Goal: Information Seeking & Learning: Learn about a topic

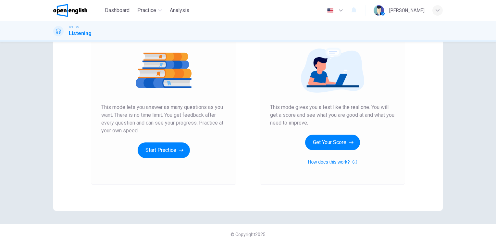
scroll to position [74, 0]
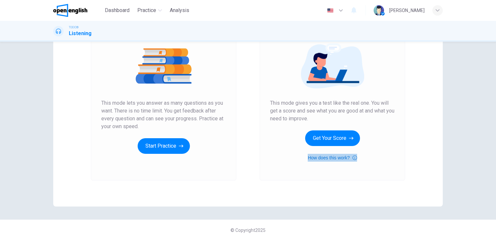
click at [353, 158] on icon "button" at bounding box center [355, 157] width 5 height 5
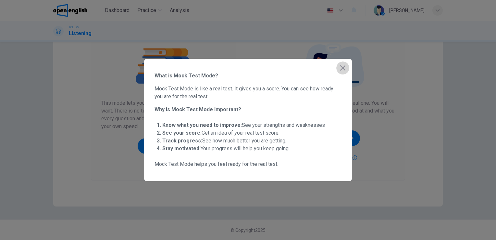
click at [340, 68] on icon "button" at bounding box center [343, 68] width 8 height 8
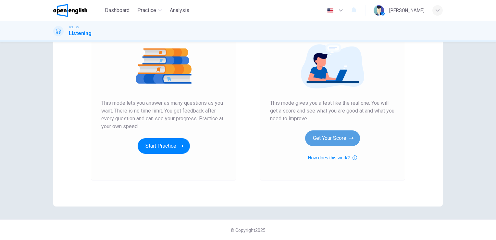
click at [333, 138] on button "Get Your Score" at bounding box center [332, 138] width 55 height 16
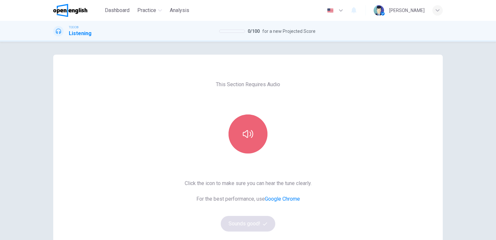
click at [239, 137] on button "button" at bounding box center [248, 133] width 39 height 39
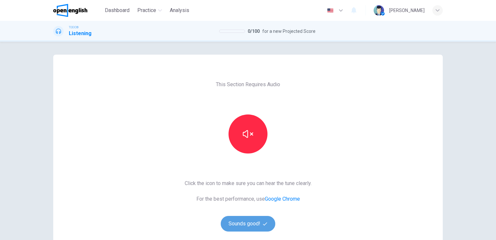
click at [247, 221] on button "Sounds good!" at bounding box center [248, 224] width 55 height 16
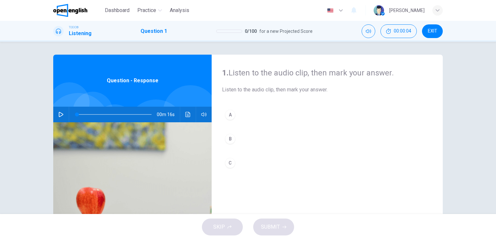
click at [61, 112] on icon "button" at bounding box center [60, 114] width 5 height 5
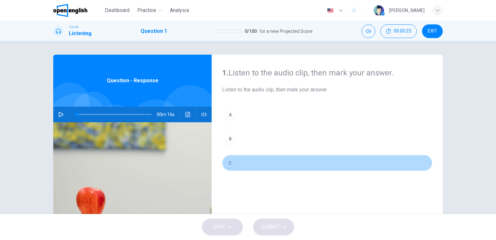
click at [229, 164] on div "C" at bounding box center [230, 163] width 10 height 10
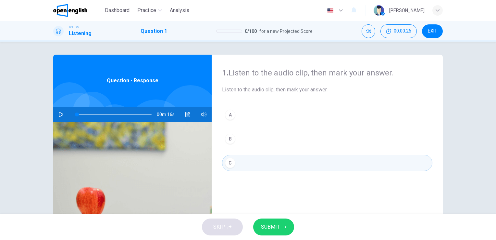
click at [59, 115] on icon "button" at bounding box center [61, 114] width 5 height 5
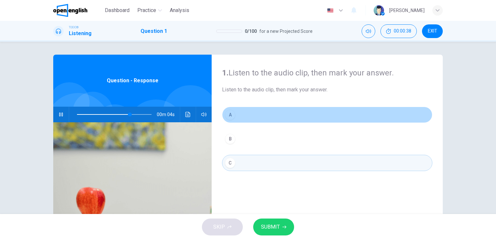
click at [229, 115] on div "A" at bounding box center [230, 114] width 10 height 10
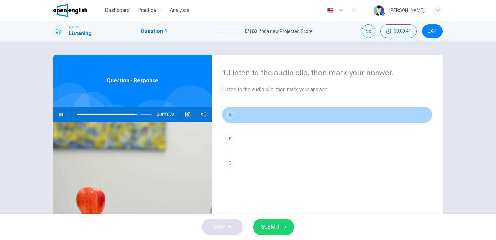
click at [227, 113] on div "A" at bounding box center [230, 114] width 10 height 10
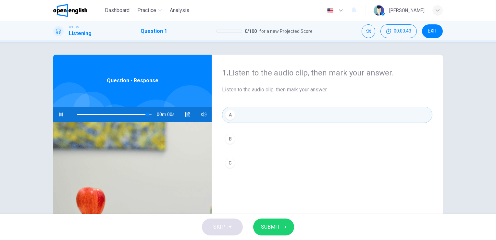
type input "*"
click at [274, 225] on span "SUBMIT" at bounding box center [270, 226] width 19 height 9
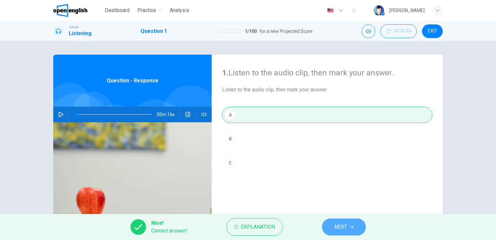
click at [328, 224] on button "NEXT" at bounding box center [344, 226] width 44 height 17
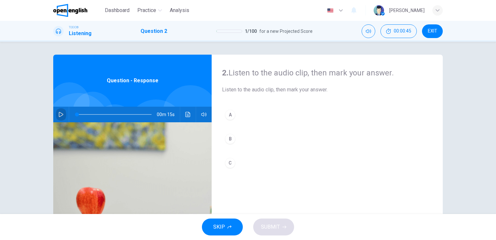
click at [58, 112] on icon "button" at bounding box center [60, 114] width 5 height 5
type input "*"
click at [230, 115] on div "A" at bounding box center [230, 114] width 10 height 10
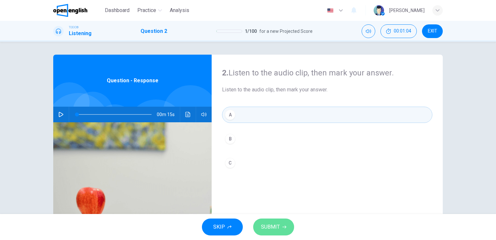
click at [264, 221] on button "SUBMIT" at bounding box center [273, 226] width 41 height 17
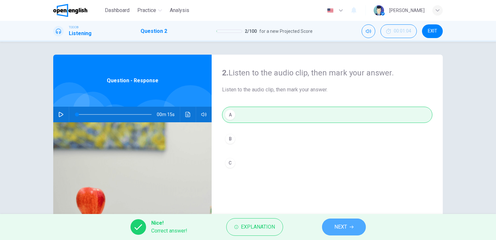
click at [342, 229] on span "NEXT" at bounding box center [341, 226] width 13 height 9
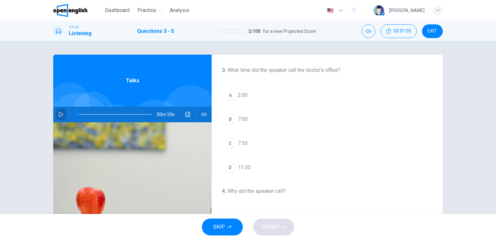
click at [61, 116] on icon "button" at bounding box center [60, 114] width 5 height 5
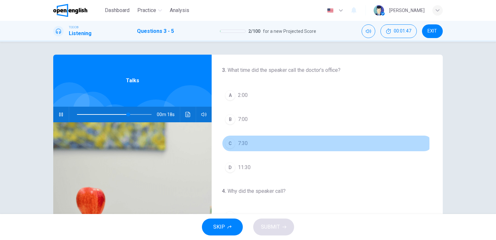
click at [227, 144] on div "C" at bounding box center [230, 143] width 10 height 10
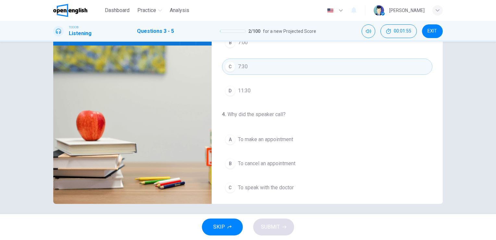
scroll to position [79, 0]
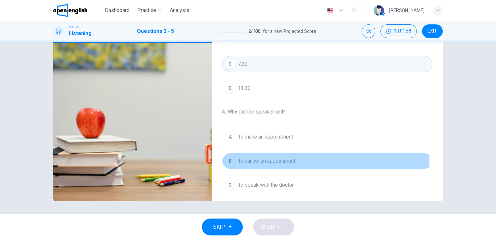
click at [229, 160] on div "B" at bounding box center [230, 161] width 10 height 10
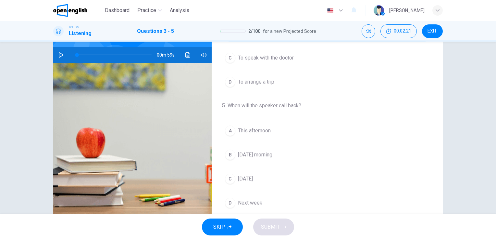
scroll to position [53, 0]
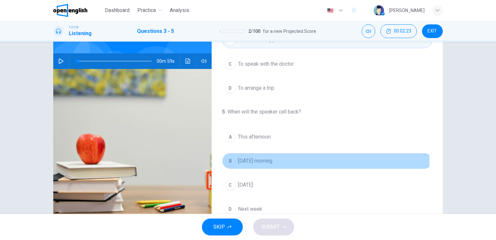
click at [229, 159] on div "B" at bounding box center [230, 161] width 10 height 10
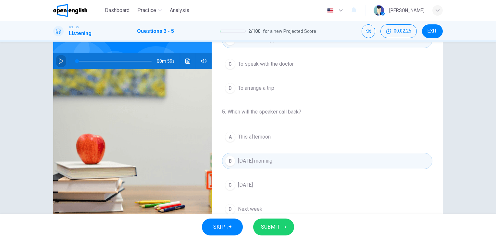
click at [59, 63] on icon "button" at bounding box center [60, 60] width 5 height 5
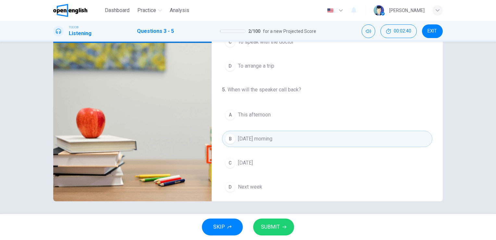
scroll to position [147, 0]
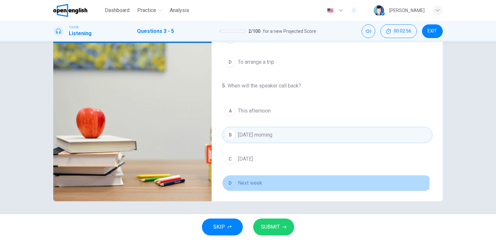
click at [240, 180] on span "Next week" at bounding box center [250, 183] width 24 height 8
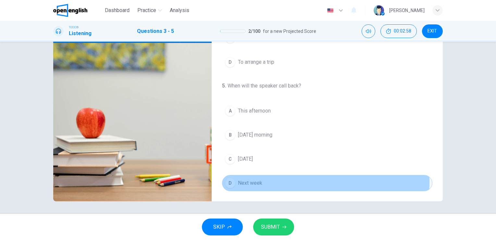
click at [240, 180] on span "Next week" at bounding box center [250, 183] width 24 height 8
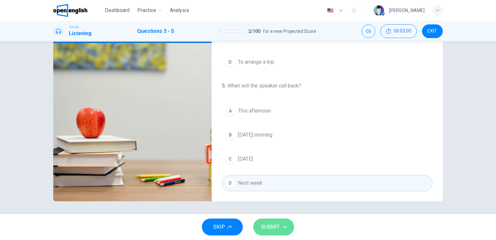
click at [268, 227] on span "SUBMIT" at bounding box center [270, 226] width 19 height 9
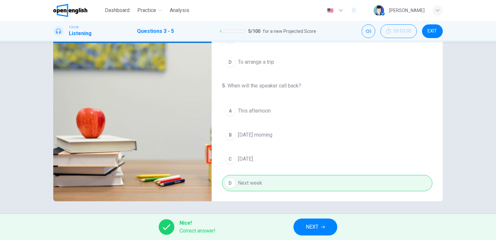
type input "**"
click at [311, 225] on span "NEXT" at bounding box center [312, 226] width 13 height 9
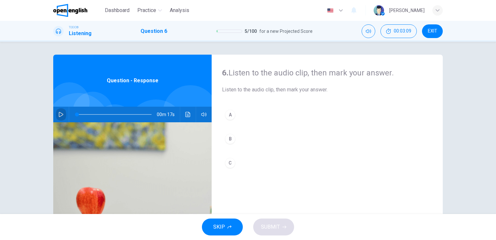
click at [56, 113] on button "button" at bounding box center [61, 115] width 10 height 16
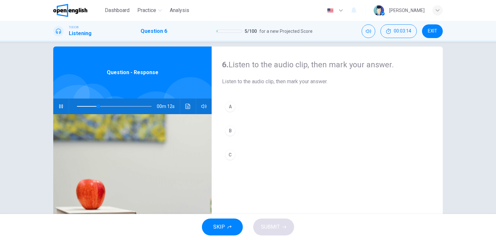
scroll to position [13, 0]
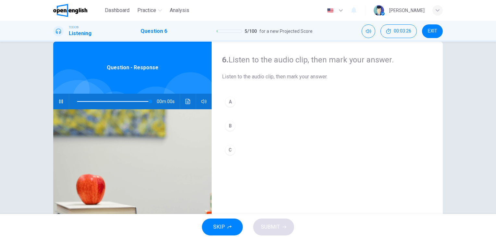
type input "*"
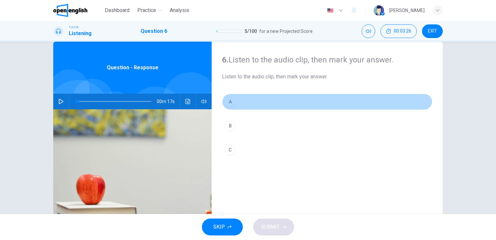
click at [229, 102] on div "A" at bounding box center [230, 101] width 10 height 10
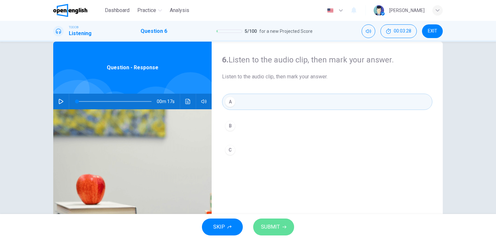
click at [284, 230] on button "SUBMIT" at bounding box center [273, 226] width 41 height 17
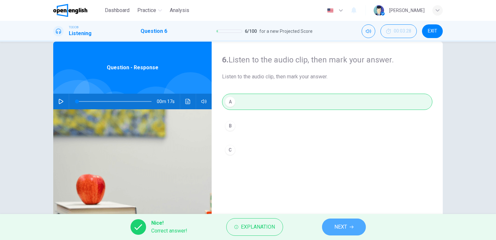
click at [340, 224] on span "NEXT" at bounding box center [341, 226] width 13 height 9
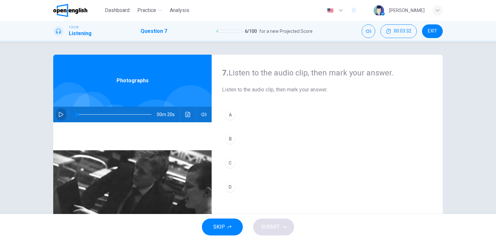
click at [59, 116] on icon "button" at bounding box center [60, 114] width 5 height 5
type input "*"
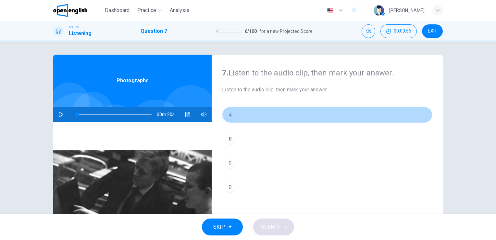
click at [230, 114] on div "A" at bounding box center [230, 114] width 10 height 10
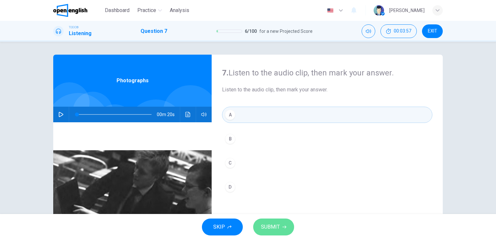
click at [269, 225] on span "SUBMIT" at bounding box center [270, 226] width 19 height 9
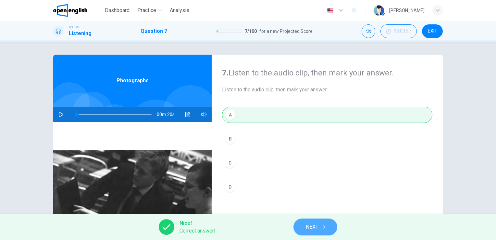
click at [314, 228] on span "NEXT" at bounding box center [312, 226] width 13 height 9
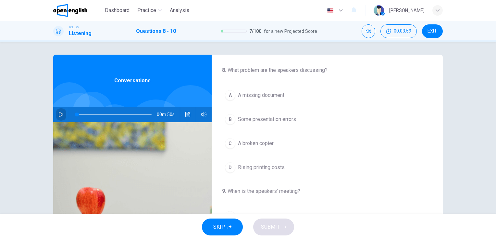
click at [57, 111] on button "button" at bounding box center [61, 115] width 10 height 16
click at [227, 95] on div "A" at bounding box center [230, 95] width 10 height 10
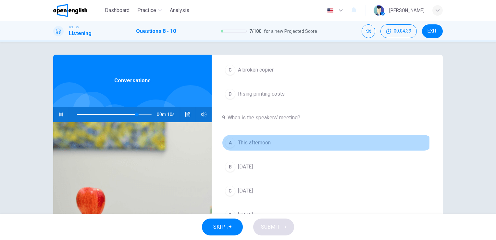
click at [256, 141] on span "This afternoon" at bounding box center [254, 143] width 33 height 8
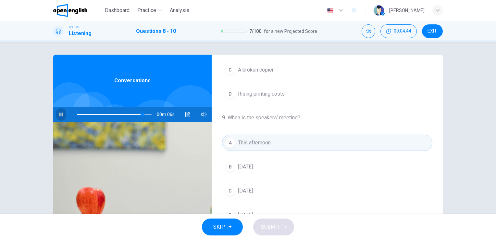
click at [58, 114] on icon "button" at bounding box center [60, 114] width 5 height 5
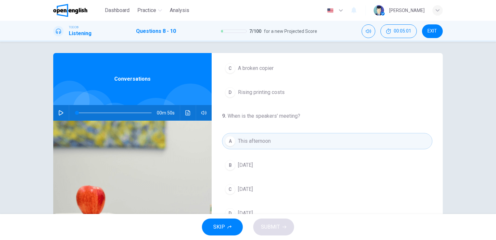
scroll to position [1, 0]
click at [60, 114] on icon "button" at bounding box center [61, 112] width 5 height 5
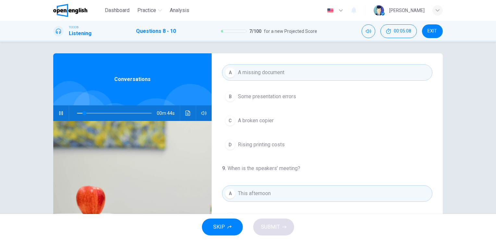
scroll to position [8, 0]
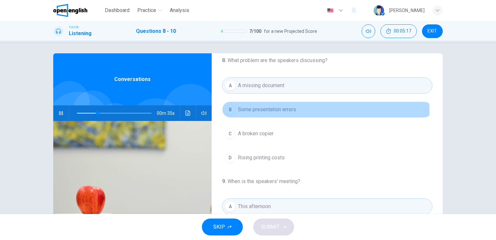
click at [228, 111] on div "B" at bounding box center [230, 109] width 10 height 10
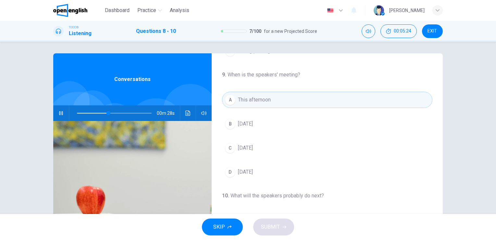
scroll to position [116, 0]
click at [261, 124] on button "B Tomorrow" at bounding box center [327, 123] width 210 height 16
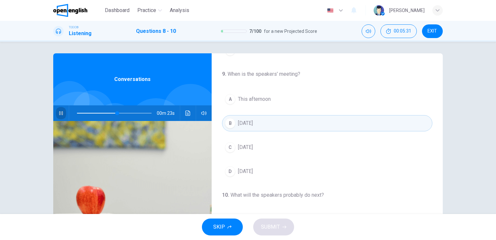
click at [61, 114] on icon "button" at bounding box center [61, 113] width 4 height 4
drag, startPoint x: 117, startPoint y: 112, endPoint x: 69, endPoint y: 111, distance: 48.1
click at [75, 111] on span at bounding box center [77, 113] width 4 height 4
click at [58, 112] on icon "button" at bounding box center [60, 112] width 5 height 5
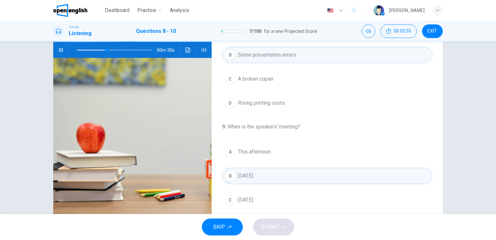
scroll to position [79, 0]
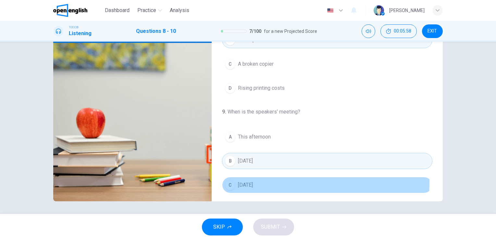
click at [253, 181] on span "This Friday" at bounding box center [245, 185] width 15 height 8
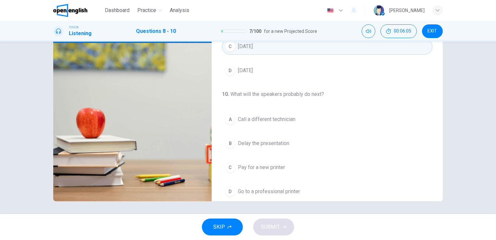
scroll to position [120, 0]
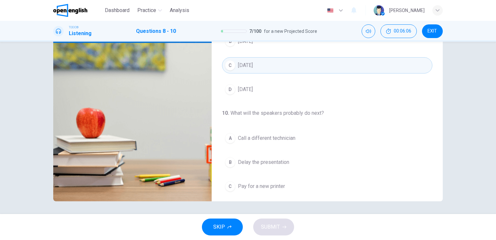
click at [257, 135] on span "Call a different technician" at bounding box center [266, 138] width 57 height 8
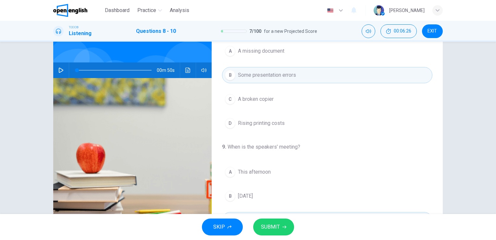
scroll to position [0, 0]
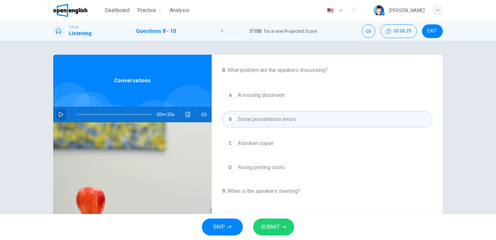
click at [58, 114] on icon "button" at bounding box center [60, 114] width 5 height 5
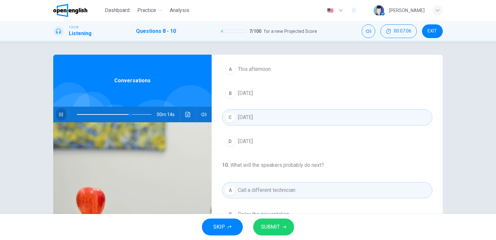
click at [60, 117] on button "button" at bounding box center [61, 115] width 10 height 16
drag, startPoint x: 128, startPoint y: 114, endPoint x: 35, endPoint y: 131, distance: 94.4
click at [35, 131] on div "8 . What problem are the speakers discussing? A A missing document B Some prese…" at bounding box center [248, 128] width 496 height 172
click at [60, 116] on icon "button" at bounding box center [61, 114] width 5 height 5
click at [441, 55] on div "8 . What problem are the speakers discussing? A A missing document B Some prese…" at bounding box center [248, 168] width 411 height 226
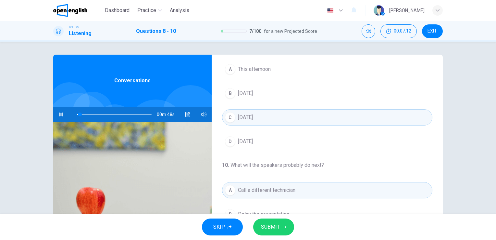
click at [441, 55] on div "8 . What problem are the speakers discussing? A A missing document B Some prese…" at bounding box center [248, 168] width 411 height 226
click at [440, 57] on div "8 . What problem are the speakers discussing? A A missing document B Some prese…" at bounding box center [248, 168] width 411 height 226
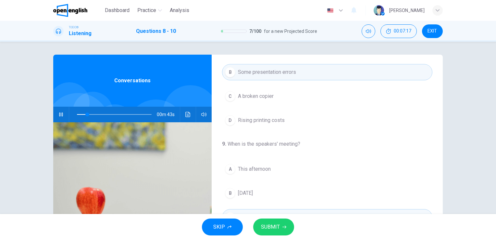
scroll to position [34, 0]
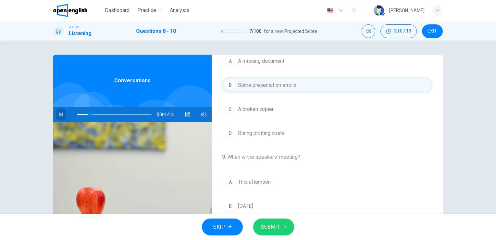
click at [63, 112] on button "button" at bounding box center [61, 115] width 10 height 16
drag, startPoint x: 89, startPoint y: 115, endPoint x: 60, endPoint y: 119, distance: 29.2
click at [60, 119] on div "00m 50s" at bounding box center [132, 115] width 158 height 16
click at [60, 119] on button "button" at bounding box center [61, 115] width 10 height 16
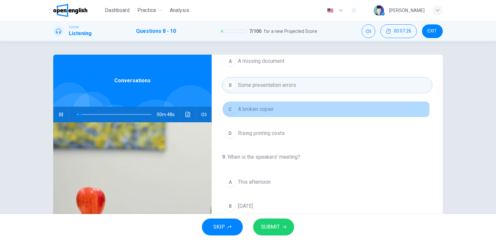
click at [248, 106] on span "A broken copier" at bounding box center [256, 109] width 36 height 8
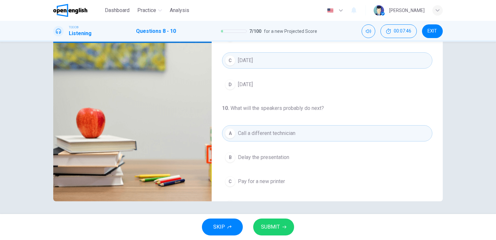
scroll to position [147, 0]
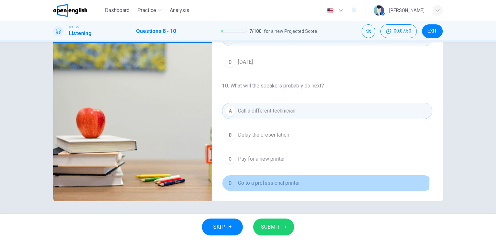
click at [277, 179] on span "Go to a professional printer" at bounding box center [269, 183] width 62 height 8
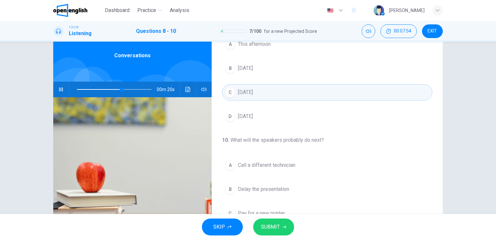
scroll to position [18, 0]
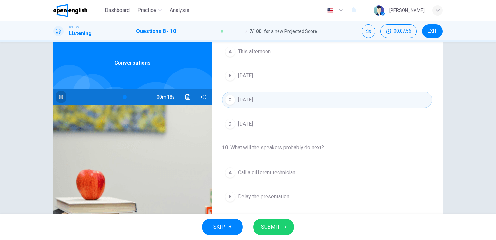
click at [61, 96] on icon "button" at bounding box center [60, 96] width 5 height 5
drag, startPoint x: 123, startPoint y: 97, endPoint x: 40, endPoint y: 106, distance: 84.2
click at [40, 106] on div "8 . What problem are the speakers discussing? A A missing document B Some prese…" at bounding box center [248, 128] width 496 height 172
click at [58, 97] on icon "button" at bounding box center [60, 96] width 5 height 5
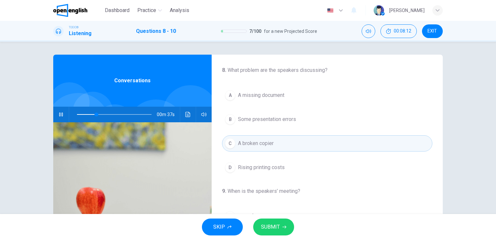
scroll to position [79, 0]
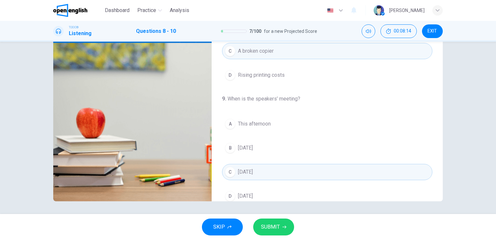
click at [441, 200] on div "8 . What problem are the speakers discussing? A A missing document B Some prese…" at bounding box center [248, 88] width 411 height 226
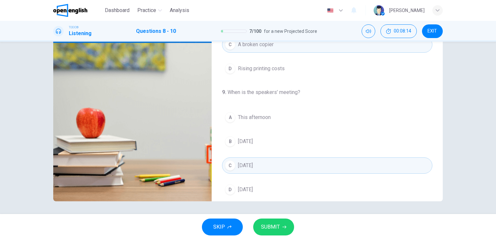
click at [441, 200] on div "8 . What problem are the speakers discussing? A A missing document B Some prese…" at bounding box center [248, 88] width 411 height 226
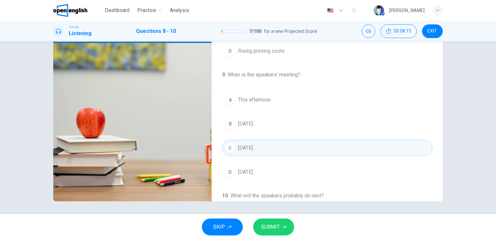
click at [441, 200] on div "8 . What problem are the speakers discussing? A A missing document B Some prese…" at bounding box center [248, 88] width 411 height 226
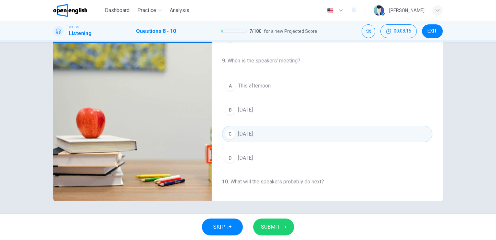
click at [441, 200] on div "8 . What problem are the speakers discussing? A A missing document B Some prese…" at bounding box center [248, 88] width 411 height 226
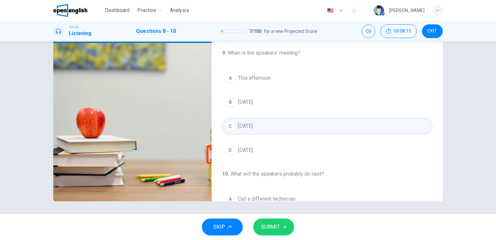
click at [441, 200] on div "8 . What problem are the speakers discussing? A A missing document B Some prese…" at bounding box center [248, 88] width 411 height 226
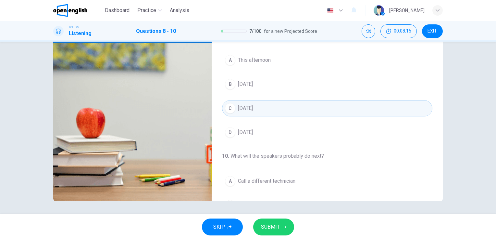
click at [441, 200] on div "8 . What problem are the speakers discussing? A A missing document B Some prese…" at bounding box center [248, 88] width 411 height 226
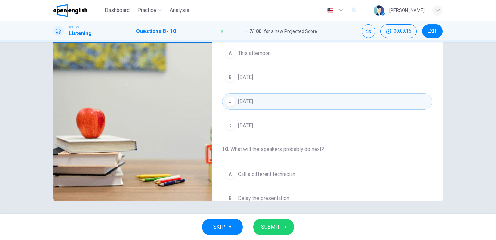
click at [441, 200] on div "8 . What problem are the speakers discussing? A A missing document B Some prese…" at bounding box center [248, 88] width 411 height 226
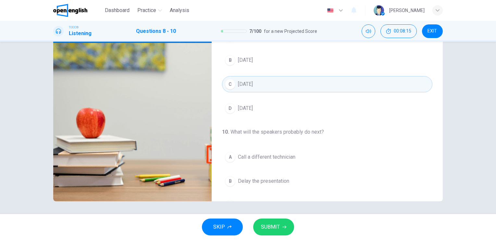
click at [441, 200] on div "8 . What problem are the speakers discussing? A A missing document B Some prese…" at bounding box center [248, 88] width 411 height 226
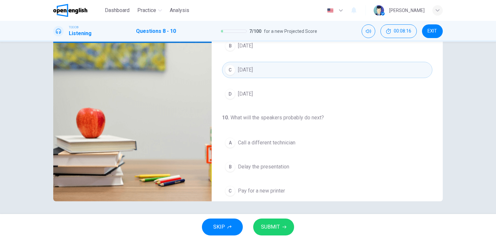
click at [441, 200] on div "8 . What problem are the speakers discussing? A A missing document B Some prese…" at bounding box center [248, 88] width 411 height 226
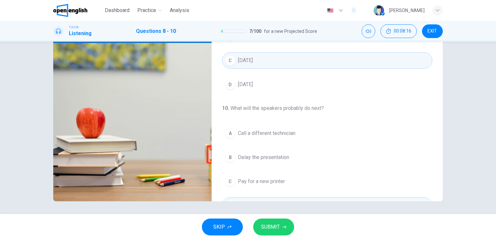
click at [441, 200] on div "8 . What problem are the speakers discussing? A A missing document B Some prese…" at bounding box center [248, 88] width 411 height 226
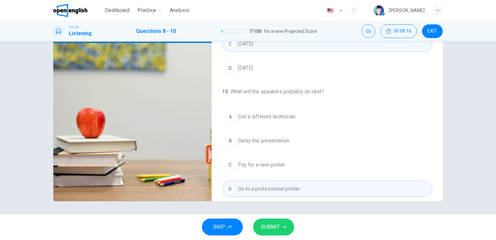
click at [441, 200] on div "8 . What problem are the speakers discussing? A A missing document B Some prese…" at bounding box center [248, 88] width 411 height 226
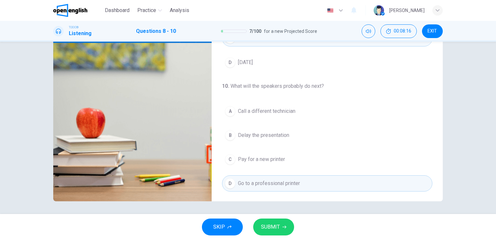
click at [441, 200] on div "8 . What problem are the speakers discussing? A A missing document B Some prese…" at bounding box center [248, 88] width 411 height 226
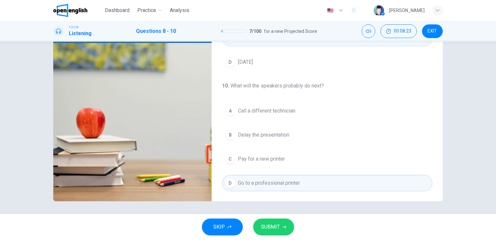
click at [274, 226] on span "SUBMIT" at bounding box center [270, 226] width 19 height 9
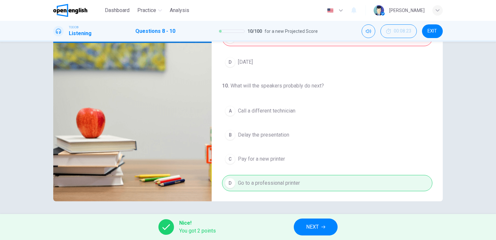
type input "**"
click at [309, 221] on button "NEXT" at bounding box center [316, 226] width 44 height 17
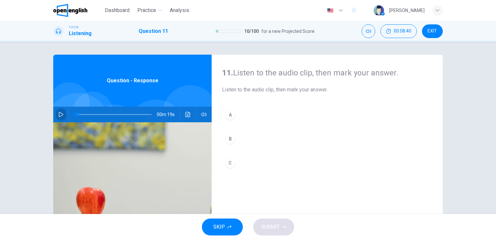
click at [59, 114] on icon "button" at bounding box center [60, 114] width 5 height 5
drag, startPoint x: 492, startPoint y: 208, endPoint x: 495, endPoint y: 214, distance: 5.7
click at [495, 214] on div "Dashboard Practice Analysis English ** ​ Sonia M. TOEIC® Listening Question 11 …" at bounding box center [248, 120] width 496 height 240
click at [495, 214] on div "SKIP SUBMIT" at bounding box center [248, 227] width 496 height 26
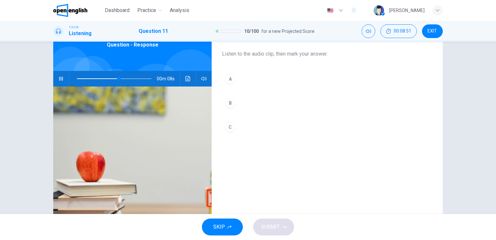
scroll to position [39, 0]
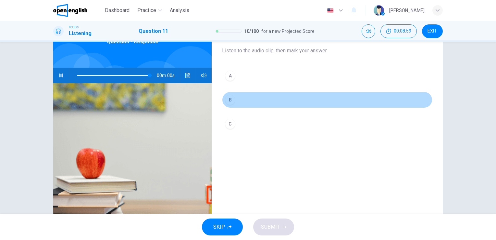
click at [232, 96] on div "B" at bounding box center [230, 100] width 10 height 10
type input "*"
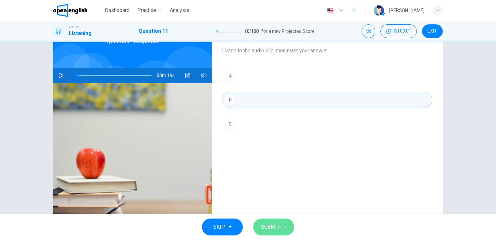
click at [280, 228] on button "SUBMIT" at bounding box center [273, 226] width 41 height 17
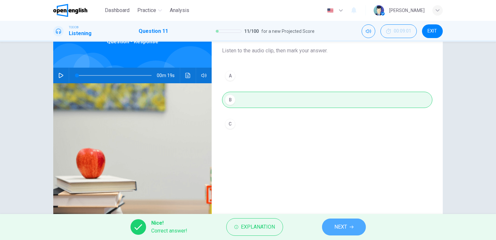
click at [338, 230] on span "NEXT" at bounding box center [341, 226] width 13 height 9
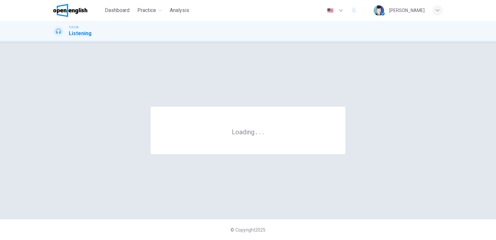
scroll to position [0, 0]
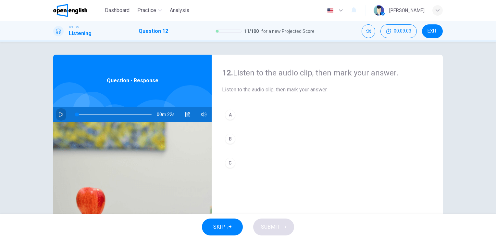
click at [59, 114] on icon "button" at bounding box center [61, 114] width 5 height 5
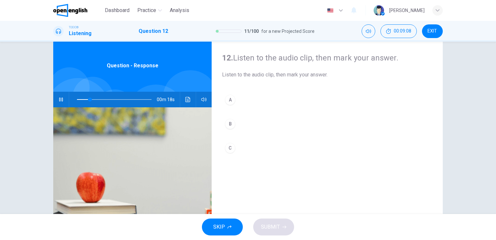
scroll to position [16, 0]
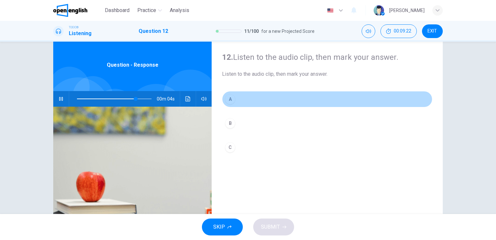
click at [228, 103] on div "A" at bounding box center [230, 99] width 10 height 10
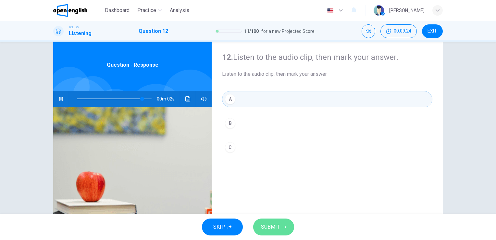
click at [274, 224] on span "SUBMIT" at bounding box center [270, 226] width 19 height 9
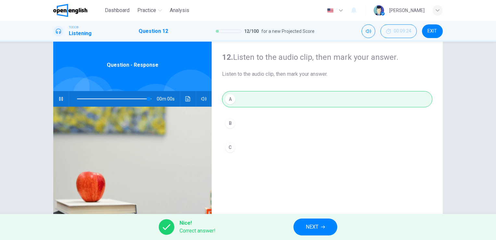
type input "*"
click at [305, 221] on button "NEXT" at bounding box center [316, 226] width 44 height 17
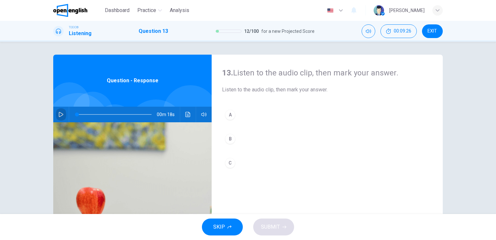
click at [62, 116] on button "button" at bounding box center [61, 115] width 10 height 16
type input "*"
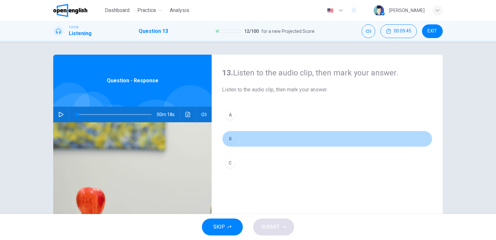
click at [227, 138] on div "B" at bounding box center [230, 138] width 10 height 10
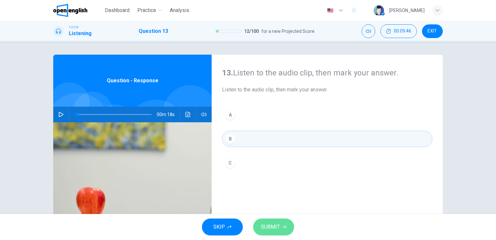
click at [276, 225] on span "SUBMIT" at bounding box center [270, 226] width 19 height 9
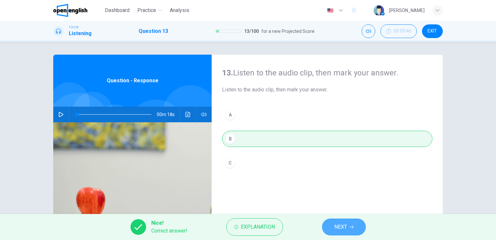
click at [338, 223] on span "NEXT" at bounding box center [341, 226] width 13 height 9
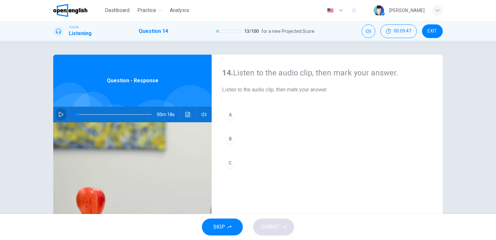
click at [58, 115] on icon "button" at bounding box center [60, 114] width 5 height 5
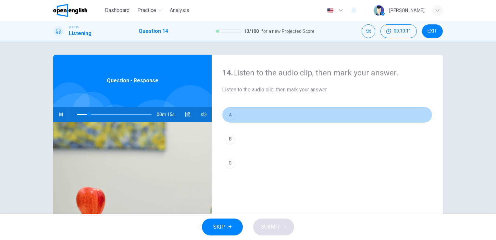
click at [228, 114] on div "A" at bounding box center [230, 114] width 10 height 10
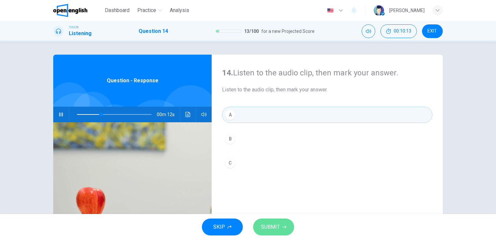
click at [271, 221] on button "SUBMIT" at bounding box center [273, 226] width 41 height 17
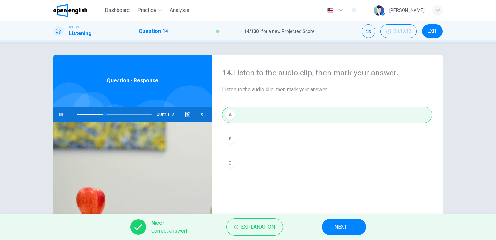
type input "**"
click at [353, 232] on button "NEXT" at bounding box center [344, 226] width 44 height 17
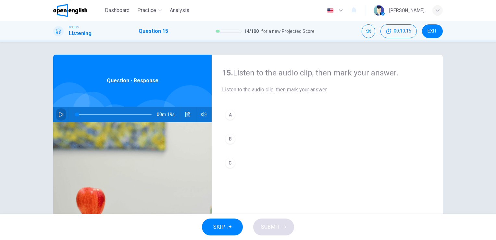
click at [58, 115] on icon "button" at bounding box center [60, 114] width 5 height 5
click at [60, 113] on icon "button" at bounding box center [60, 114] width 5 height 5
type input "*"
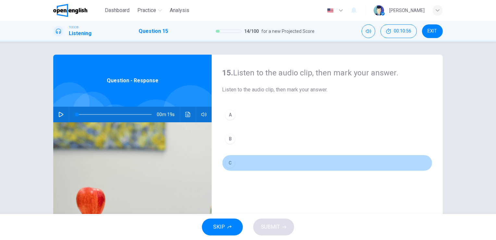
click at [229, 160] on div "C" at bounding box center [230, 163] width 10 height 10
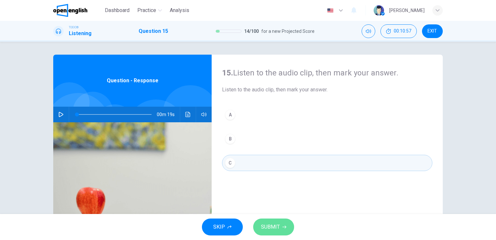
click at [266, 229] on span "SUBMIT" at bounding box center [270, 226] width 19 height 9
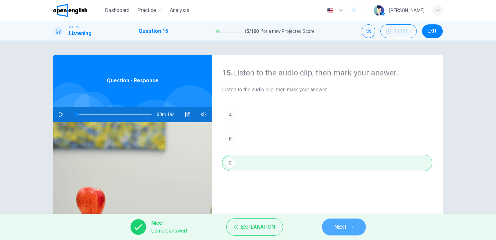
click at [333, 229] on button "NEXT" at bounding box center [344, 226] width 44 height 17
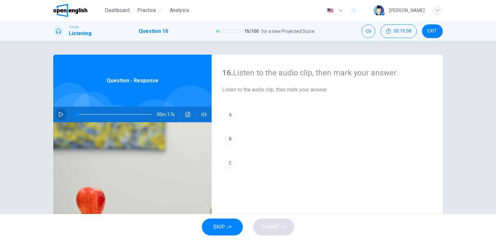
click at [62, 116] on button "button" at bounding box center [61, 115] width 10 height 16
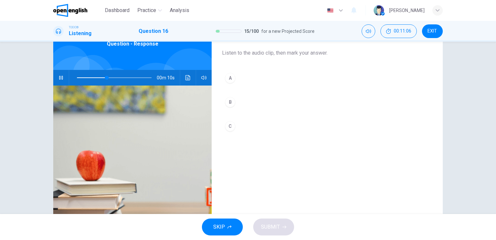
scroll to position [37, 0]
type input "*"
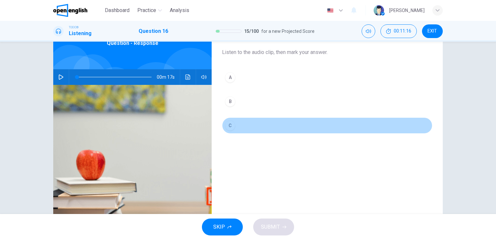
click at [229, 126] on div "C" at bounding box center [230, 125] width 10 height 10
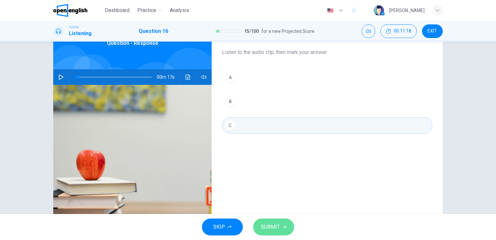
click at [277, 223] on span "SUBMIT" at bounding box center [270, 226] width 19 height 9
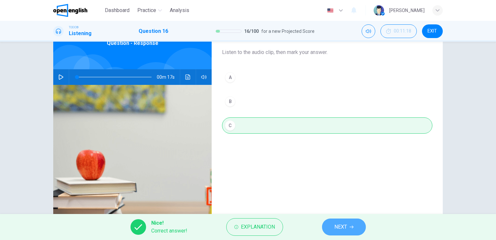
click at [335, 234] on button "NEXT" at bounding box center [344, 226] width 44 height 17
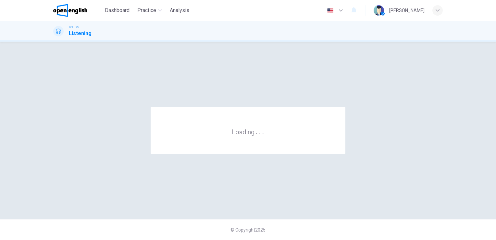
scroll to position [0, 0]
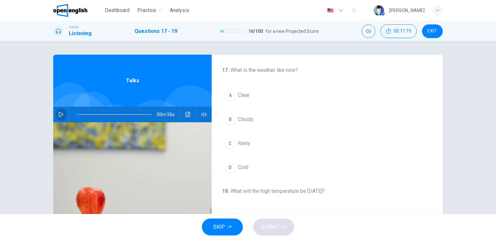
click at [58, 114] on icon "button" at bounding box center [60, 114] width 5 height 5
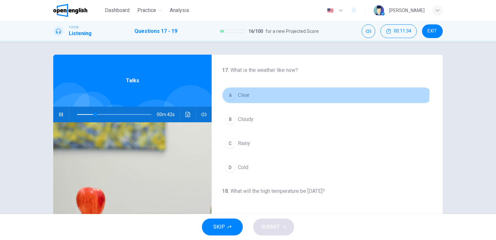
click at [233, 91] on button "A Clear" at bounding box center [327, 95] width 210 height 16
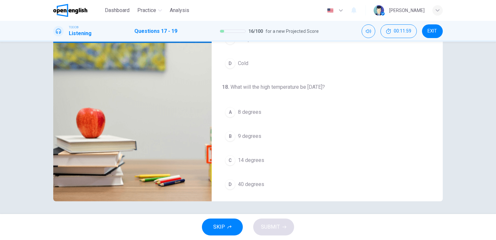
scroll to position [121, 0]
click at [492, 44] on div "17 . What is the weather like now? A Clear B Cloudy C Rainy D Cold 18 . What wi…" at bounding box center [248, 128] width 496 height 172
click at [494, 44] on div "17 . What is the weather like now? A Clear B Cloudy C Rainy D Cold 18 . What wi…" at bounding box center [248, 128] width 496 height 172
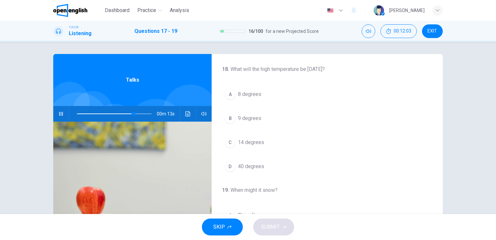
scroll to position [0, 0]
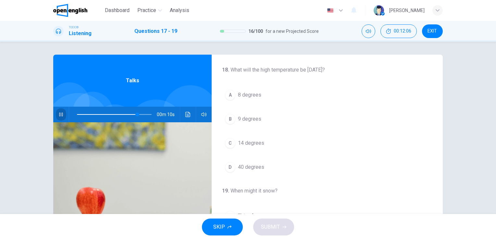
click at [61, 115] on icon "button" at bounding box center [60, 114] width 5 height 5
drag, startPoint x: 139, startPoint y: 116, endPoint x: 31, endPoint y: 114, distance: 107.5
click at [31, 114] on div "17 . What is the weather like now? A Clear B Cloudy C Rainy D Cold 18 . What wi…" at bounding box center [248, 128] width 496 height 172
click at [58, 115] on icon "button" at bounding box center [60, 114] width 5 height 5
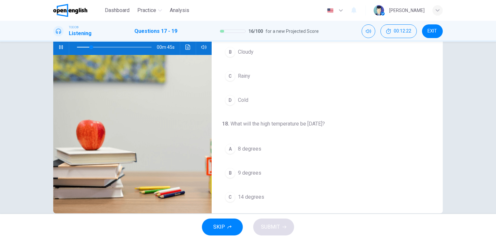
scroll to position [79, 0]
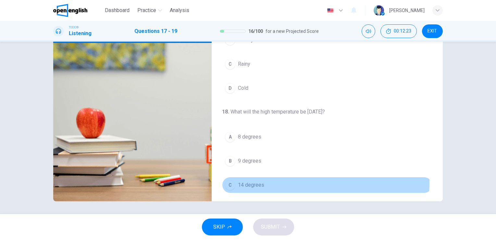
click at [251, 181] on span "14 degrees" at bounding box center [251, 185] width 26 height 8
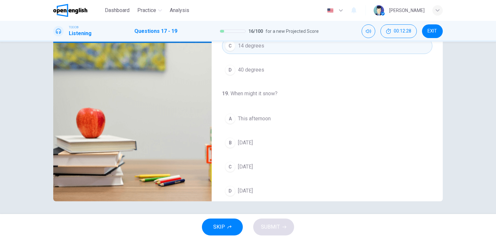
scroll to position [147, 0]
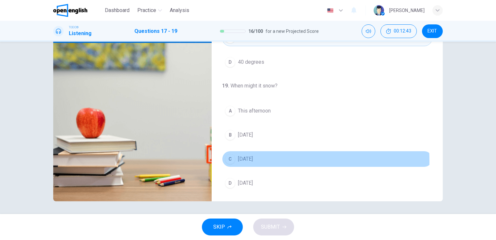
click at [227, 159] on div "C" at bounding box center [230, 159] width 10 height 10
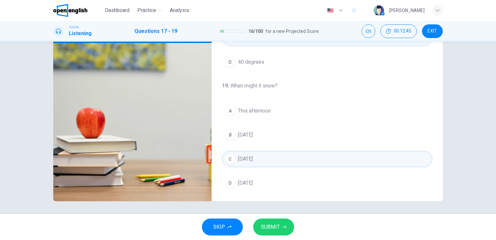
click at [284, 227] on icon "button" at bounding box center [285, 227] width 4 height 4
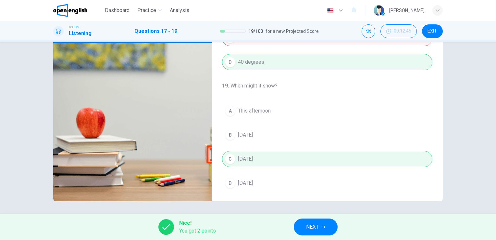
type input "**"
click at [311, 224] on span "NEXT" at bounding box center [312, 226] width 13 height 9
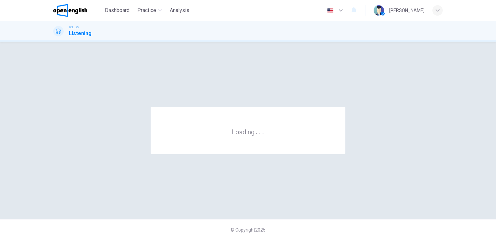
scroll to position [0, 0]
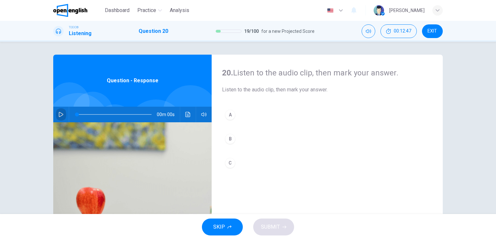
click at [59, 114] on icon "button" at bounding box center [60, 114] width 5 height 5
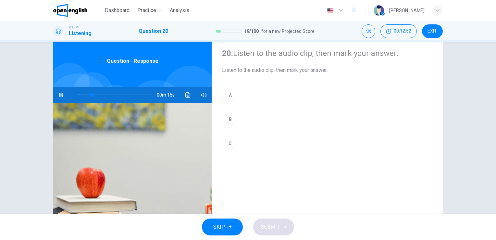
scroll to position [26, 0]
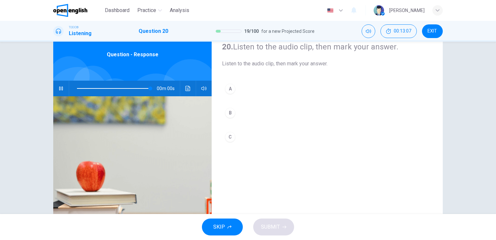
type input "*"
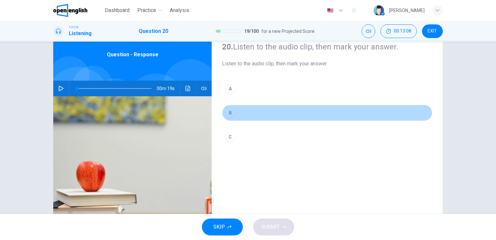
click at [228, 112] on div "B" at bounding box center [230, 112] width 10 height 10
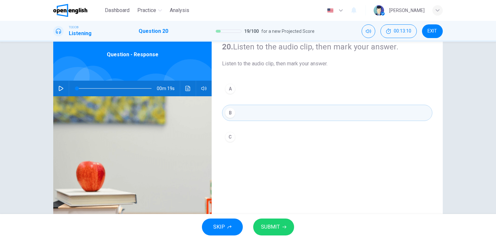
click at [263, 227] on span "SUBMIT" at bounding box center [270, 226] width 19 height 9
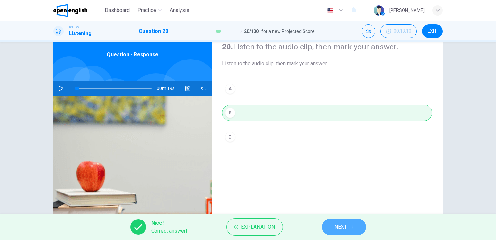
click at [332, 228] on button "NEXT" at bounding box center [344, 226] width 44 height 17
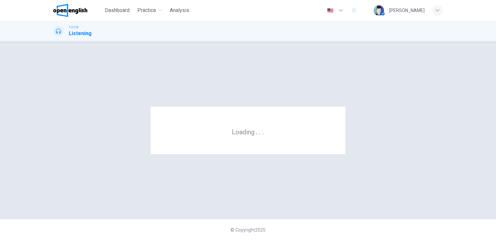
scroll to position [0, 0]
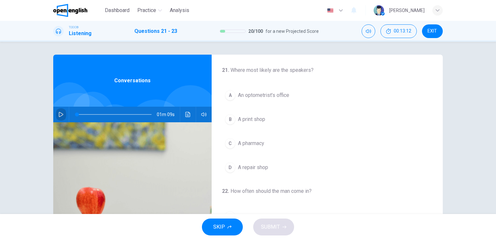
click at [60, 116] on icon "button" at bounding box center [60, 114] width 5 height 5
click at [441, 55] on div "21 . Where most likely are the speakers? A An optometrist’s office B A print sh…" at bounding box center [248, 168] width 411 height 226
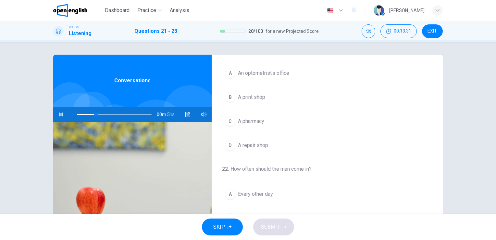
scroll to position [23, 0]
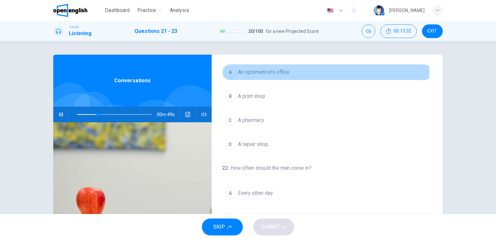
click at [228, 75] on div "A" at bounding box center [230, 72] width 10 height 10
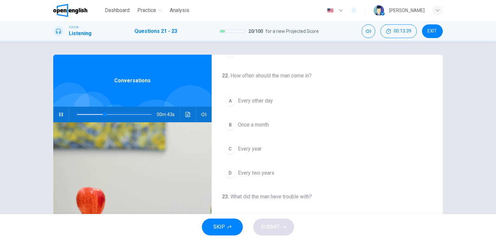
scroll to position [116, 0]
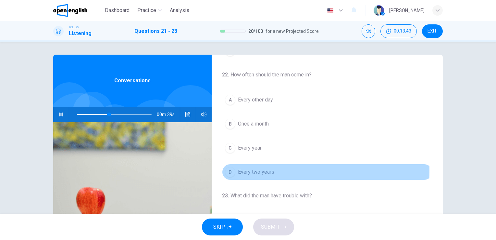
click at [248, 170] on span "Every two years" at bounding box center [256, 172] width 36 height 8
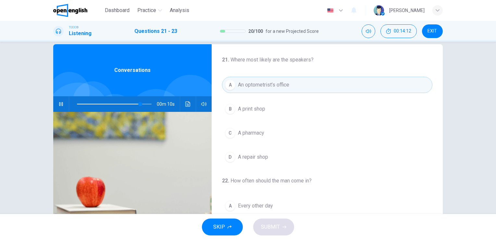
scroll to position [20, 0]
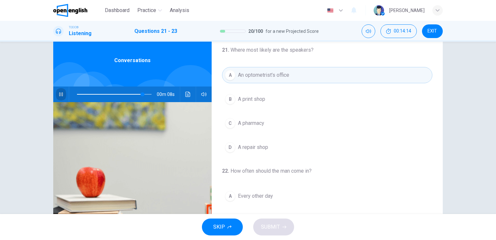
click at [58, 95] on icon "button" at bounding box center [60, 94] width 5 height 5
drag, startPoint x: 141, startPoint y: 95, endPoint x: 62, endPoint y: 97, distance: 78.9
click at [62, 97] on div "01m 09s" at bounding box center [132, 94] width 158 height 16
click at [58, 94] on icon "button" at bounding box center [60, 94] width 5 height 5
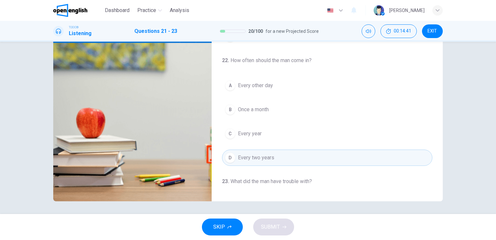
scroll to position [48, 0]
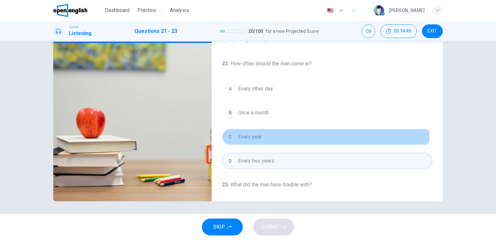
click at [253, 137] on span "Every year" at bounding box center [250, 137] width 24 height 8
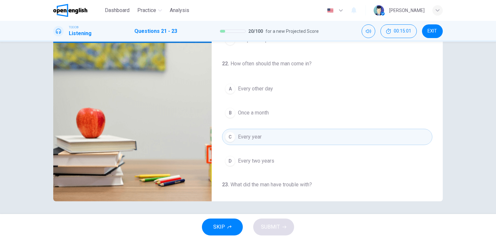
scroll to position [147, 0]
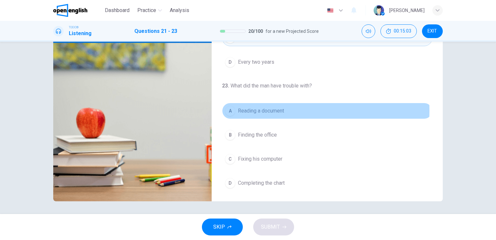
click at [265, 109] on span "Reading a document" at bounding box center [261, 111] width 46 height 8
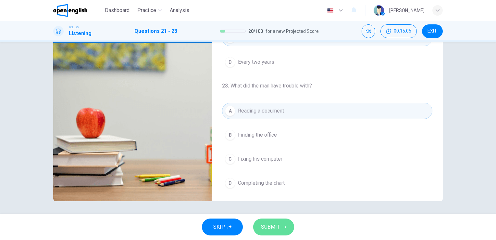
click at [274, 221] on button "SUBMIT" at bounding box center [273, 226] width 41 height 17
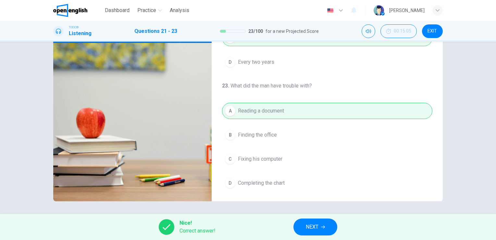
type input "**"
click at [317, 227] on span "NEXT" at bounding box center [312, 226] width 13 height 9
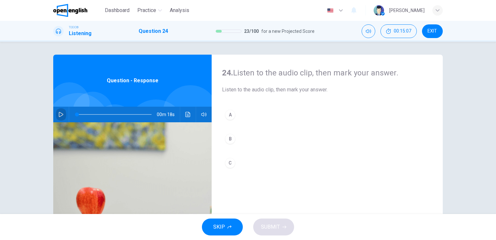
click at [59, 114] on icon "button" at bounding box center [60, 114] width 5 height 5
type input "*"
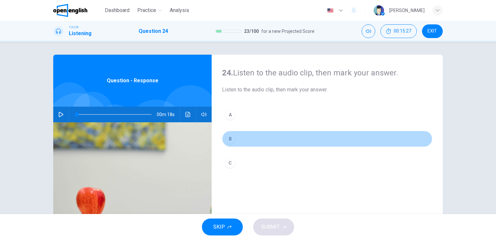
click at [225, 138] on div "B" at bounding box center [230, 138] width 10 height 10
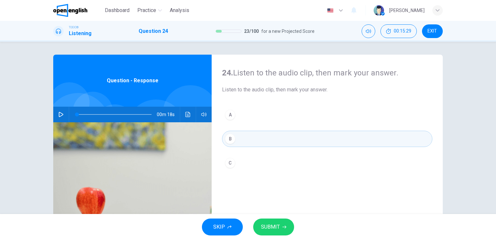
click at [278, 231] on span "SUBMIT" at bounding box center [270, 226] width 19 height 9
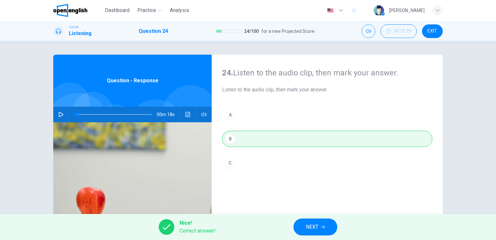
click at [317, 227] on span "NEXT" at bounding box center [312, 226] width 13 height 9
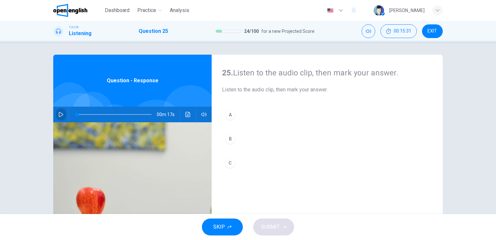
click at [58, 113] on icon "button" at bounding box center [60, 114] width 5 height 5
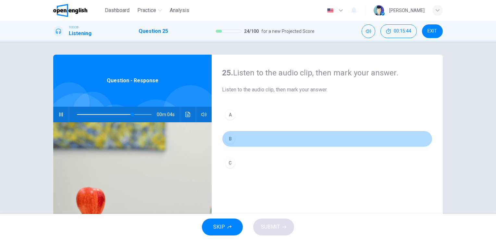
click at [230, 141] on div "B" at bounding box center [230, 138] width 10 height 10
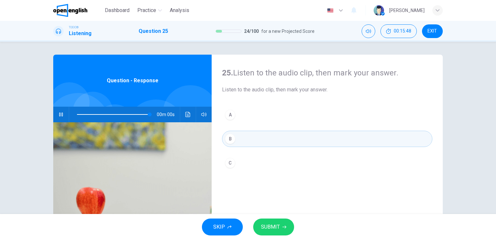
type input "*"
click at [273, 226] on span "SUBMIT" at bounding box center [270, 226] width 19 height 9
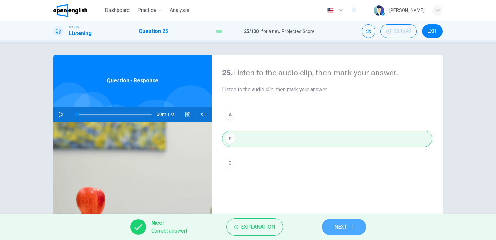
click at [344, 224] on span "NEXT" at bounding box center [341, 226] width 13 height 9
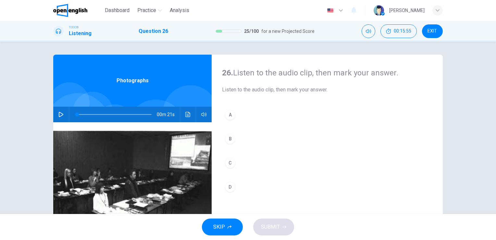
click at [492, 208] on div "26. Listen to the audio clip, then mark your answer. Listen to the audio clip, …" at bounding box center [248, 128] width 496 height 172
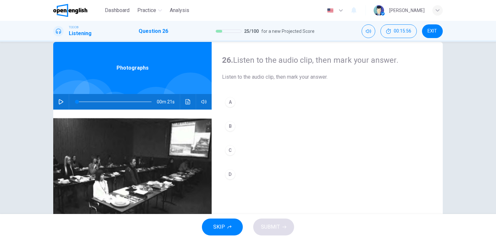
scroll to position [13, 0]
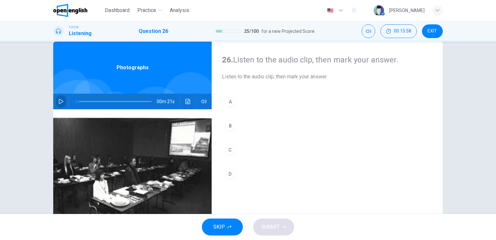
click at [61, 101] on icon "button" at bounding box center [61, 101] width 5 height 5
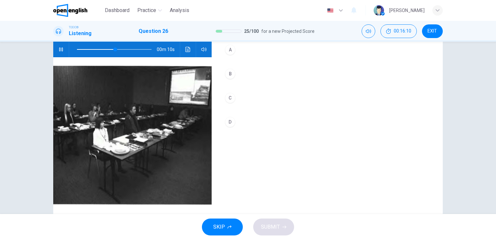
scroll to position [52, 0]
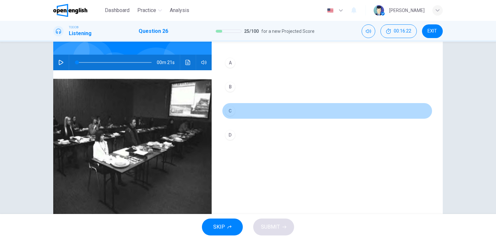
click at [228, 107] on div "C" at bounding box center [230, 111] width 10 height 10
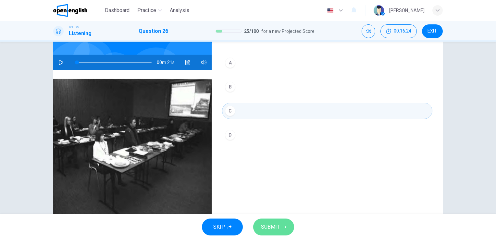
click at [263, 227] on span "SUBMIT" at bounding box center [270, 226] width 19 height 9
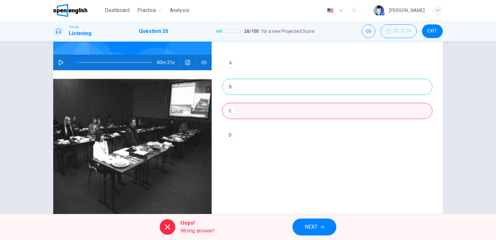
click at [246, 81] on div "A B C D" at bounding box center [327, 105] width 210 height 101
click at [159, 115] on img at bounding box center [132, 149] width 158 height 158
click at [59, 61] on icon "button" at bounding box center [61, 62] width 5 height 5
type input "*"
click at [229, 77] on div "A B C D" at bounding box center [327, 105] width 210 height 101
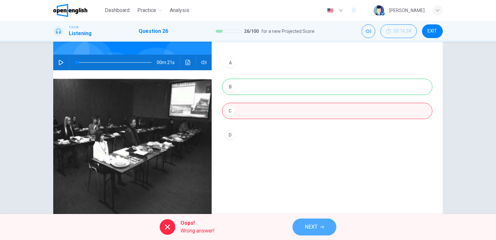
click at [299, 224] on button "NEXT" at bounding box center [315, 226] width 44 height 17
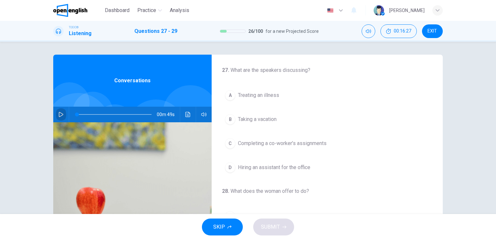
click at [60, 115] on icon "button" at bounding box center [61, 114] width 5 height 5
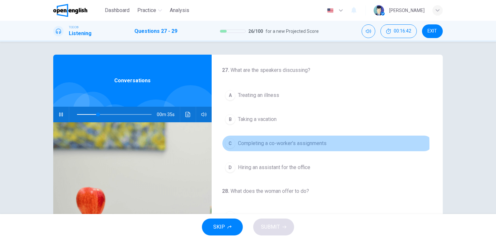
click at [232, 145] on div "C" at bounding box center [230, 143] width 10 height 10
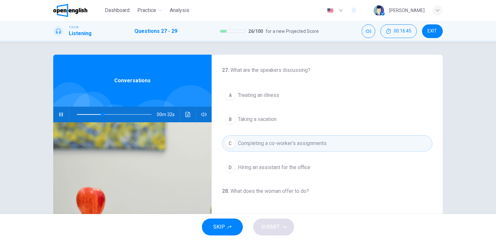
click at [494, 214] on div "SKIP SUBMIT" at bounding box center [248, 227] width 496 height 26
click at [495, 212] on div "Dashboard Practice Analysis English ** ​ Sonia M. TOEIC® Listening Questions 27…" at bounding box center [248, 120] width 496 height 240
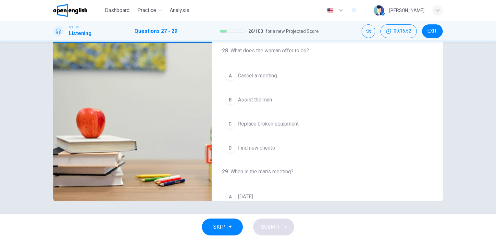
scroll to position [64, 0]
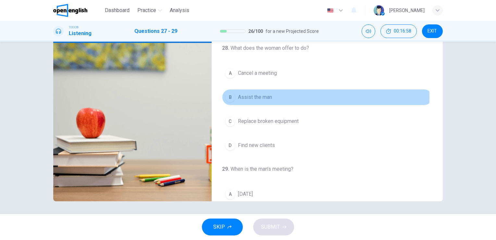
click at [232, 96] on div "B" at bounding box center [230, 97] width 10 height 10
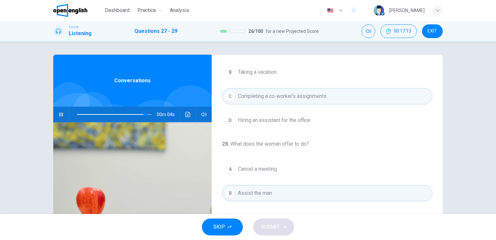
scroll to position [0, 0]
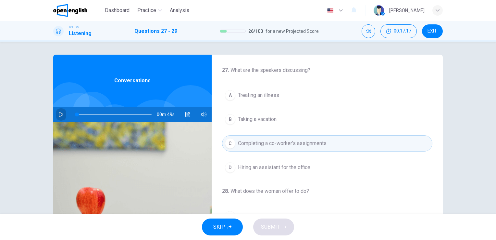
click at [60, 115] on icon "button" at bounding box center [61, 114] width 5 height 5
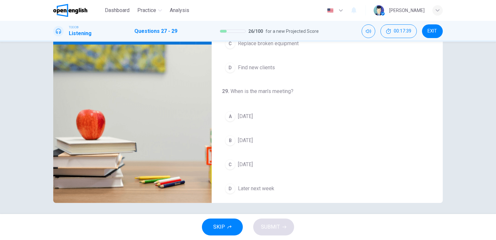
scroll to position [147, 0]
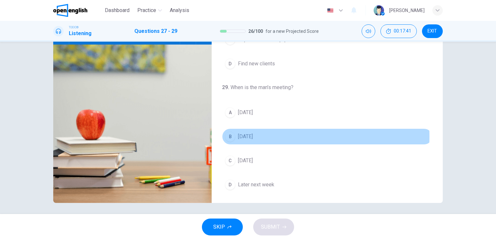
click at [235, 135] on button "B Wednesday" at bounding box center [327, 136] width 210 height 16
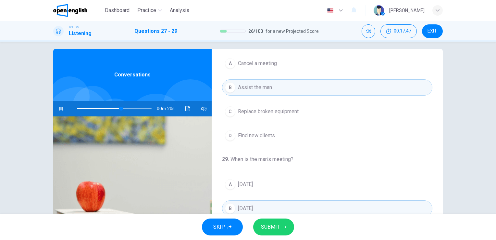
scroll to position [0, 0]
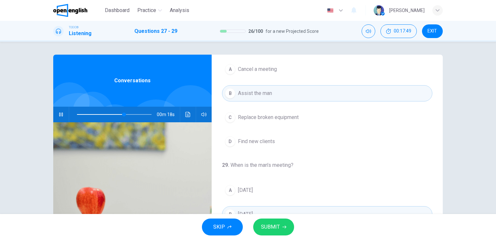
click at [437, 57] on div "28 . What does the woman offer to do? A Cancel a meeting B Assist the man C Rep…" at bounding box center [327, 94] width 231 height 109
click at [440, 57] on div "27 . What are the speakers discussing? A Treating an illness B Taking a vacatio…" at bounding box center [327, 168] width 231 height 226
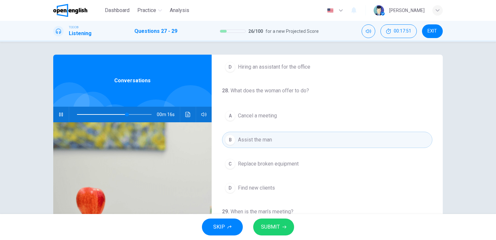
scroll to position [95, 0]
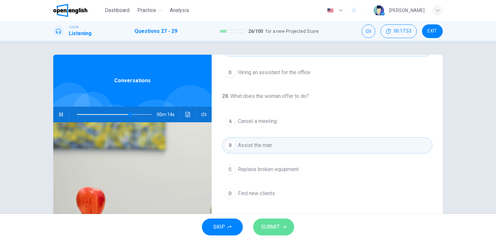
click at [272, 226] on span "SUBMIT" at bounding box center [270, 226] width 19 height 9
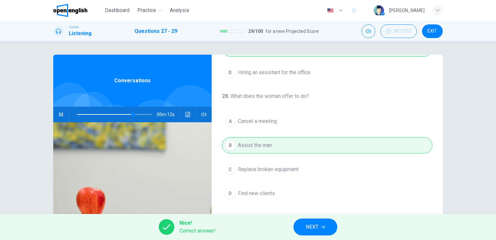
type input "**"
click at [318, 227] on span "NEXT" at bounding box center [312, 226] width 13 height 9
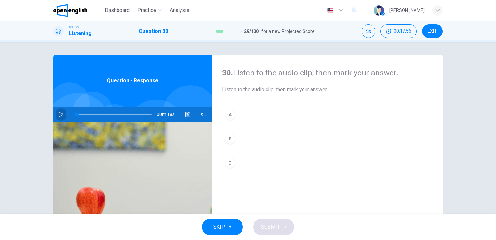
click at [59, 114] on icon "button" at bounding box center [61, 114] width 5 height 5
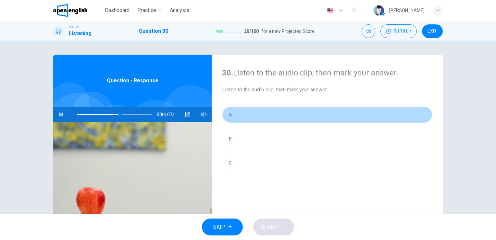
click at [233, 116] on div "A" at bounding box center [230, 114] width 10 height 10
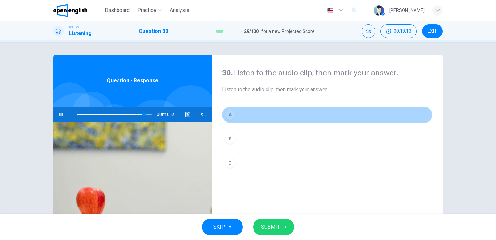
click at [227, 116] on div "A" at bounding box center [230, 114] width 10 height 10
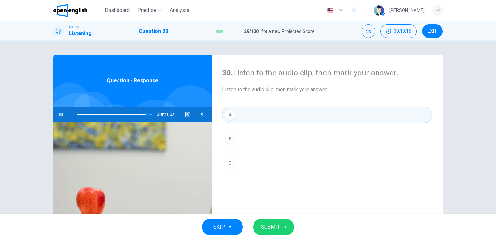
type input "*"
click at [288, 224] on button "SUBMIT" at bounding box center [273, 226] width 41 height 17
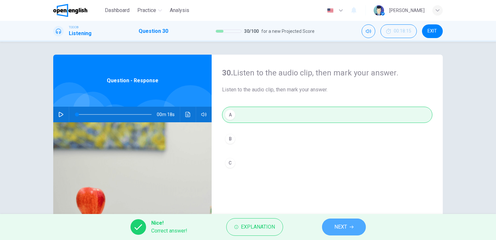
click at [349, 229] on button "NEXT" at bounding box center [344, 226] width 44 height 17
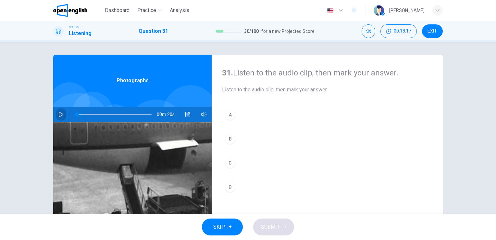
click at [58, 112] on icon "button" at bounding box center [60, 114] width 5 height 5
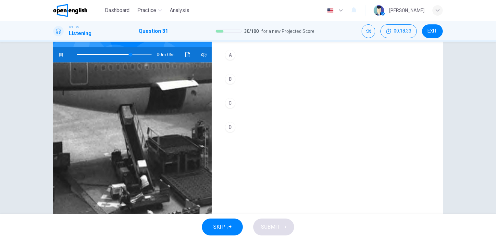
scroll to position [57, 0]
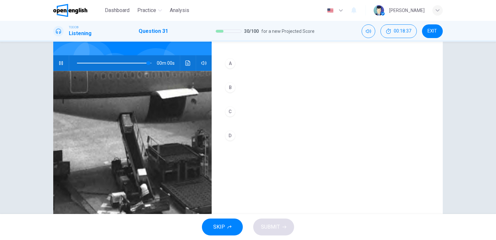
type input "*"
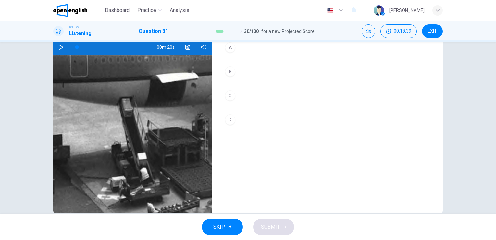
scroll to position [0, 0]
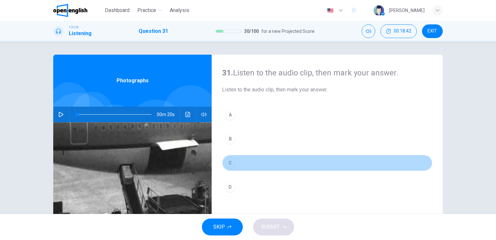
click at [229, 163] on div "C" at bounding box center [230, 163] width 10 height 10
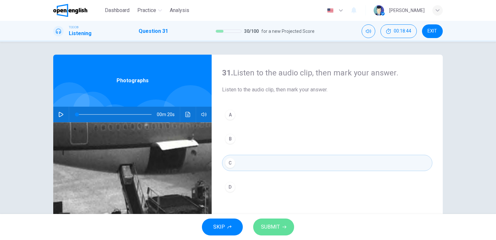
click at [273, 226] on span "SUBMIT" at bounding box center [270, 226] width 19 height 9
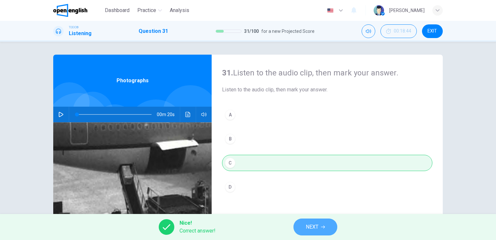
click at [304, 234] on button "NEXT" at bounding box center [316, 226] width 44 height 17
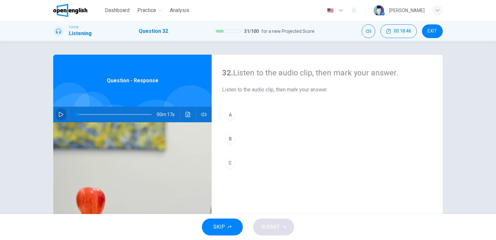
click at [56, 115] on button "button" at bounding box center [61, 115] width 10 height 16
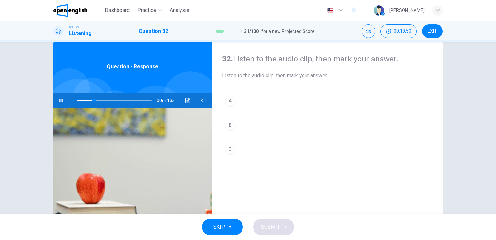
scroll to position [26, 0]
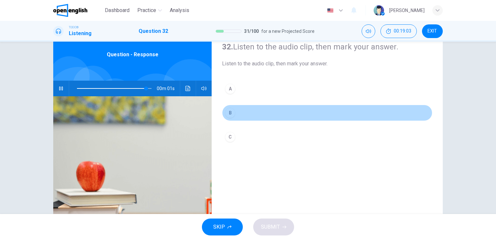
click at [228, 115] on div "B" at bounding box center [230, 112] width 10 height 10
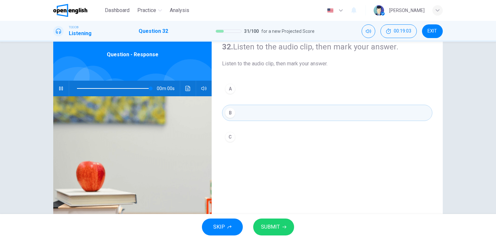
type input "*"
click at [270, 227] on span "SUBMIT" at bounding box center [270, 226] width 19 height 9
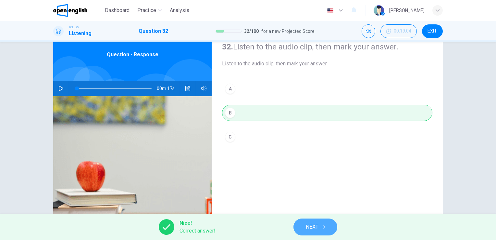
click at [307, 227] on span "NEXT" at bounding box center [312, 226] width 13 height 9
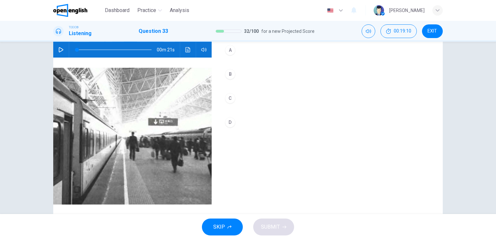
scroll to position [65, 0]
click at [59, 54] on button "button" at bounding box center [61, 50] width 10 height 16
type input "*"
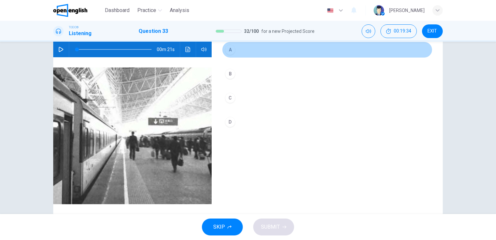
click at [234, 48] on button "A" at bounding box center [327, 50] width 210 height 16
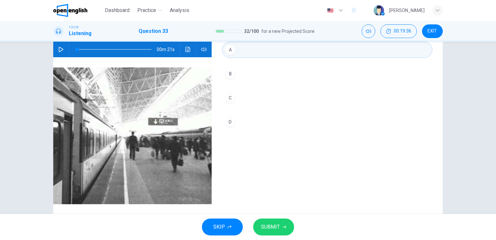
click at [273, 220] on button "SUBMIT" at bounding box center [273, 226] width 41 height 17
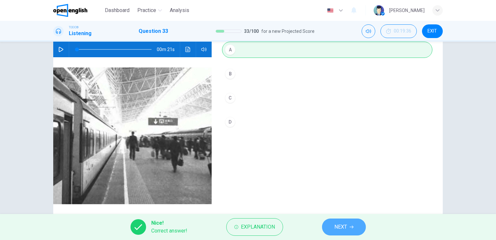
click at [347, 231] on span "NEXT" at bounding box center [341, 226] width 13 height 9
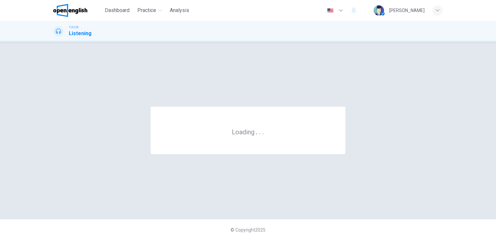
scroll to position [0, 0]
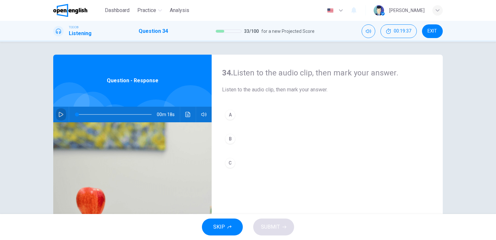
click at [58, 116] on icon "button" at bounding box center [60, 114] width 5 height 5
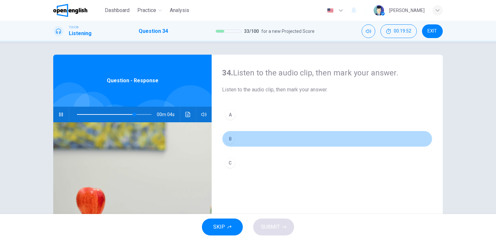
click at [229, 140] on div "B" at bounding box center [230, 138] width 10 height 10
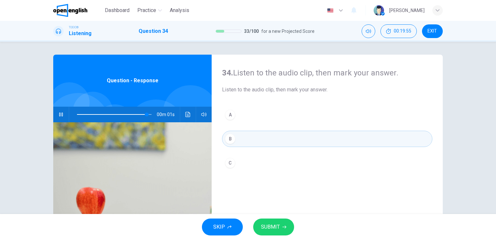
click at [281, 222] on button "SUBMIT" at bounding box center [273, 226] width 41 height 17
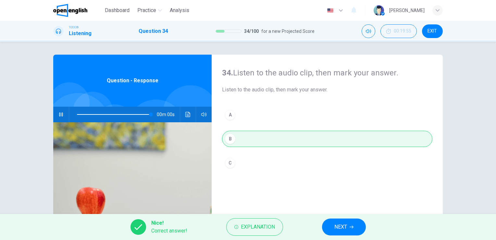
type input "*"
click at [350, 229] on button "NEXT" at bounding box center [344, 226] width 44 height 17
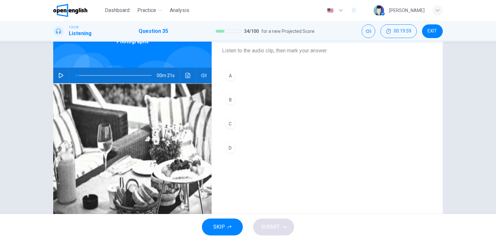
scroll to position [52, 0]
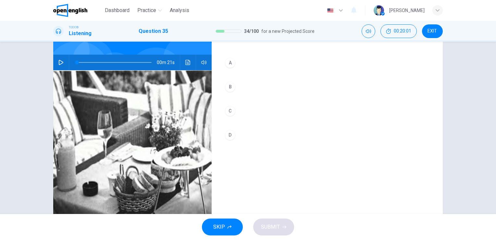
click at [60, 62] on icon "button" at bounding box center [60, 62] width 5 height 5
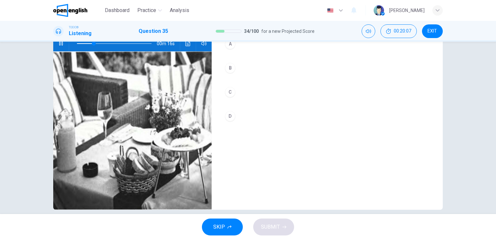
scroll to position [65, 0]
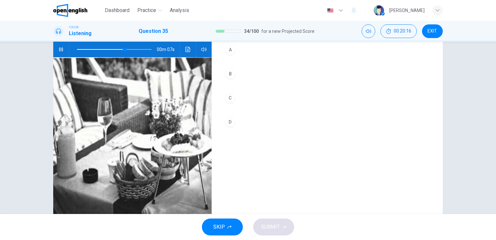
click at [496, 41] on html "This site uses cookies, as explained in our Privacy Policy . If you agree to th…" at bounding box center [248, 120] width 496 height 240
drag, startPoint x: 496, startPoint y: 41, endPoint x: 495, endPoint y: 44, distance: 4.0
click at [495, 44] on div "Dashboard Practice Analysis English ** ​ Sonia M. TOEIC® Listening Question 35 …" at bounding box center [248, 120] width 496 height 240
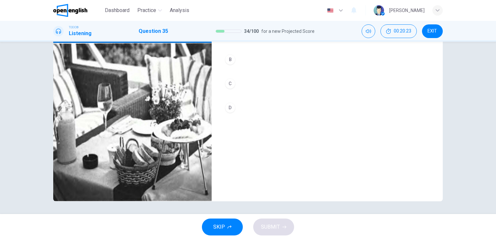
scroll to position [79, 0]
click at [495, 40] on div "TOEIC® Listening Question 35 34 / 100 for a new Projected Score 00:20:29 EXIT" at bounding box center [248, 31] width 496 height 21
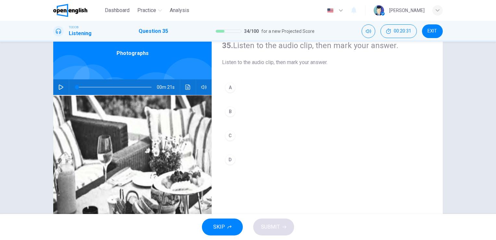
scroll to position [14, 0]
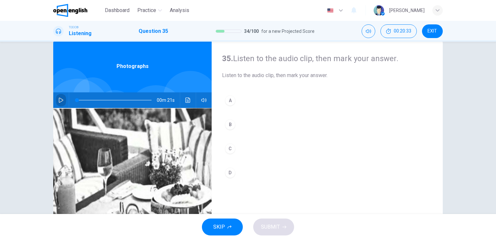
click at [61, 98] on icon "button" at bounding box center [60, 99] width 5 height 5
click at [491, 215] on div "SKIP SUBMIT" at bounding box center [248, 227] width 496 height 26
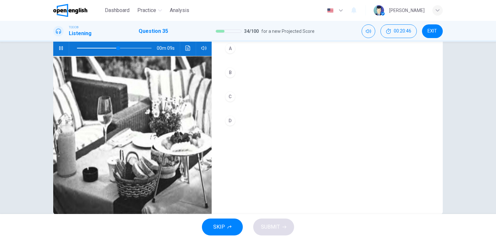
scroll to position [53, 0]
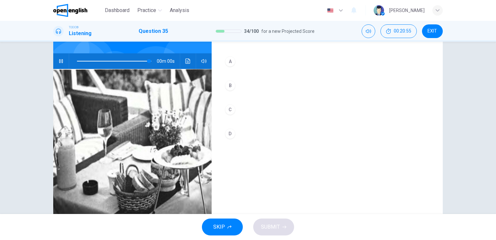
type input "*"
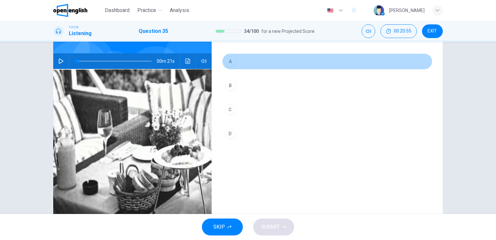
click at [230, 66] on div "A" at bounding box center [230, 61] width 10 height 10
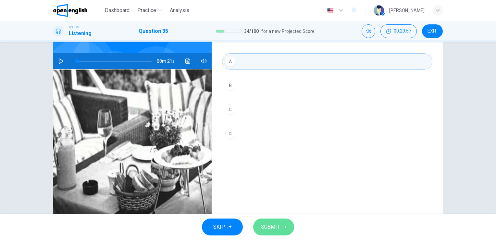
click at [274, 218] on button "SUBMIT" at bounding box center [273, 226] width 41 height 17
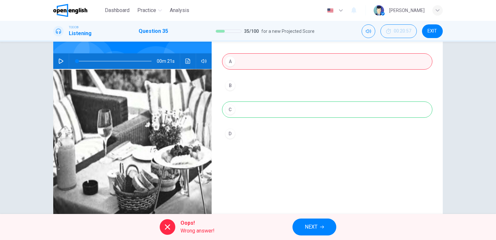
click at [226, 111] on div "A B C D" at bounding box center [327, 103] width 210 height 101
click at [318, 221] on button "NEXT" at bounding box center [315, 226] width 44 height 17
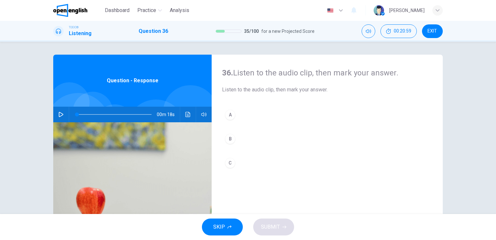
click at [56, 115] on button "button" at bounding box center [61, 115] width 10 height 16
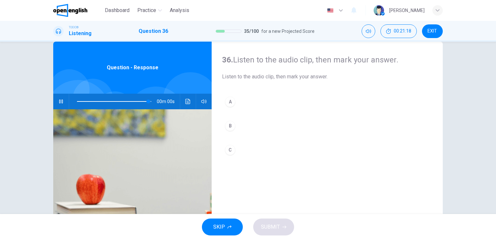
type input "*"
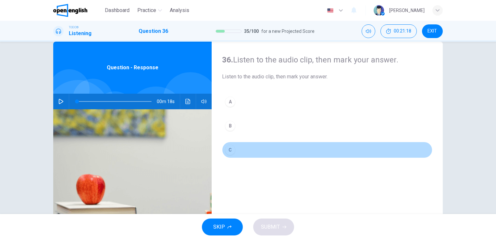
click at [226, 154] on div "C" at bounding box center [230, 150] width 10 height 10
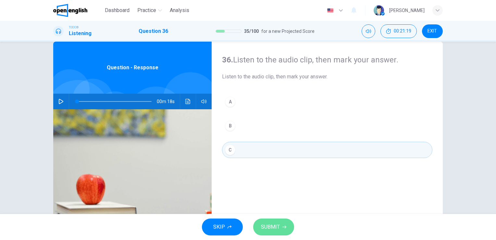
click at [283, 221] on button "SUBMIT" at bounding box center [273, 226] width 41 height 17
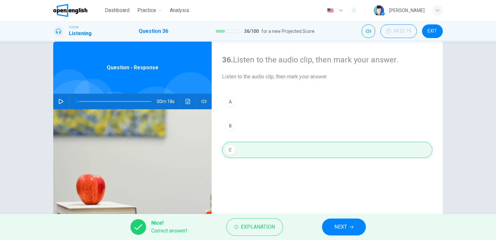
click at [345, 235] on div "Nice! Correct answer! Explanation NEXT" at bounding box center [248, 227] width 496 height 26
click at [352, 230] on button "NEXT" at bounding box center [344, 226] width 44 height 17
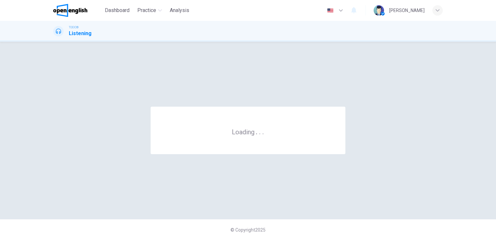
scroll to position [0, 0]
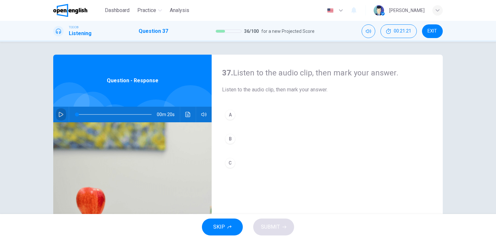
click at [64, 111] on button "button" at bounding box center [61, 115] width 10 height 16
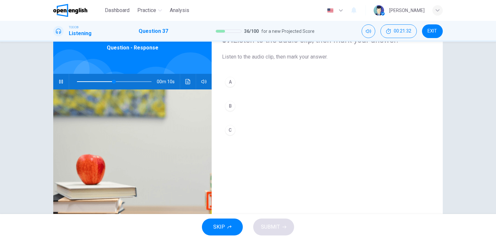
scroll to position [39, 0]
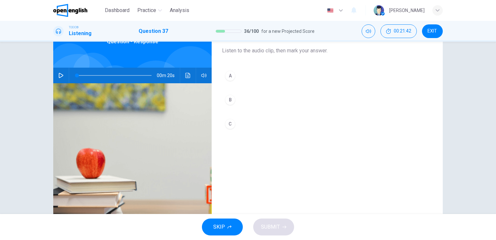
click at [61, 73] on icon "button" at bounding box center [60, 75] width 5 height 5
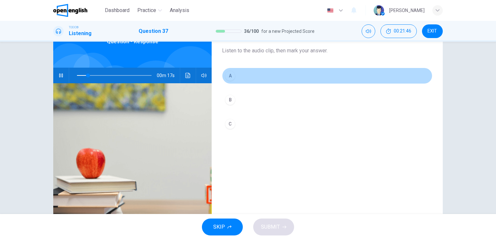
click at [230, 75] on div "A" at bounding box center [230, 75] width 10 height 10
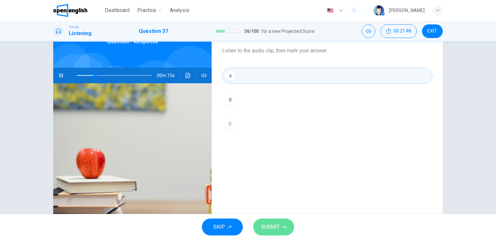
click at [286, 225] on button "SUBMIT" at bounding box center [273, 226] width 41 height 17
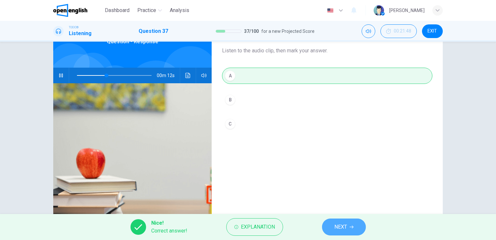
type input "**"
click at [351, 225] on icon "button" at bounding box center [352, 227] width 4 height 4
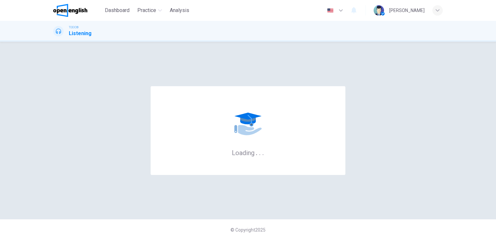
scroll to position [0, 0]
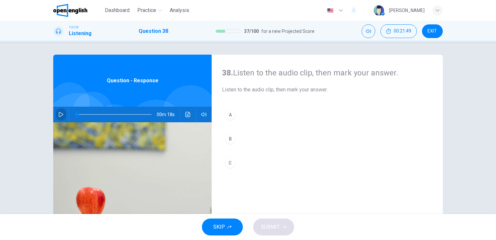
click at [58, 110] on button "button" at bounding box center [61, 115] width 10 height 16
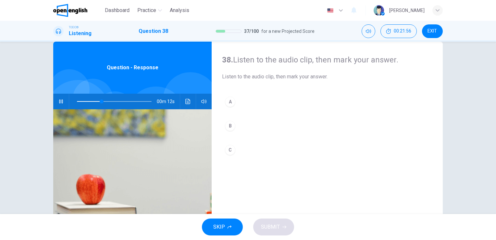
scroll to position [26, 0]
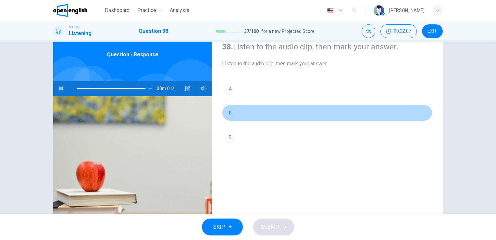
click at [230, 112] on div "B" at bounding box center [230, 112] width 10 height 10
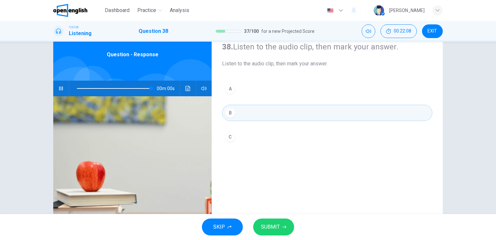
type input "*"
click at [283, 224] on button "SUBMIT" at bounding box center [273, 226] width 41 height 17
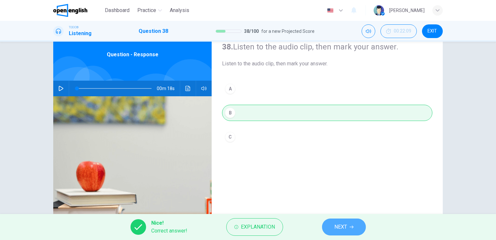
click at [340, 233] on button "NEXT" at bounding box center [344, 226] width 44 height 17
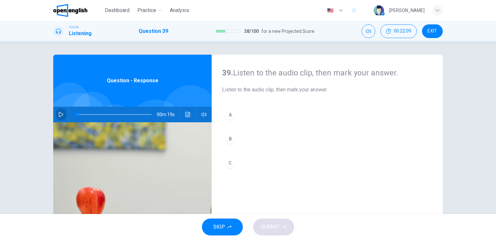
click at [59, 113] on icon "button" at bounding box center [60, 114] width 5 height 5
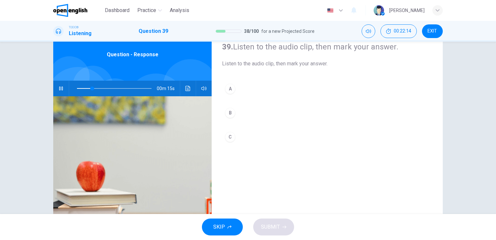
scroll to position [39, 0]
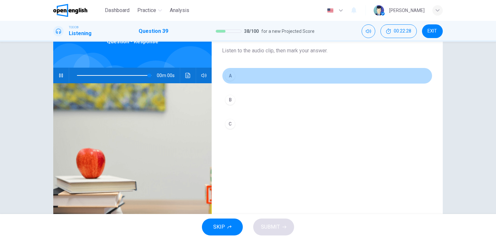
click at [230, 76] on div "A" at bounding box center [230, 75] width 10 height 10
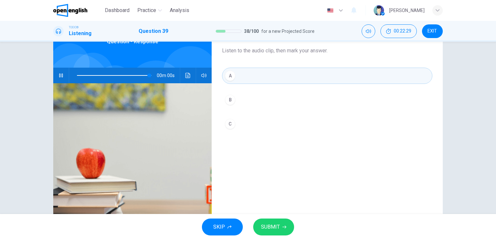
type input "*"
click at [274, 224] on span "SUBMIT" at bounding box center [270, 226] width 19 height 9
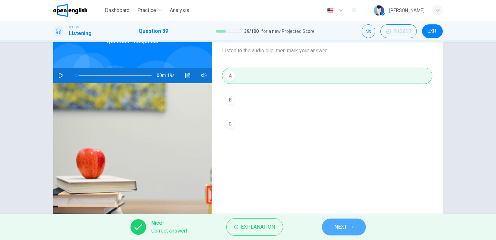
click at [348, 227] on button "NEXT" at bounding box center [344, 226] width 44 height 17
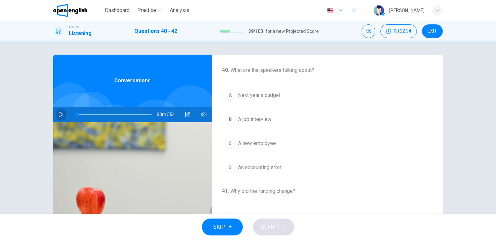
click at [60, 114] on icon "button" at bounding box center [60, 114] width 5 height 5
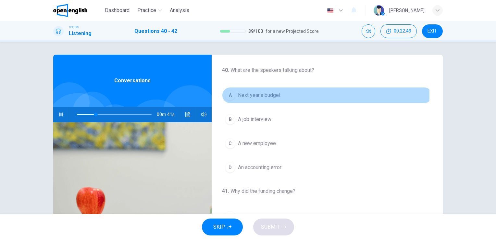
click at [229, 95] on div "A" at bounding box center [230, 95] width 10 height 10
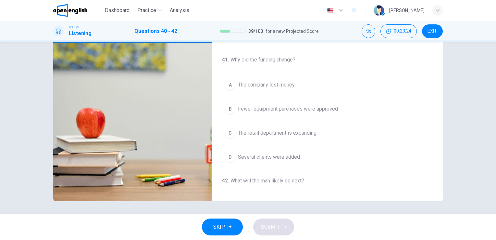
scroll to position [147, 0]
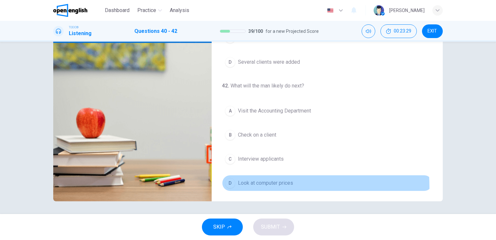
click at [231, 186] on button "D Look at computer prices" at bounding box center [327, 183] width 210 height 16
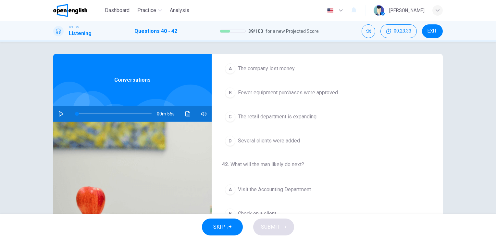
scroll to position [0, 0]
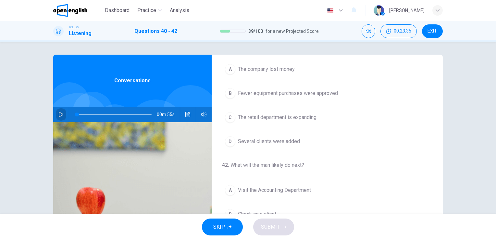
click at [59, 114] on icon "button" at bounding box center [61, 114] width 5 height 5
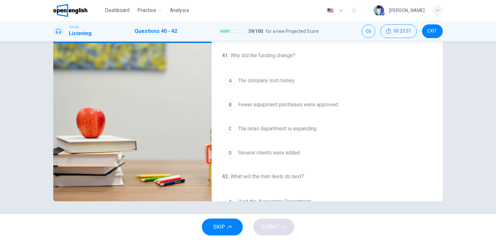
scroll to position [69, 0]
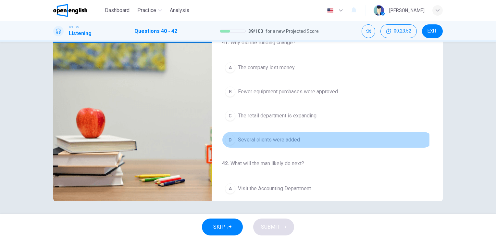
click at [265, 138] on span "Several clients were added" at bounding box center [269, 140] width 62 height 8
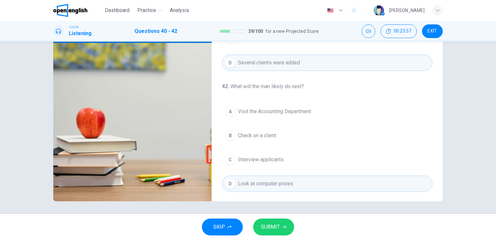
scroll to position [147, 0]
click at [284, 232] on button "SUBMIT" at bounding box center [273, 226] width 41 height 17
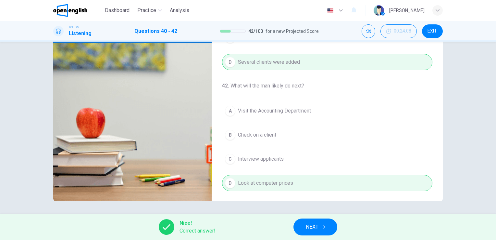
type input "**"
click at [322, 227] on icon "button" at bounding box center [323, 227] width 4 height 4
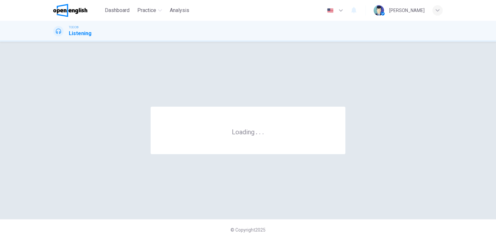
scroll to position [0, 0]
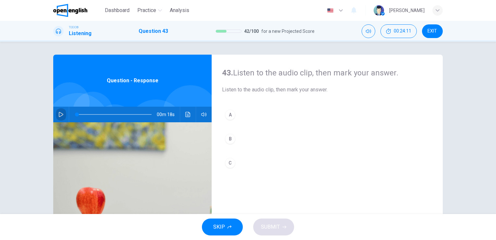
click at [59, 113] on icon "button" at bounding box center [61, 114] width 5 height 5
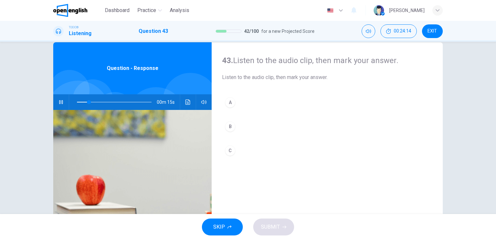
scroll to position [13, 0]
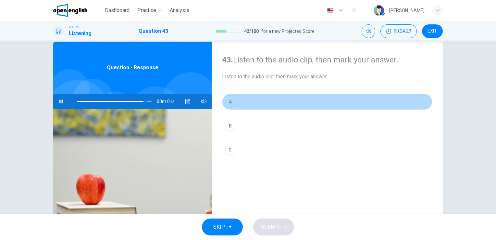
click at [226, 107] on button "A" at bounding box center [327, 102] width 210 height 16
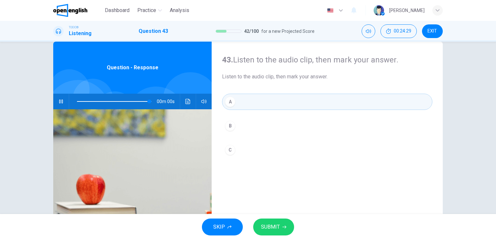
type input "*"
click at [276, 218] on div "SKIP SUBMIT" at bounding box center [248, 227] width 496 height 26
click at [275, 224] on span "SUBMIT" at bounding box center [270, 226] width 19 height 9
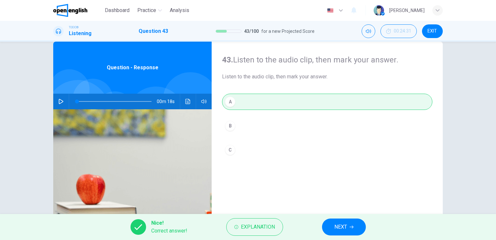
click at [346, 229] on span "NEXT" at bounding box center [341, 226] width 13 height 9
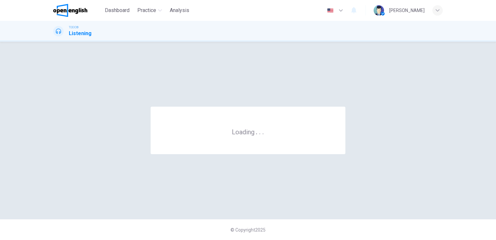
scroll to position [0, 0]
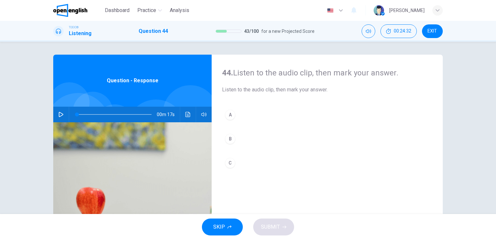
click at [61, 116] on icon "button" at bounding box center [60, 114] width 5 height 5
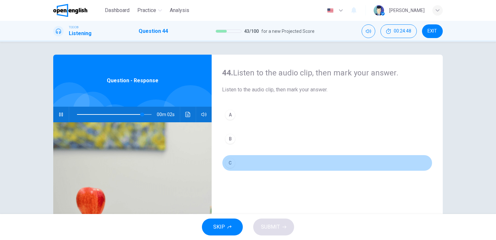
click at [226, 160] on div "C" at bounding box center [230, 163] width 10 height 10
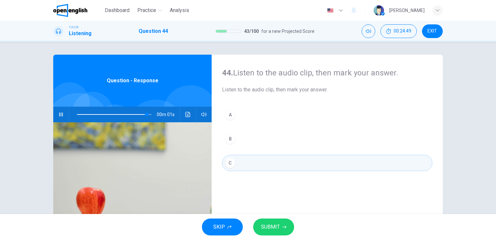
type input "*"
click at [283, 220] on button "SUBMIT" at bounding box center [273, 226] width 41 height 17
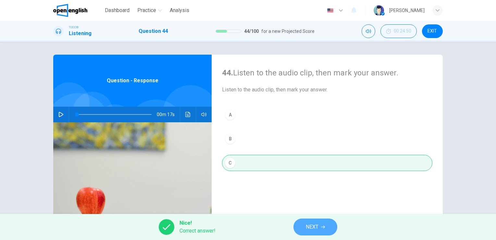
click at [322, 230] on button "NEXT" at bounding box center [316, 226] width 44 height 17
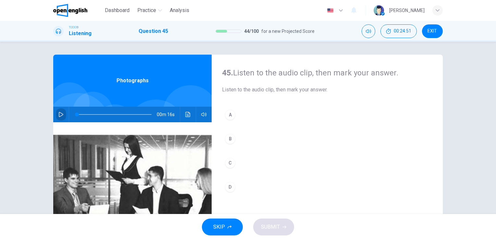
click at [56, 112] on button "button" at bounding box center [61, 115] width 10 height 16
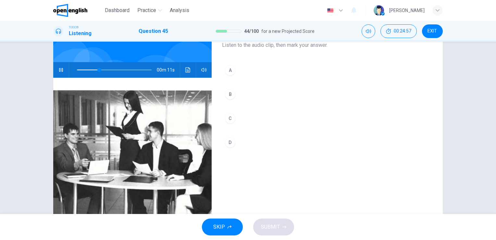
scroll to position [46, 0]
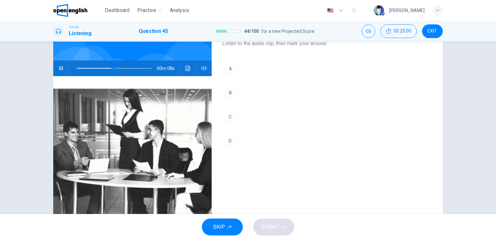
click at [489, 134] on div "45. Listen to the audio clip, then mark your answer. Listen to the audio clip, …" at bounding box center [248, 128] width 496 height 172
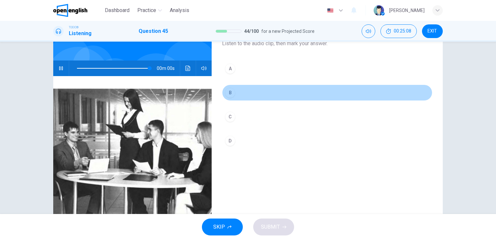
type input "*"
click at [228, 93] on div "B" at bounding box center [230, 92] width 10 height 10
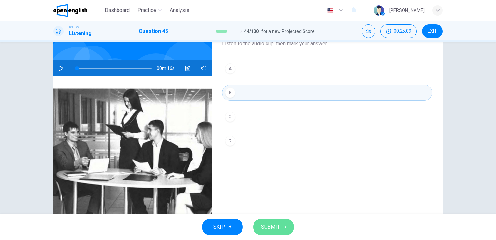
click at [277, 226] on span "SUBMIT" at bounding box center [270, 226] width 19 height 9
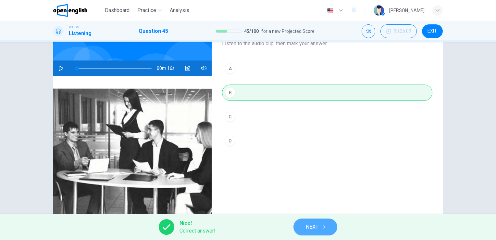
click at [306, 226] on span "NEXT" at bounding box center [312, 226] width 13 height 9
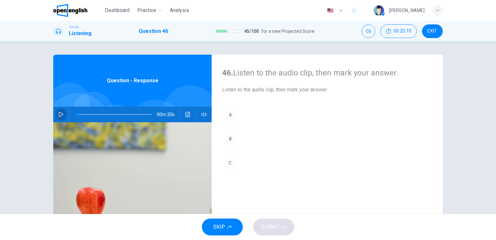
click at [57, 118] on button "button" at bounding box center [61, 115] width 10 height 16
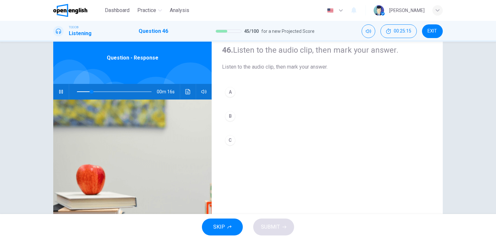
scroll to position [26, 0]
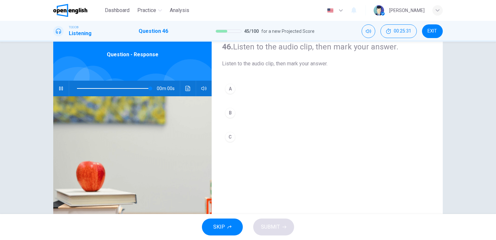
click at [227, 138] on div "C" at bounding box center [230, 137] width 10 height 10
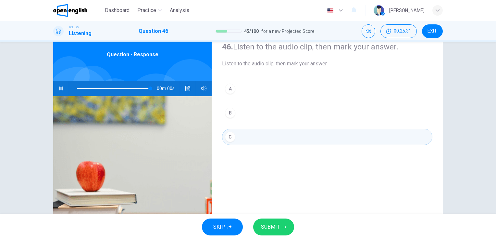
type input "*"
click at [274, 221] on button "SUBMIT" at bounding box center [273, 226] width 41 height 17
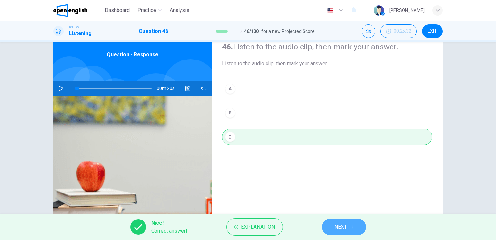
click at [344, 228] on span "NEXT" at bounding box center [341, 226] width 13 height 9
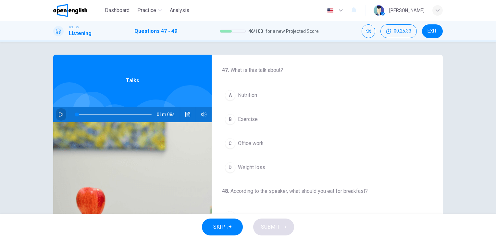
click at [60, 114] on icon "button" at bounding box center [61, 114] width 5 height 5
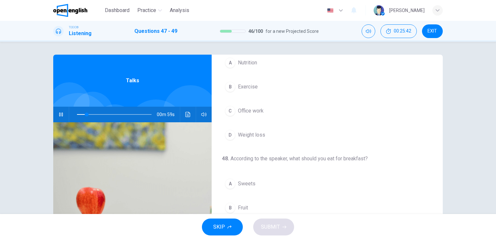
scroll to position [34, 0]
click at [437, 134] on div "47 . What is this talk about? A Nutrition B Exercise C Office work D Weight loss" at bounding box center [327, 86] width 231 height 109
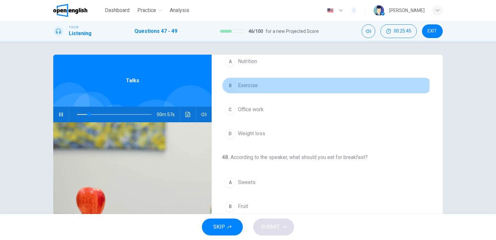
click at [238, 83] on span "Exercise" at bounding box center [248, 86] width 20 height 8
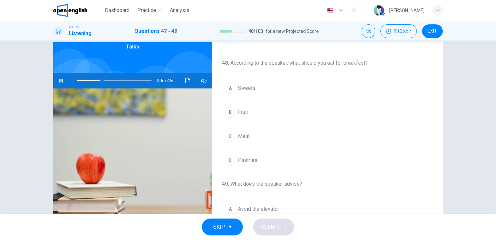
scroll to position [38, 0]
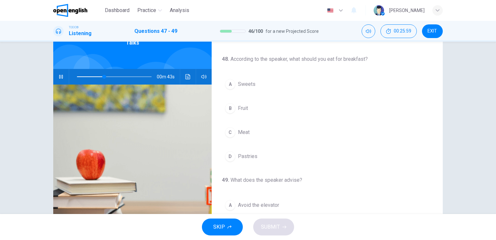
click at [232, 108] on div "B" at bounding box center [230, 108] width 10 height 10
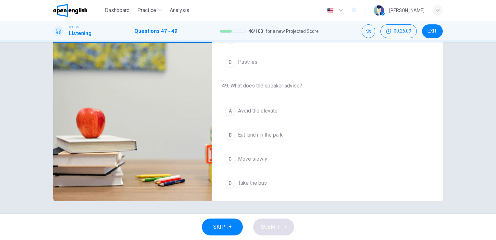
scroll to position [138, 0]
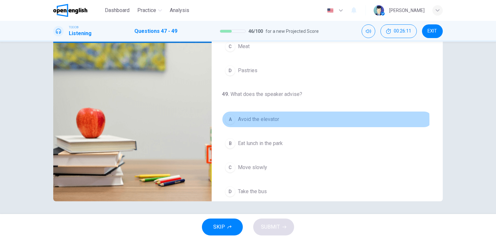
click at [243, 119] on span "Avoid the elevator" at bounding box center [258, 119] width 41 height 8
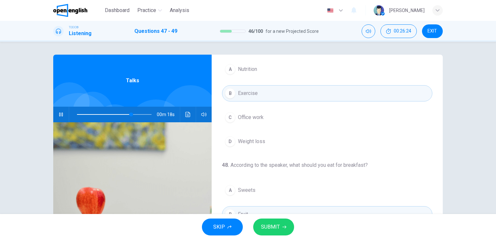
scroll to position [0, 0]
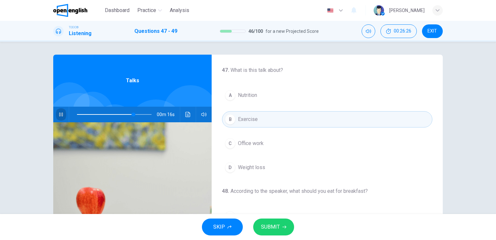
click at [59, 117] on icon "button" at bounding box center [60, 114] width 5 height 5
drag, startPoint x: 133, startPoint y: 114, endPoint x: 42, endPoint y: 110, distance: 90.7
click at [43, 110] on div "47 . What is this talk about? A Nutrition B Exercise C Office work D Weight los…" at bounding box center [248, 168] width 411 height 226
click at [59, 116] on icon "button" at bounding box center [61, 114] width 5 height 5
click at [492, 208] on div "47 . What is this talk about? A Nutrition B Exercise C Office work D Weight los…" at bounding box center [248, 128] width 496 height 172
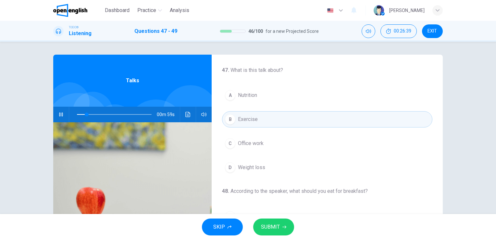
click at [492, 208] on div "47 . What is this talk about? A Nutrition B Exercise C Office work D Weight los…" at bounding box center [248, 128] width 496 height 172
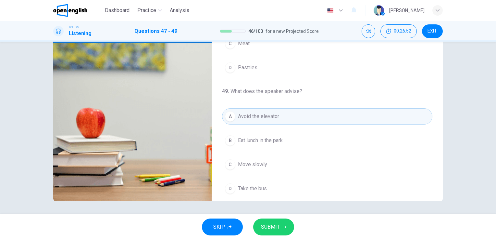
scroll to position [147, 0]
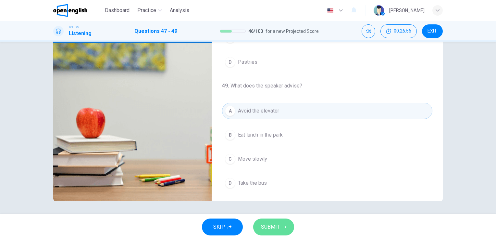
click at [270, 223] on span "SUBMIT" at bounding box center [270, 226] width 19 height 9
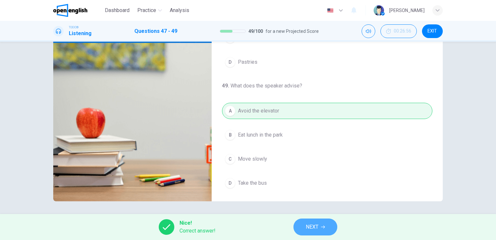
type input "**"
click at [318, 225] on span "NEXT" at bounding box center [312, 226] width 13 height 9
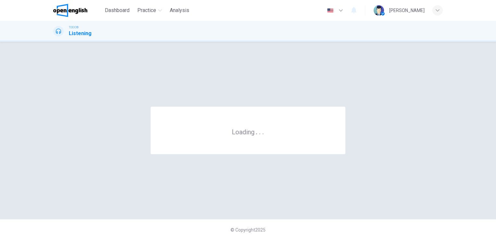
scroll to position [0, 0]
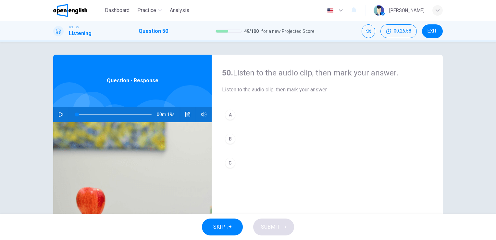
click at [60, 111] on button "button" at bounding box center [61, 115] width 10 height 16
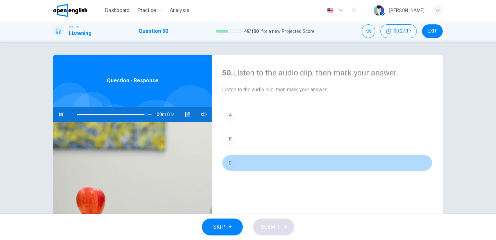
click at [227, 160] on div "C" at bounding box center [230, 163] width 10 height 10
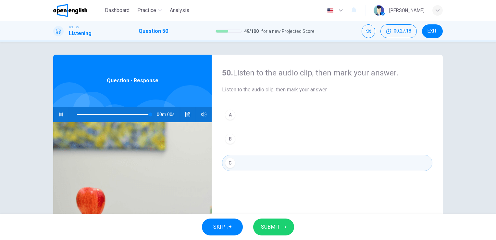
type input "*"
click at [269, 219] on button "SUBMIT" at bounding box center [273, 226] width 41 height 17
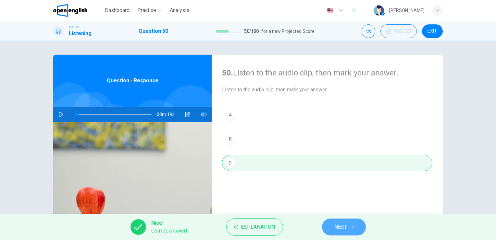
click at [351, 230] on button "NEXT" at bounding box center [344, 226] width 44 height 17
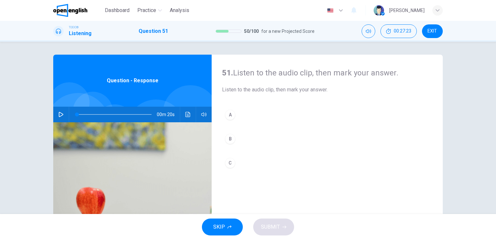
drag, startPoint x: 351, startPoint y: 230, endPoint x: 145, endPoint y: 143, distance: 223.1
click at [145, 143] on div "Dashboard Practice Analysis English ** ​ Sonia M. TOEIC® Listening Question 51 …" at bounding box center [248, 120] width 496 height 240
click at [58, 115] on icon "button" at bounding box center [60, 114] width 5 height 5
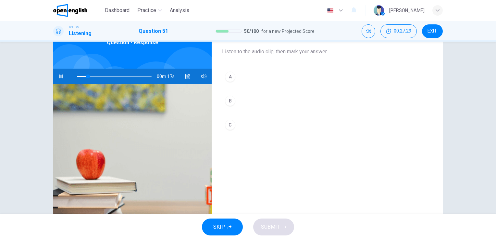
scroll to position [39, 0]
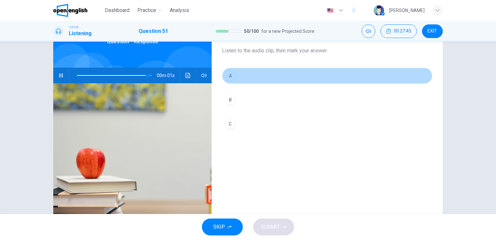
click at [229, 75] on div "A" at bounding box center [230, 75] width 10 height 10
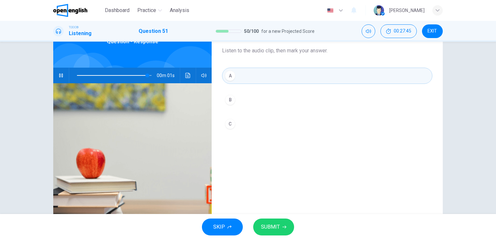
type input "*"
click at [273, 223] on span "SUBMIT" at bounding box center [270, 226] width 19 height 9
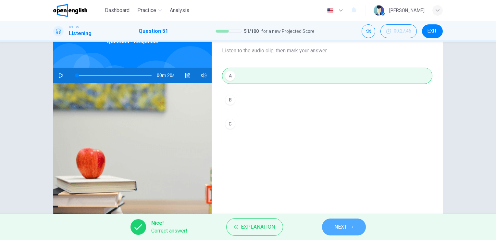
click at [347, 234] on button "NEXT" at bounding box center [344, 226] width 44 height 17
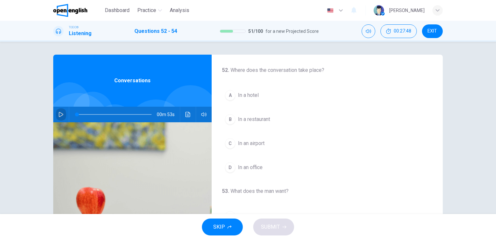
click at [56, 112] on button "button" at bounding box center [61, 115] width 10 height 16
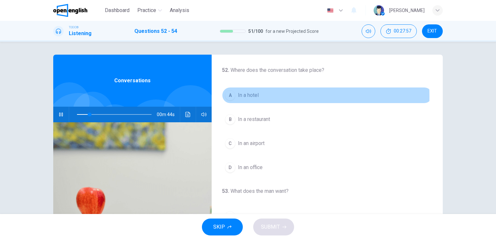
click at [227, 96] on div "A" at bounding box center [230, 95] width 10 height 10
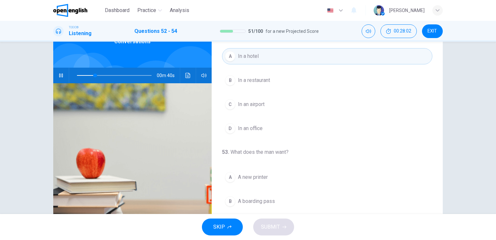
scroll to position [52, 0]
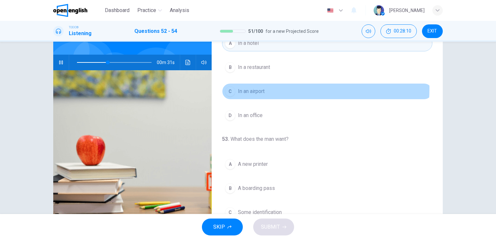
click at [238, 88] on span "In an airport" at bounding box center [251, 91] width 27 height 8
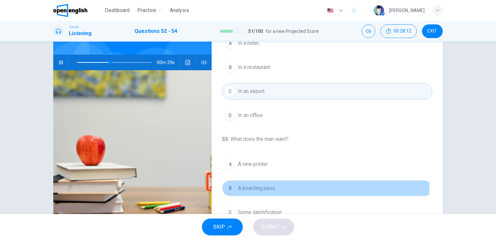
click at [271, 184] on span "A boarding pass" at bounding box center [256, 188] width 37 height 8
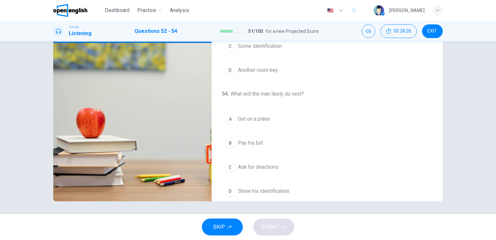
scroll to position [145, 0]
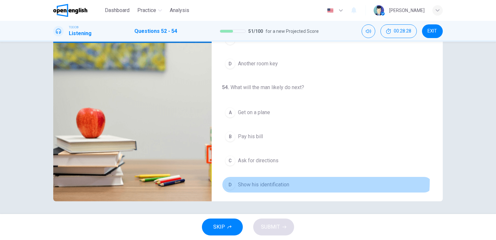
click at [265, 177] on button "D Show his identification" at bounding box center [327, 184] width 210 height 16
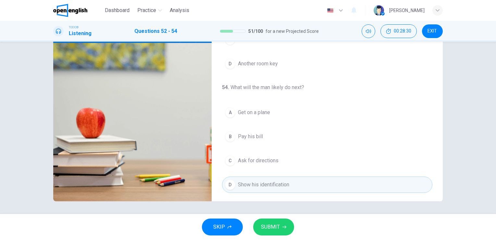
click at [269, 224] on span "SUBMIT" at bounding box center [270, 226] width 19 height 9
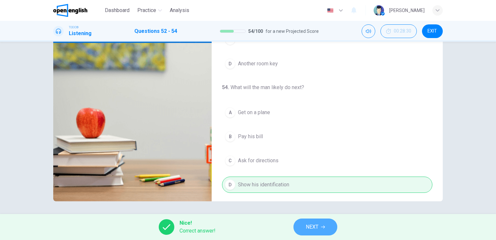
type input "**"
click at [322, 227] on icon "button" at bounding box center [323, 227] width 4 height 4
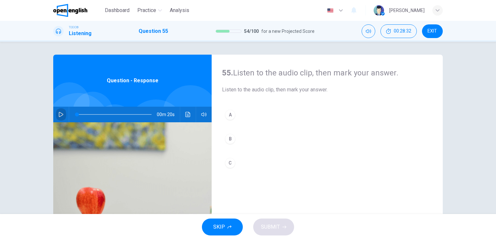
click at [59, 111] on button "button" at bounding box center [61, 115] width 10 height 16
click at [495, 214] on div "SKIP SUBMIT" at bounding box center [248, 227] width 496 height 26
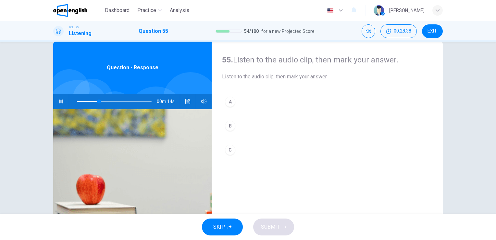
scroll to position [26, 0]
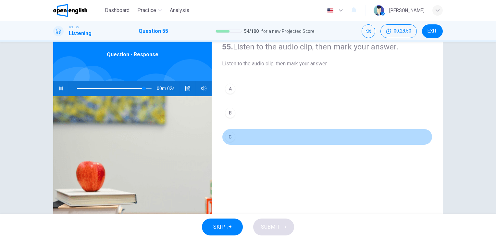
click at [230, 135] on div "C" at bounding box center [230, 137] width 10 height 10
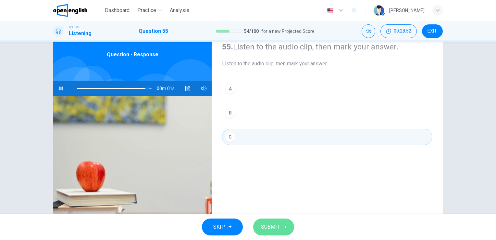
click at [280, 225] on button "SUBMIT" at bounding box center [273, 226] width 41 height 17
type input "*"
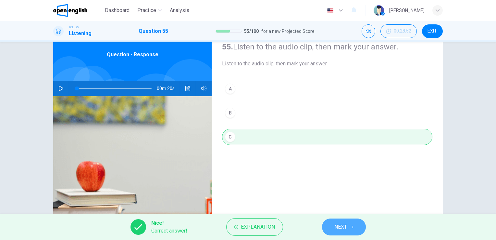
click at [340, 226] on span "NEXT" at bounding box center [341, 226] width 13 height 9
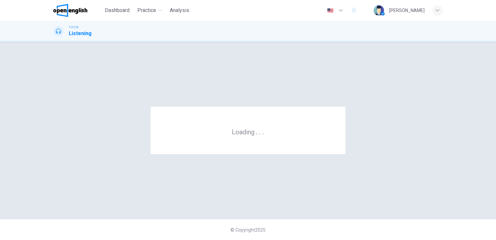
scroll to position [0, 0]
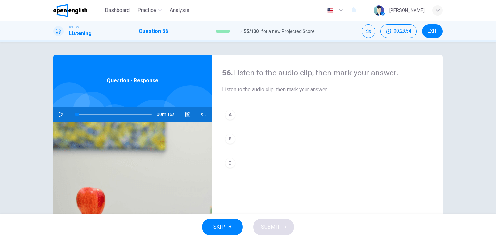
click at [59, 111] on button "button" at bounding box center [61, 115] width 10 height 16
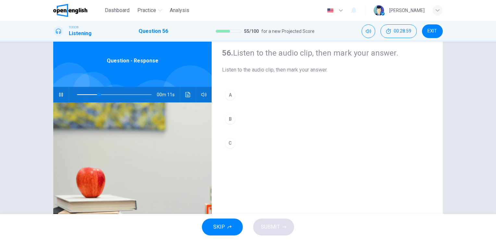
scroll to position [26, 0]
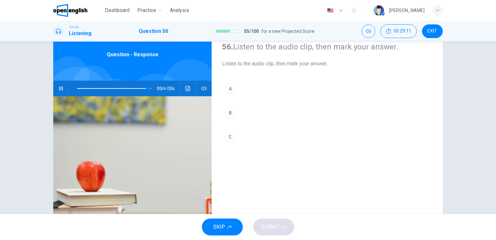
type input "*"
click at [232, 138] on div "C" at bounding box center [230, 137] width 10 height 10
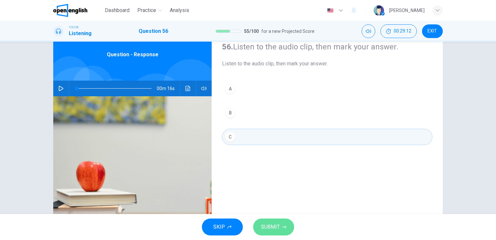
click at [281, 221] on button "SUBMIT" at bounding box center [273, 226] width 41 height 17
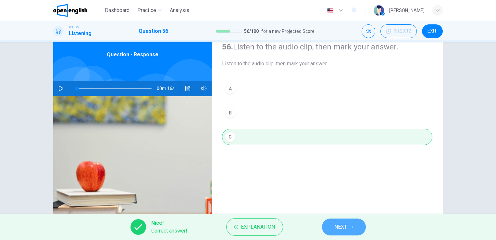
click at [339, 225] on span "NEXT" at bounding box center [341, 226] width 13 height 9
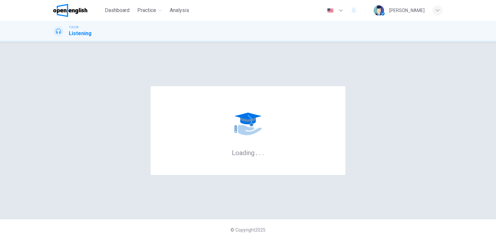
scroll to position [0, 0]
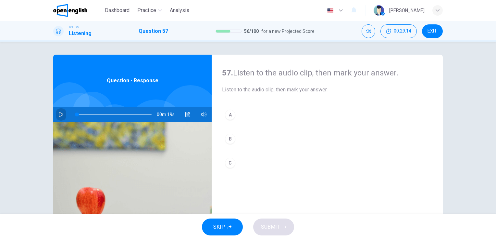
click at [58, 114] on icon "button" at bounding box center [60, 114] width 5 height 5
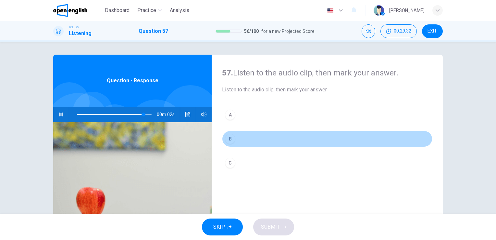
click at [227, 137] on div "B" at bounding box center [230, 138] width 10 height 10
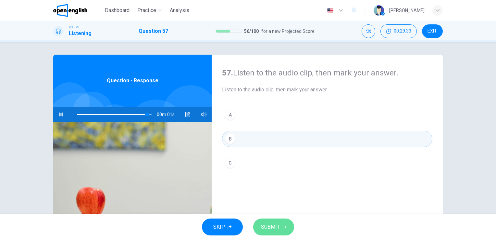
click at [272, 231] on span "SUBMIT" at bounding box center [270, 226] width 19 height 9
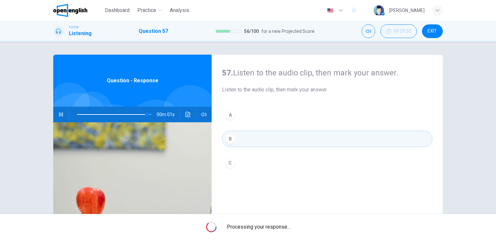
type input "*"
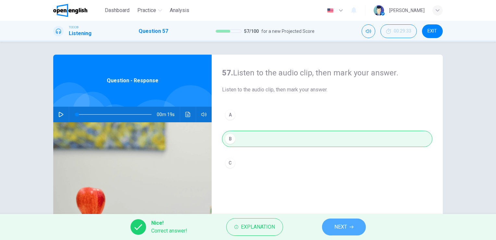
click at [344, 232] on button "NEXT" at bounding box center [344, 226] width 44 height 17
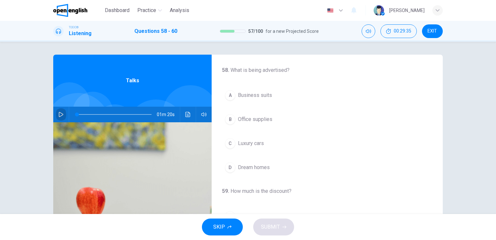
click at [56, 114] on button "button" at bounding box center [61, 115] width 10 height 16
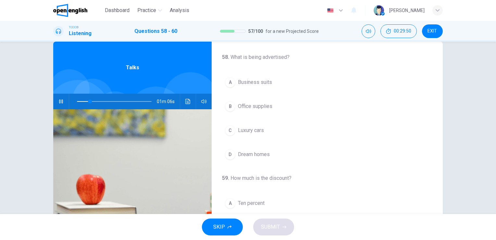
scroll to position [26, 0]
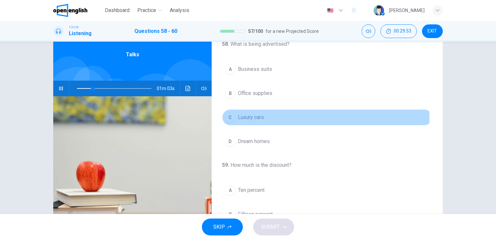
click at [238, 117] on span "Luxury cars" at bounding box center [251, 117] width 26 height 8
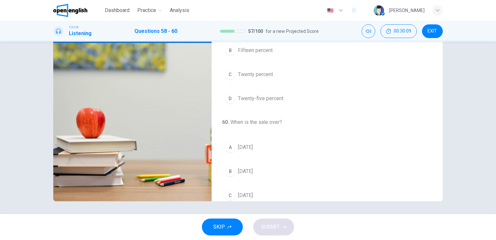
scroll to position [117, 0]
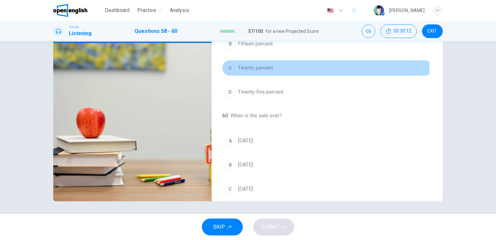
click at [230, 68] on div "C" at bounding box center [230, 68] width 10 height 10
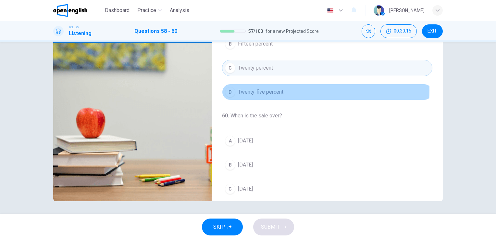
click at [227, 89] on div "D" at bounding box center [230, 92] width 10 height 10
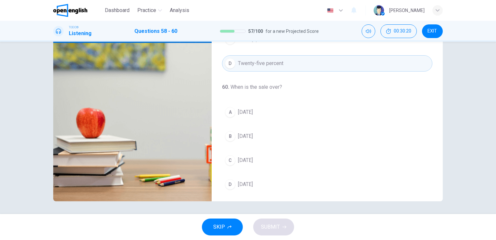
scroll to position [147, 0]
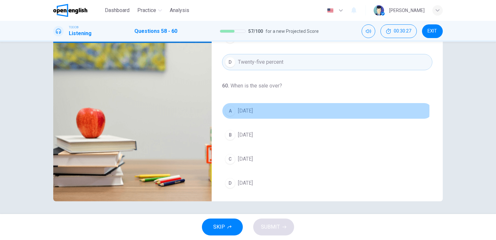
click at [233, 108] on div "A" at bounding box center [230, 111] width 10 height 10
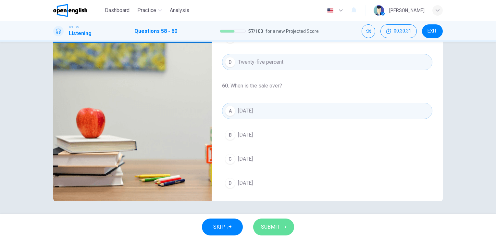
click at [278, 226] on span "SUBMIT" at bounding box center [270, 226] width 19 height 9
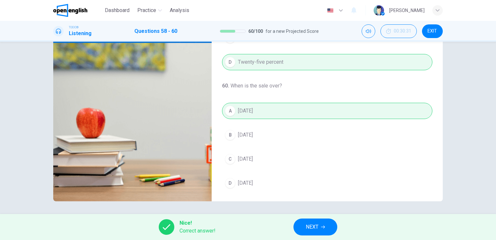
type input "**"
click at [322, 229] on button "NEXT" at bounding box center [316, 226] width 44 height 17
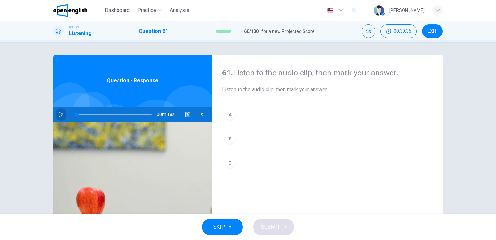
click at [57, 111] on button "button" at bounding box center [61, 115] width 10 height 16
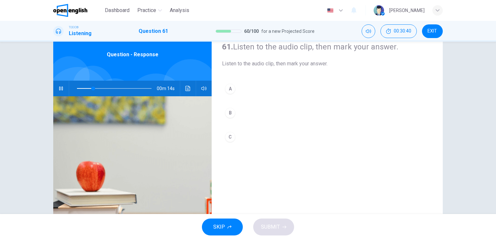
scroll to position [39, 0]
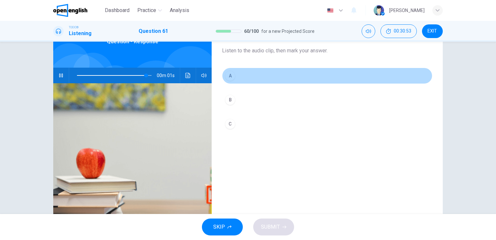
click at [228, 75] on div "A" at bounding box center [230, 75] width 10 height 10
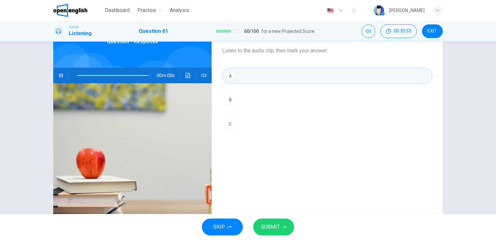
type input "*"
click at [273, 220] on button "SUBMIT" at bounding box center [273, 226] width 41 height 17
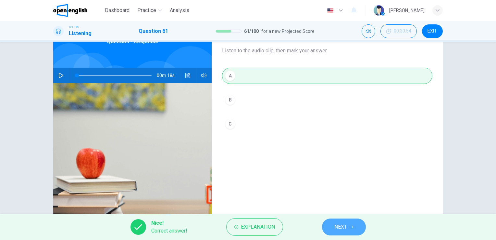
click at [346, 226] on span "NEXT" at bounding box center [341, 226] width 13 height 9
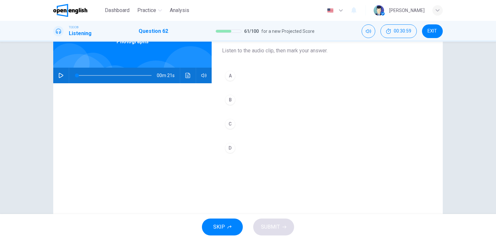
scroll to position [52, 0]
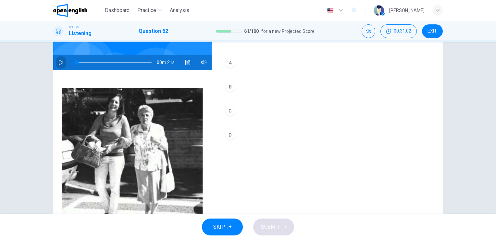
click at [59, 64] on icon "button" at bounding box center [61, 62] width 5 height 5
click at [58, 64] on icon "button" at bounding box center [60, 62] width 5 height 5
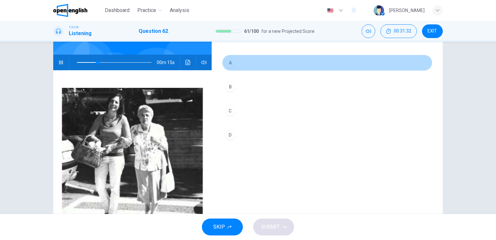
click at [229, 62] on div "A" at bounding box center [230, 62] width 10 height 10
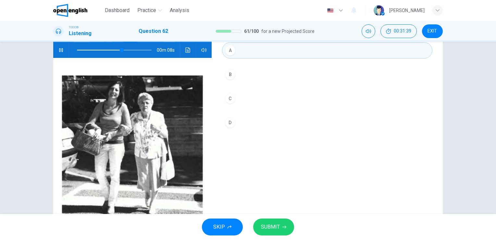
scroll to position [65, 0]
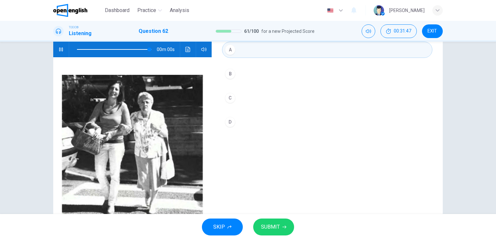
type input "*"
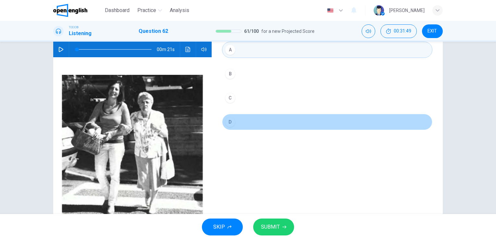
click at [229, 124] on div "D" at bounding box center [230, 122] width 10 height 10
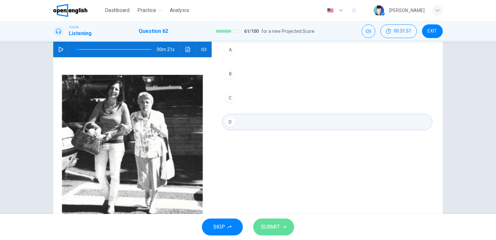
click at [265, 225] on span "SUBMIT" at bounding box center [270, 226] width 19 height 9
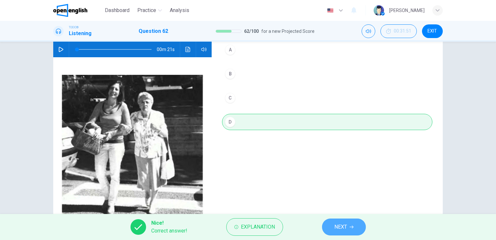
click at [349, 229] on button "NEXT" at bounding box center [344, 226] width 44 height 17
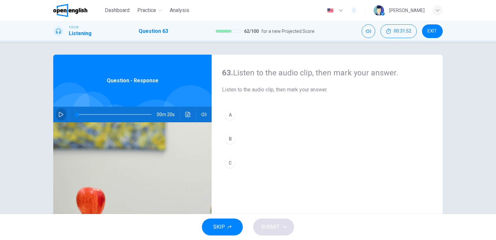
click at [58, 115] on icon "button" at bounding box center [60, 114] width 5 height 5
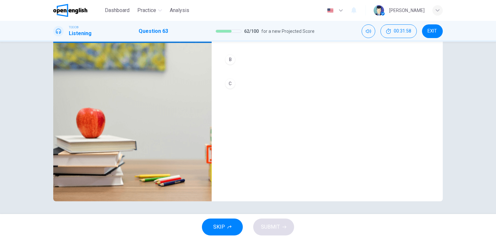
click at [495, 41] on div "TOEIC® Listening Question 63 62 / 100 for a new Projected Score 00:31:58 EXIT" at bounding box center [248, 31] width 496 height 21
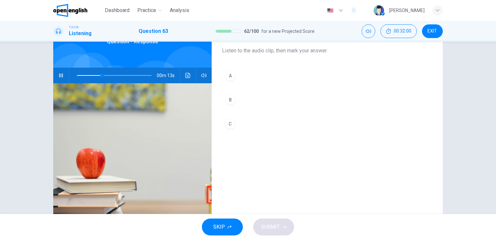
scroll to position [36, 0]
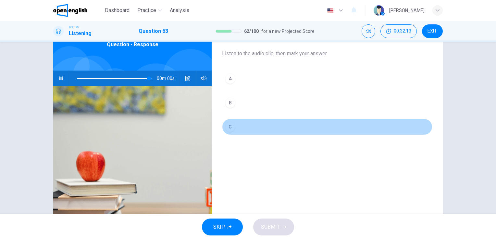
click at [227, 125] on div "C" at bounding box center [230, 126] width 10 height 10
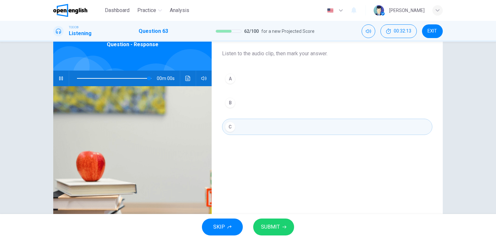
type input "*"
click at [270, 227] on span "SUBMIT" at bounding box center [270, 226] width 19 height 9
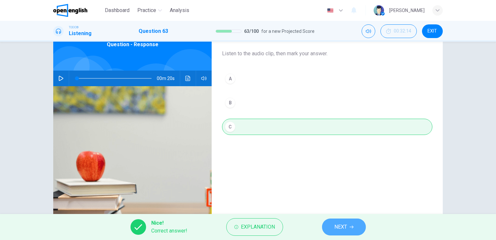
click at [342, 224] on span "NEXT" at bounding box center [341, 226] width 13 height 9
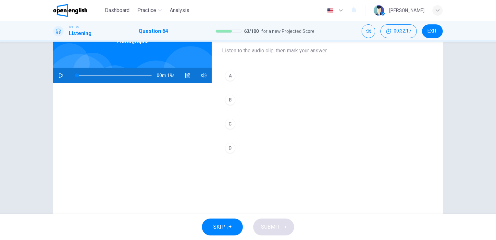
scroll to position [52, 0]
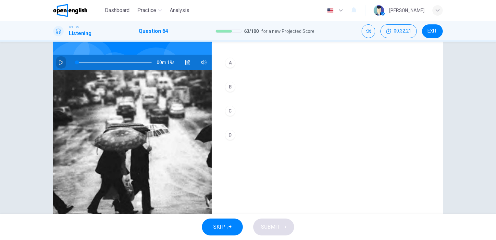
click at [60, 60] on icon "button" at bounding box center [60, 62] width 5 height 5
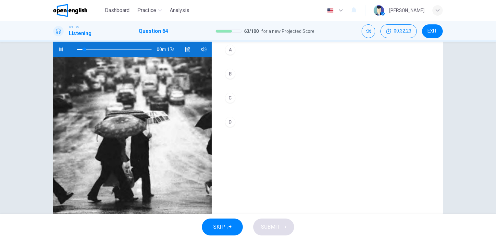
scroll to position [78, 0]
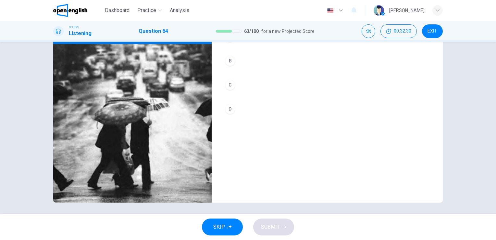
click at [495, 41] on div "TOEIC® Listening Question 64 63 / 100 for a new Projected Score 00:32:30 EXIT" at bounding box center [248, 31] width 496 height 21
click at [495, 41] on div "TOEIC® Listening Question 64 63 / 100 for a new Projected Score 00:32:31 EXIT" at bounding box center [248, 31] width 496 height 21
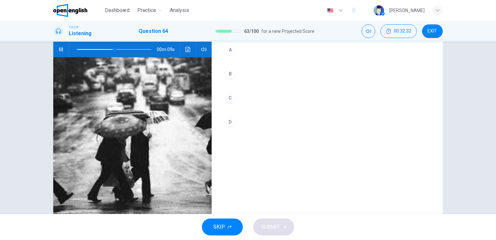
scroll to position [65, 0]
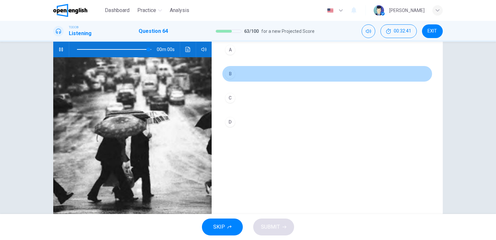
click at [229, 75] on div "B" at bounding box center [230, 74] width 10 height 10
type input "*"
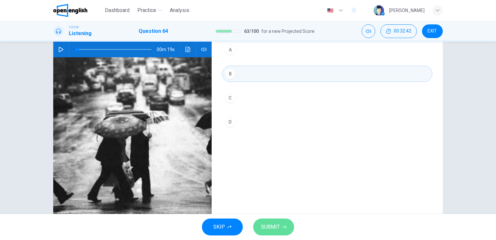
click at [276, 225] on span "SUBMIT" at bounding box center [270, 226] width 19 height 9
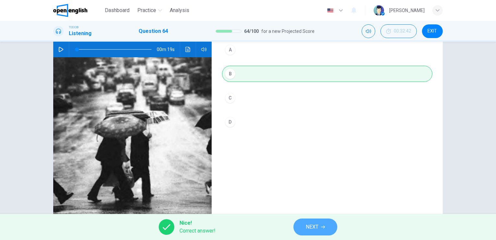
click at [322, 227] on icon "button" at bounding box center [323, 227] width 4 height 4
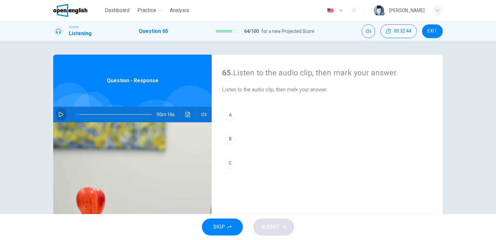
click at [56, 116] on button "button" at bounding box center [61, 115] width 10 height 16
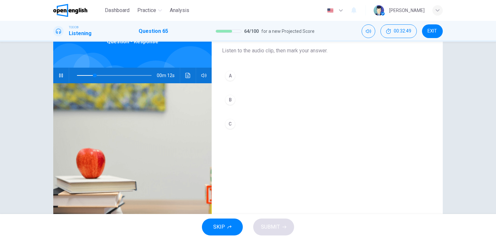
scroll to position [52, 0]
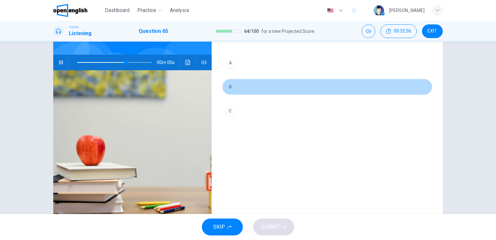
click at [227, 87] on div "B" at bounding box center [230, 87] width 10 height 10
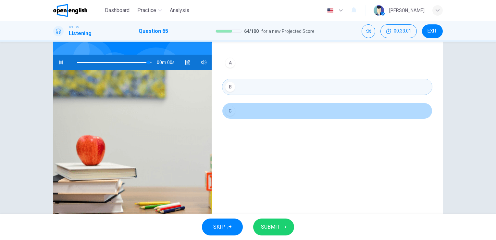
click at [227, 109] on div "C" at bounding box center [230, 111] width 10 height 10
type input "*"
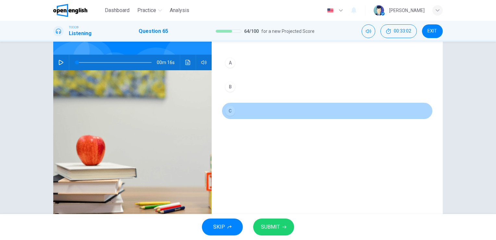
click at [227, 109] on div "C" at bounding box center [230, 111] width 10 height 10
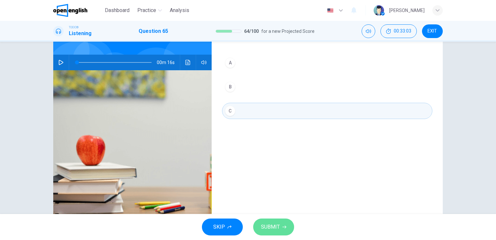
click at [278, 225] on span "SUBMIT" at bounding box center [270, 226] width 19 height 9
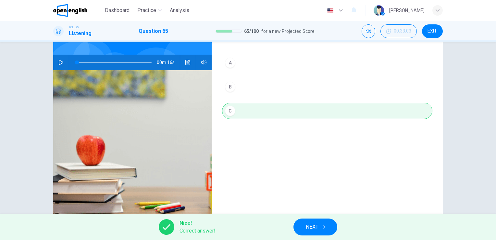
click at [315, 229] on span "NEXT" at bounding box center [312, 226] width 13 height 9
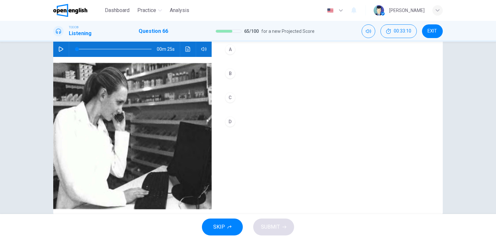
scroll to position [65, 0]
click at [59, 51] on icon "button" at bounding box center [61, 49] width 5 height 5
click at [231, 92] on button "C" at bounding box center [327, 98] width 210 height 16
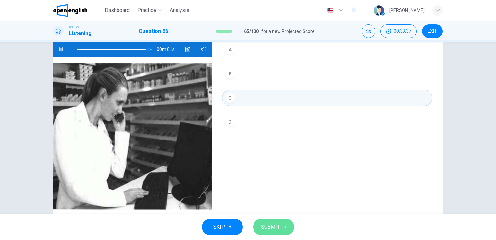
click at [267, 224] on span "SUBMIT" at bounding box center [270, 226] width 19 height 9
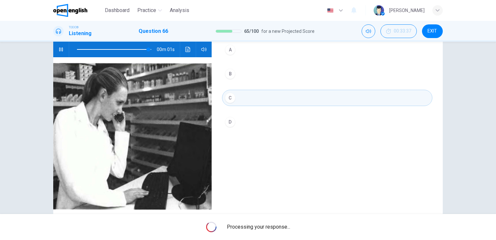
type input "*"
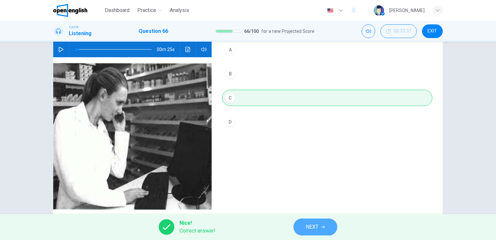
click at [323, 225] on icon "button" at bounding box center [323, 227] width 4 height 4
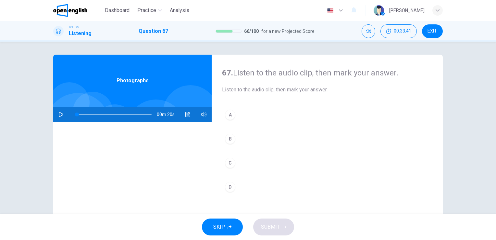
click at [495, 214] on div "SKIP SUBMIT" at bounding box center [248, 227] width 496 height 26
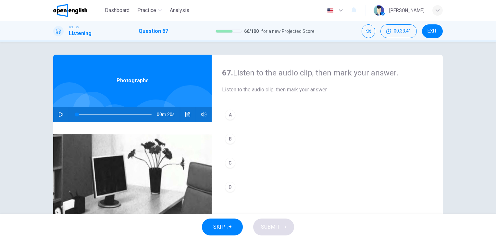
click at [495, 214] on div "SKIP SUBMIT" at bounding box center [248, 227] width 496 height 26
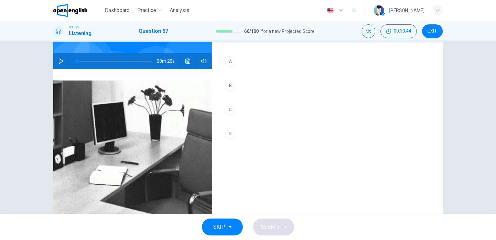
scroll to position [65, 0]
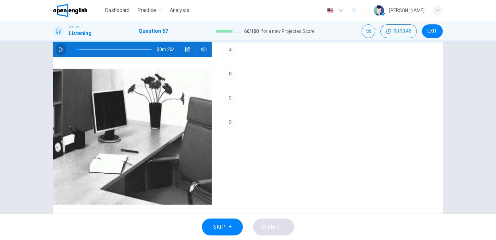
click at [61, 48] on icon "button" at bounding box center [60, 49] width 5 height 5
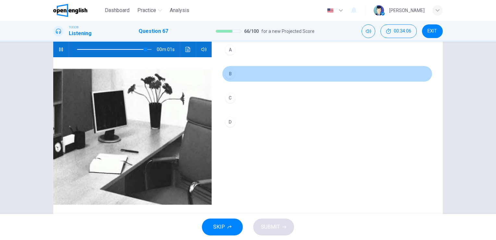
click at [230, 75] on div "B" at bounding box center [230, 74] width 10 height 10
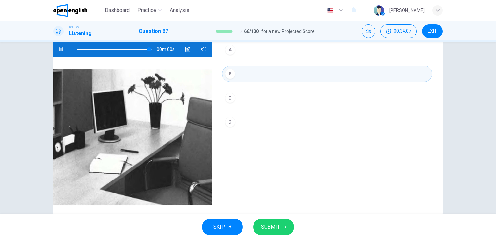
type input "*"
click at [281, 220] on button "SUBMIT" at bounding box center [273, 226] width 41 height 17
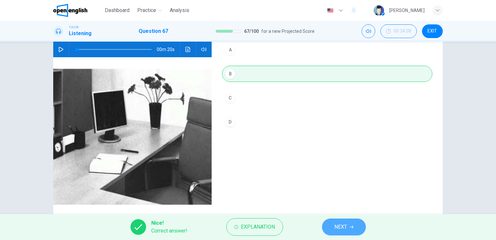
click at [347, 229] on span "NEXT" at bounding box center [341, 226] width 13 height 9
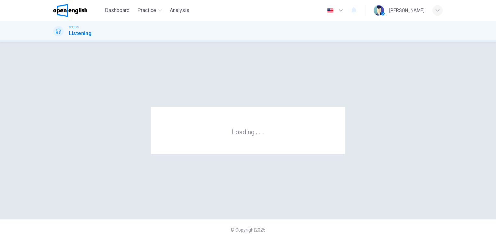
scroll to position [0, 0]
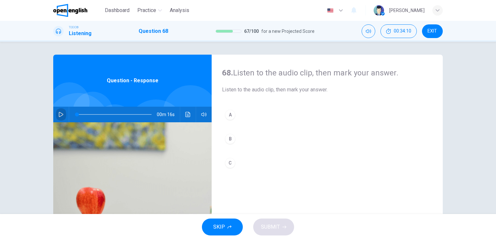
click at [59, 113] on icon "button" at bounding box center [61, 114] width 5 height 5
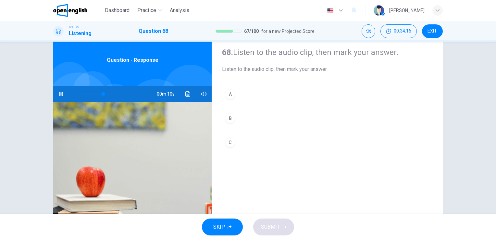
scroll to position [26, 0]
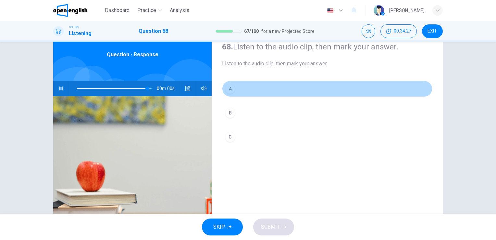
click at [229, 91] on div "A" at bounding box center [230, 88] width 10 height 10
type input "*"
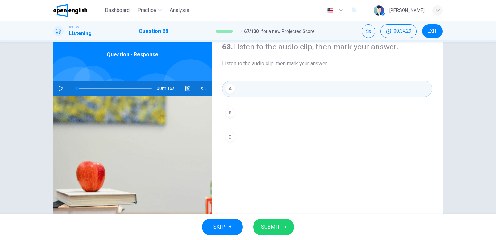
click at [262, 216] on div "SKIP SUBMIT" at bounding box center [248, 227] width 496 height 26
click at [268, 226] on span "SUBMIT" at bounding box center [270, 226] width 19 height 9
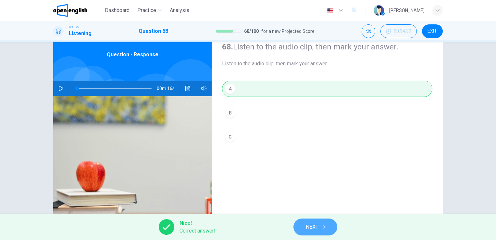
click at [313, 222] on span "NEXT" at bounding box center [312, 226] width 13 height 9
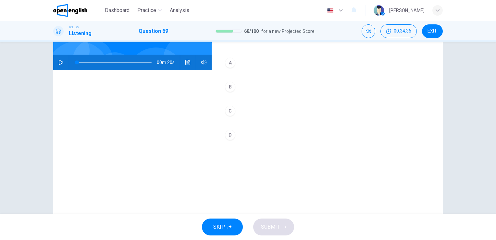
scroll to position [65, 0]
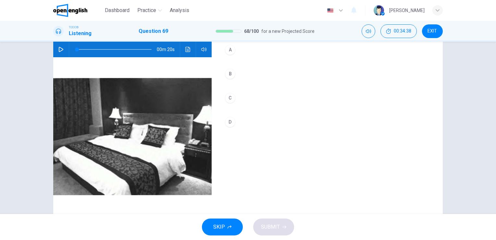
click at [58, 53] on button "button" at bounding box center [61, 50] width 10 height 16
click at [62, 54] on button "button" at bounding box center [61, 50] width 10 height 16
click at [62, 49] on button "button" at bounding box center [61, 50] width 10 height 16
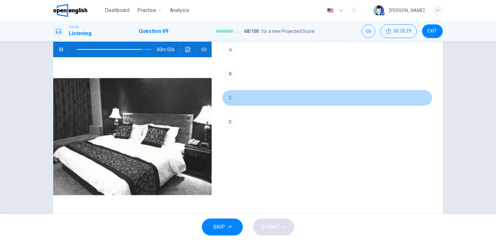
click at [230, 97] on div "C" at bounding box center [230, 98] width 10 height 10
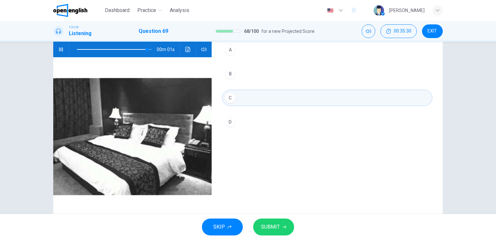
type input "*"
click at [274, 230] on span "SUBMIT" at bounding box center [270, 226] width 19 height 9
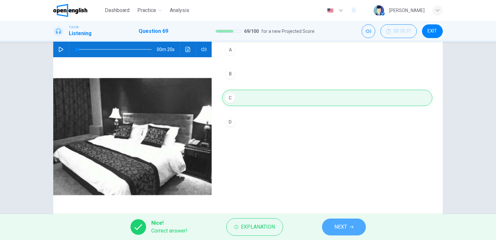
click at [342, 220] on button "NEXT" at bounding box center [344, 226] width 44 height 17
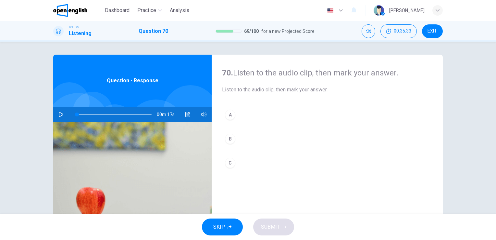
click at [62, 111] on button "button" at bounding box center [61, 115] width 10 height 16
click at [492, 213] on div "70. Listen to the audio clip, then mark your answer. Listen to the audio clip, …" at bounding box center [248, 128] width 496 height 172
click at [492, 209] on div "70. Listen to the audio clip, then mark your answer. Listen to the audio clip, …" at bounding box center [248, 128] width 496 height 172
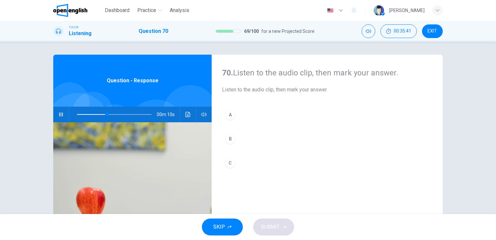
click at [492, 209] on div "70. Listen to the audio clip, then mark your answer. Listen to the audio clip, …" at bounding box center [248, 128] width 496 height 172
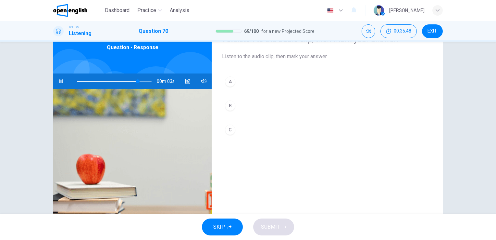
scroll to position [39, 0]
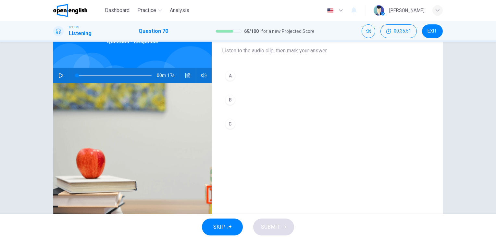
click at [58, 74] on icon "button" at bounding box center [60, 75] width 5 height 5
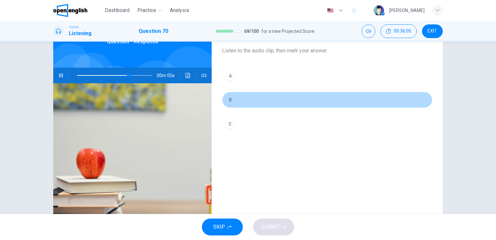
click at [228, 100] on div "B" at bounding box center [230, 100] width 10 height 10
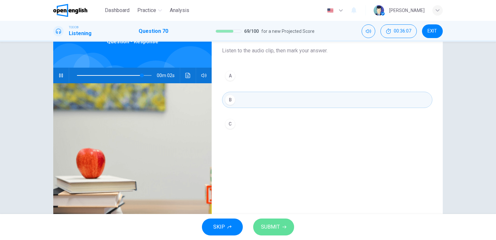
click at [286, 223] on button "SUBMIT" at bounding box center [273, 226] width 41 height 17
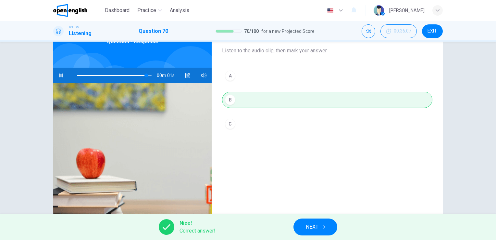
type input "*"
click at [300, 223] on button "NEXT" at bounding box center [316, 226] width 44 height 17
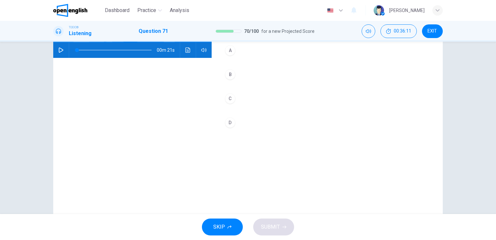
scroll to position [65, 0]
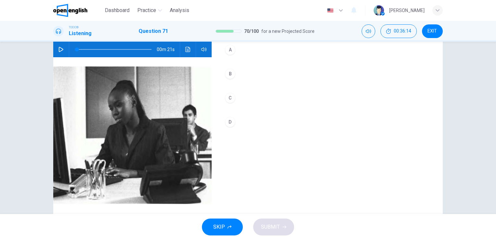
click at [62, 50] on button "button" at bounding box center [61, 50] width 10 height 16
type input "*"
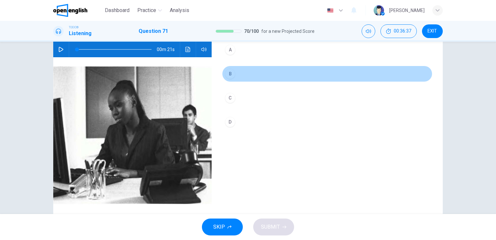
click at [232, 73] on div "B" at bounding box center [230, 74] width 10 height 10
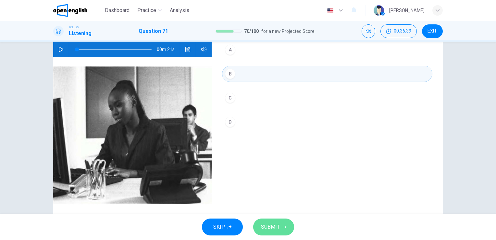
click at [266, 223] on span "SUBMIT" at bounding box center [270, 226] width 19 height 9
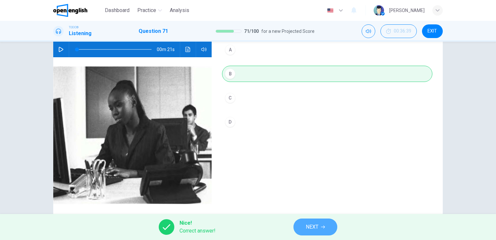
click at [311, 229] on span "NEXT" at bounding box center [312, 226] width 13 height 9
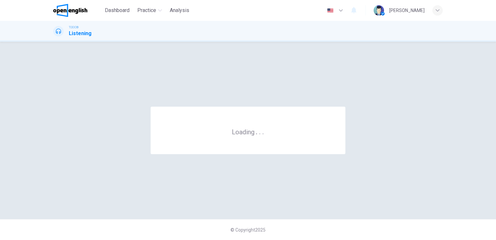
scroll to position [0, 0]
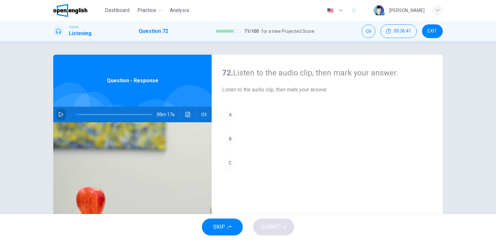
click at [59, 114] on icon "button" at bounding box center [61, 114] width 5 height 5
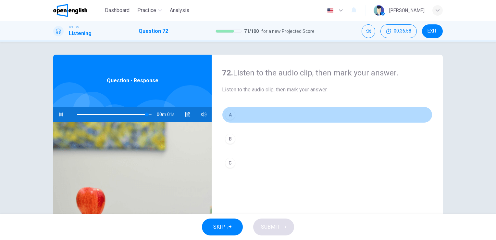
click at [227, 114] on div "A" at bounding box center [230, 114] width 10 height 10
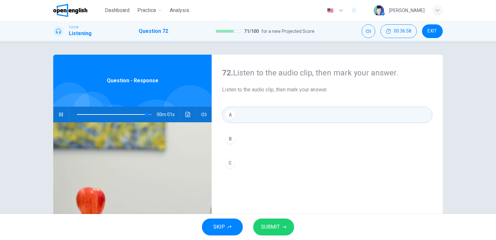
type input "*"
click at [273, 229] on span "SUBMIT" at bounding box center [270, 226] width 19 height 9
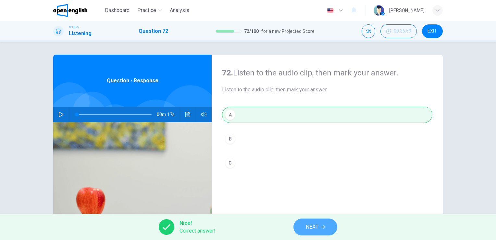
click at [329, 222] on button "NEXT" at bounding box center [316, 226] width 44 height 17
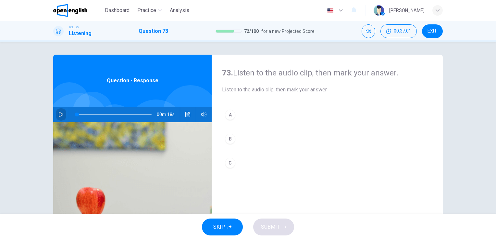
click at [60, 116] on icon "button" at bounding box center [60, 114] width 5 height 5
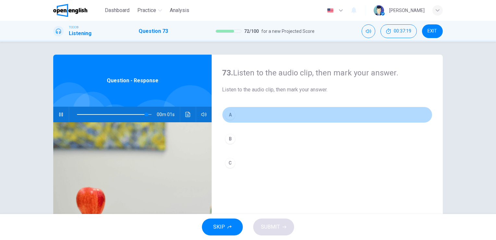
click at [230, 112] on div "A" at bounding box center [230, 114] width 10 height 10
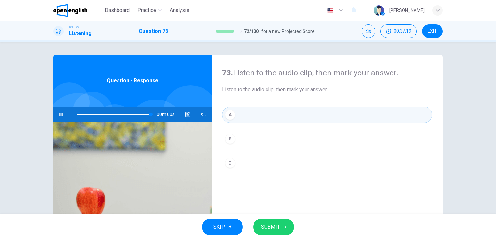
type input "*"
click at [267, 230] on span "SUBMIT" at bounding box center [270, 226] width 19 height 9
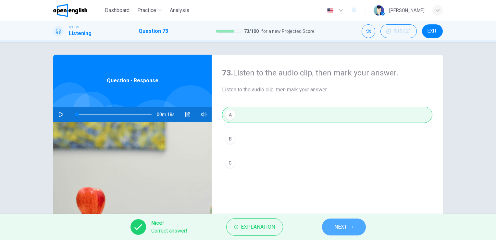
click at [335, 223] on span "NEXT" at bounding box center [341, 226] width 13 height 9
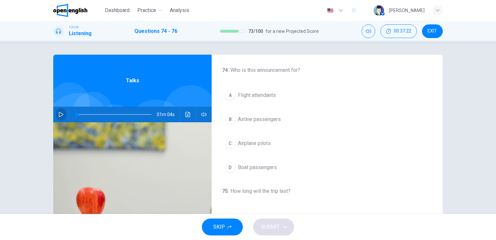
click at [59, 113] on icon "button" at bounding box center [60, 114] width 5 height 5
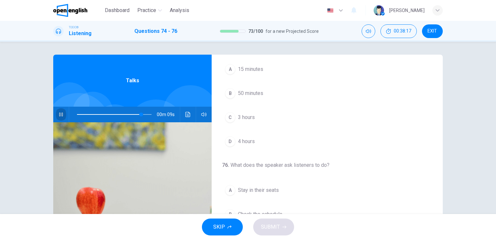
click at [61, 113] on icon "button" at bounding box center [60, 114] width 5 height 5
click at [77, 113] on span at bounding box center [114, 114] width 75 height 9
click at [60, 111] on button "button" at bounding box center [61, 115] width 10 height 16
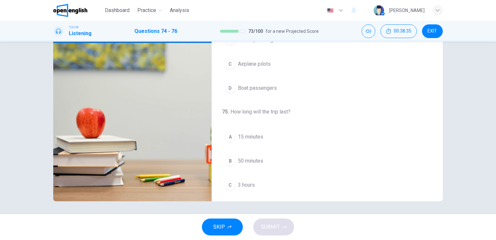
scroll to position [79, 0]
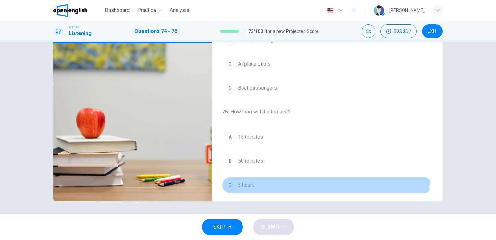
click at [230, 178] on button "C 3 hours" at bounding box center [327, 185] width 210 height 16
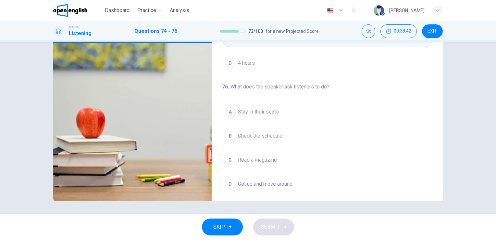
scroll to position [147, 0]
click at [273, 107] on span "Stay in their seats" at bounding box center [258, 111] width 41 height 8
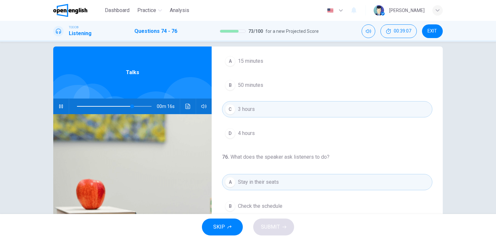
scroll to position [0, 0]
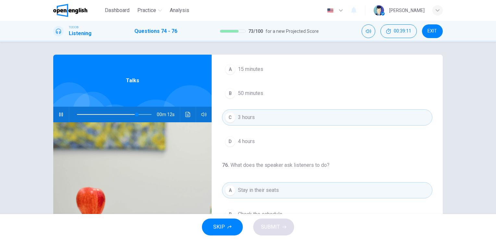
click at [439, 53] on div "74 . Who is this announcement for? A Flight attendants B Airline passengers C A…" at bounding box center [248, 128] width 496 height 172
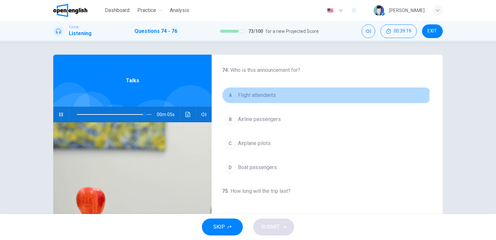
click at [233, 94] on div "A" at bounding box center [230, 95] width 10 height 10
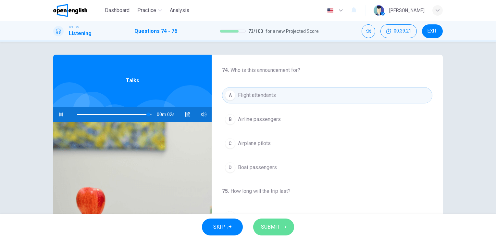
click at [277, 230] on span "SUBMIT" at bounding box center [270, 226] width 19 height 9
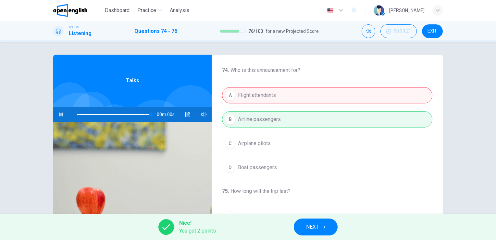
type input "*"
click at [492, 212] on div "74 . Who is this announcement for? A Flight attendants B Airline passengers C A…" at bounding box center [248, 128] width 496 height 172
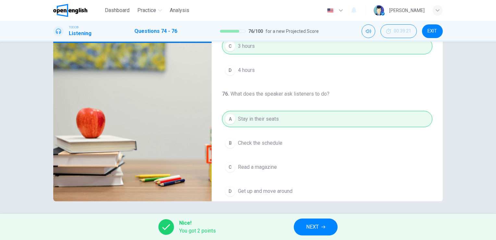
scroll to position [146, 0]
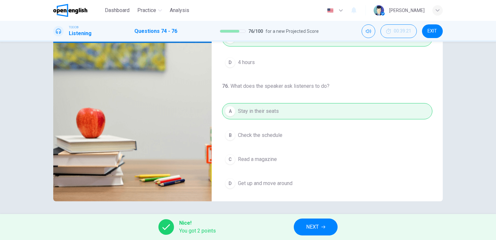
click at [320, 215] on div "Nice! You got 2 points NEXT" at bounding box center [248, 227] width 496 height 26
click at [320, 221] on button "NEXT" at bounding box center [316, 226] width 44 height 17
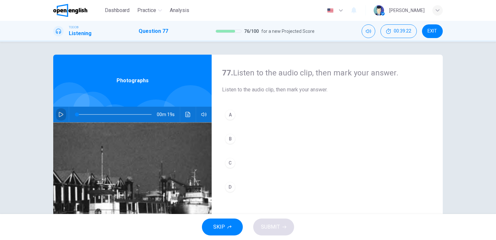
click at [59, 116] on icon "button" at bounding box center [60, 114] width 5 height 5
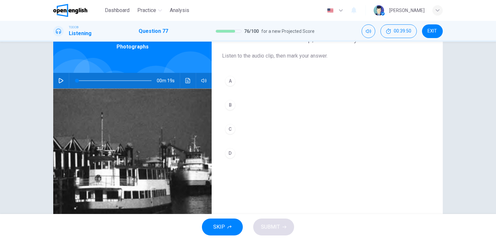
scroll to position [26, 0]
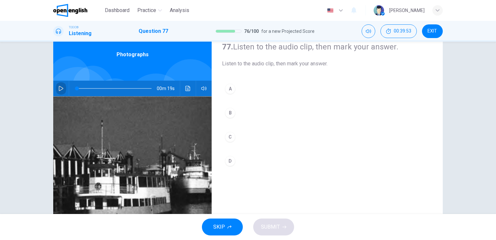
click at [59, 87] on icon "button" at bounding box center [61, 88] width 5 height 5
click at [492, 211] on div "77. Listen to the audio clip, then mark your answer. Listen to the audio clip, …" at bounding box center [248, 128] width 496 height 172
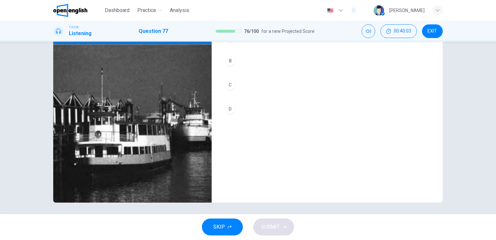
scroll to position [79, 0]
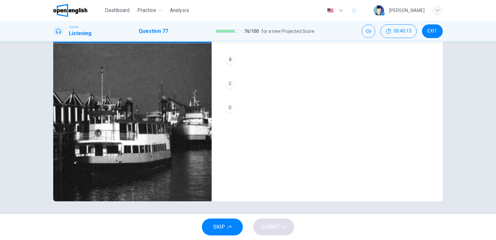
type input "*"
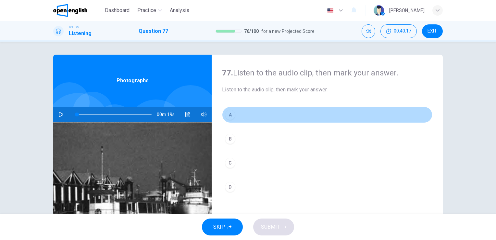
click at [233, 112] on div "A" at bounding box center [230, 114] width 10 height 10
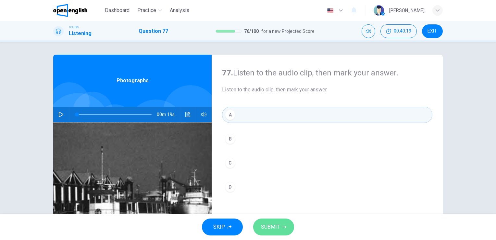
click at [279, 227] on span "SUBMIT" at bounding box center [270, 226] width 19 height 9
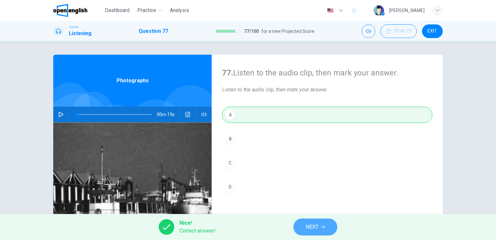
click at [314, 221] on button "NEXT" at bounding box center [316, 226] width 44 height 17
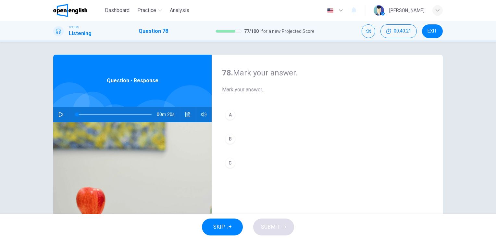
click at [57, 109] on button "button" at bounding box center [61, 115] width 10 height 16
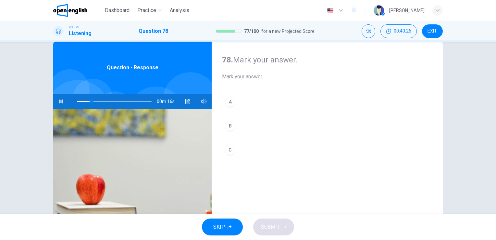
scroll to position [26, 0]
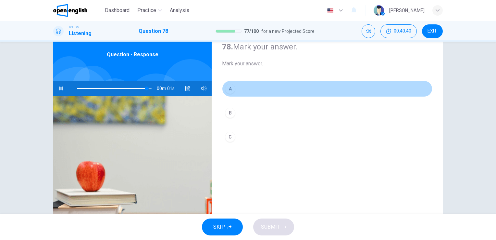
click at [226, 88] on div "A" at bounding box center [230, 88] width 10 height 10
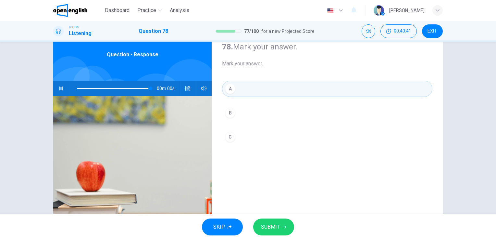
type input "*"
click at [274, 221] on button "SUBMIT" at bounding box center [273, 226] width 41 height 17
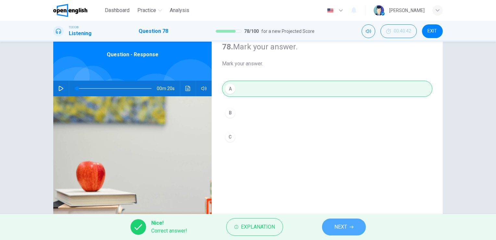
click at [353, 224] on button "NEXT" at bounding box center [344, 226] width 44 height 17
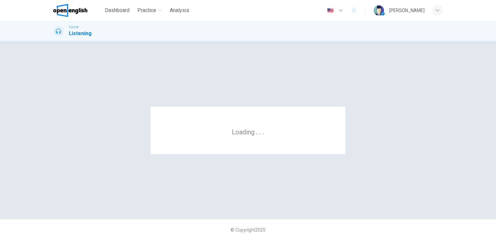
scroll to position [0, 0]
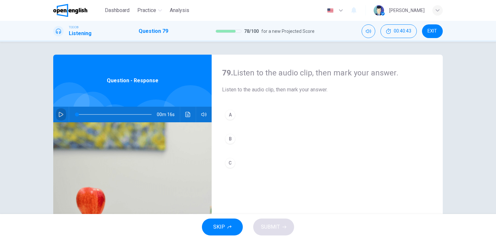
click at [59, 112] on icon "button" at bounding box center [61, 114] width 5 height 5
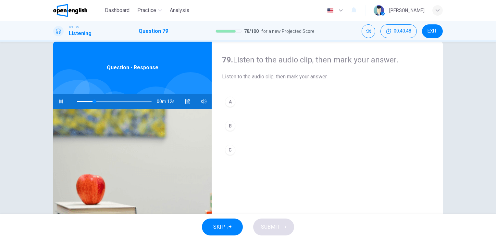
scroll to position [26, 0]
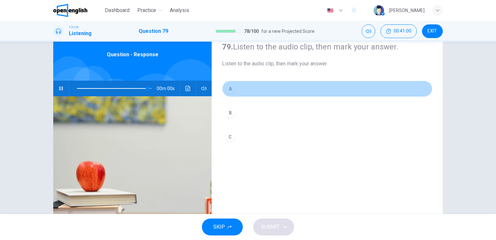
click at [228, 90] on div "A" at bounding box center [230, 88] width 10 height 10
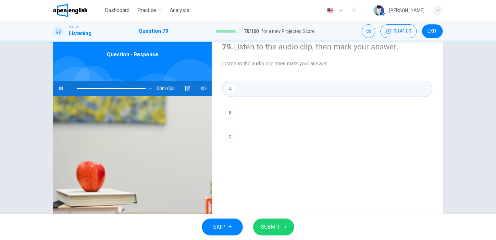
type input "*"
click at [279, 227] on span "SUBMIT" at bounding box center [270, 226] width 19 height 9
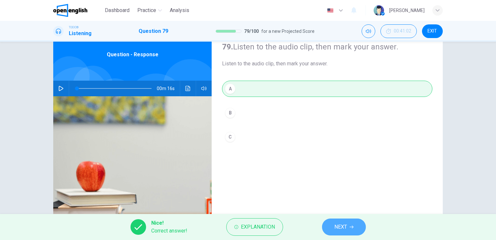
click at [337, 225] on span "NEXT" at bounding box center [341, 226] width 13 height 9
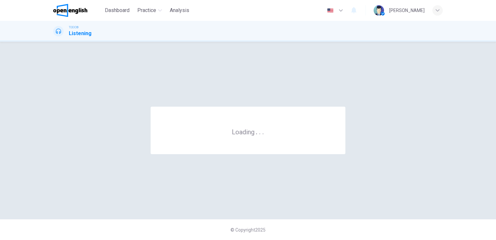
scroll to position [0, 0]
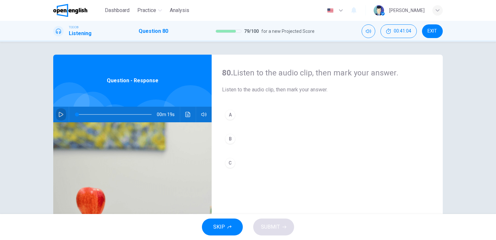
click at [61, 116] on icon "button" at bounding box center [60, 114] width 5 height 5
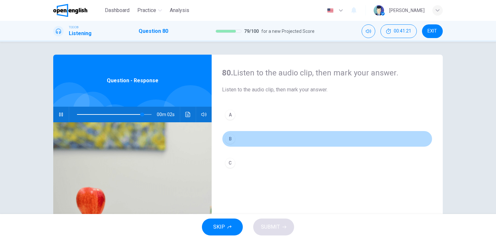
click at [229, 138] on div "B" at bounding box center [230, 138] width 10 height 10
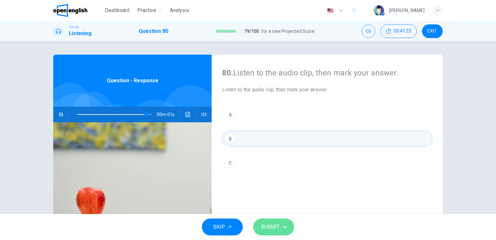
click at [270, 221] on button "SUBMIT" at bounding box center [273, 226] width 41 height 17
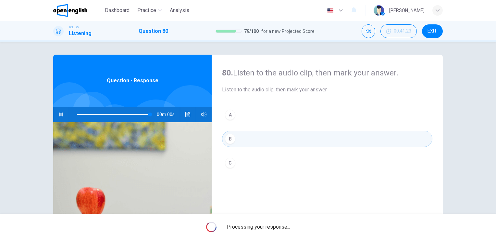
type input "*"
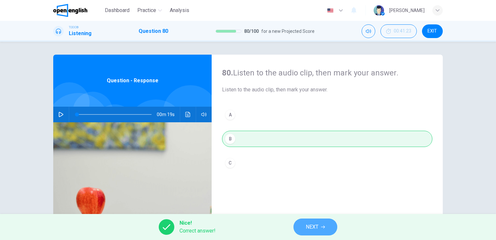
click at [311, 230] on span "NEXT" at bounding box center [312, 226] width 13 height 9
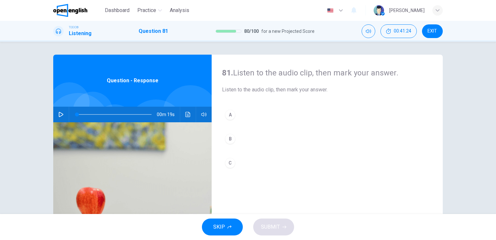
click at [61, 114] on icon "button" at bounding box center [61, 114] width 5 height 5
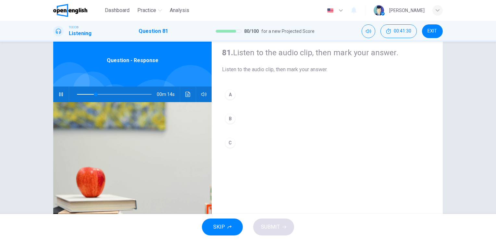
scroll to position [26, 0]
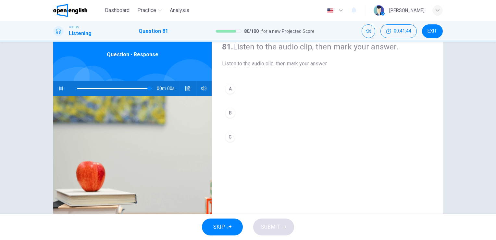
type input "*"
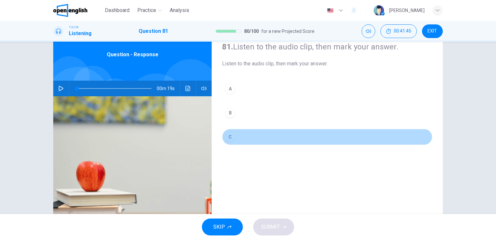
click at [230, 133] on div "C" at bounding box center [230, 137] width 10 height 10
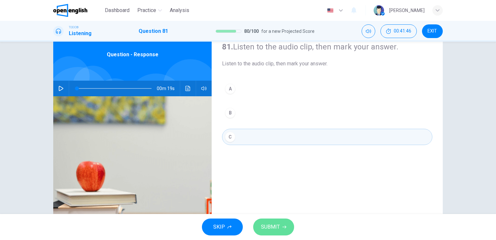
click at [279, 227] on span "SUBMIT" at bounding box center [270, 226] width 19 height 9
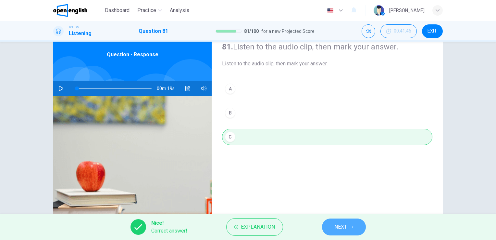
click at [351, 225] on icon "button" at bounding box center [352, 227] width 4 height 4
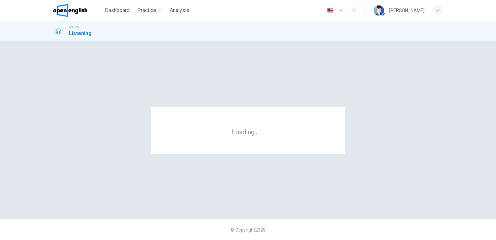
scroll to position [0, 0]
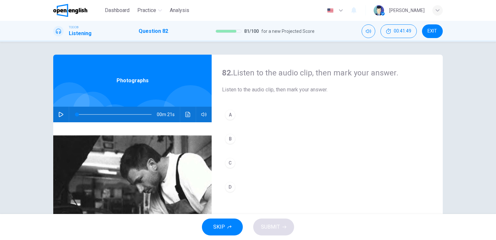
click at [494, 215] on div "SKIP SUBMIT" at bounding box center [248, 227] width 496 height 26
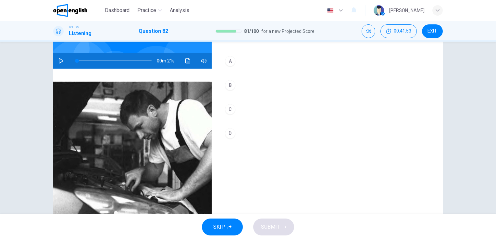
scroll to position [53, 0]
click at [54, 58] on div "00m 21s" at bounding box center [132, 61] width 158 height 16
click at [60, 61] on icon "button" at bounding box center [60, 60] width 5 height 5
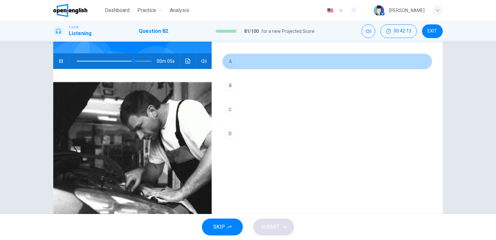
click at [229, 63] on div "A" at bounding box center [230, 61] width 10 height 10
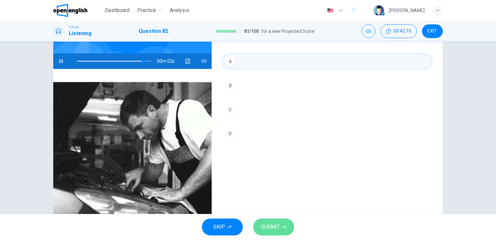
click at [269, 228] on span "SUBMIT" at bounding box center [270, 226] width 19 height 9
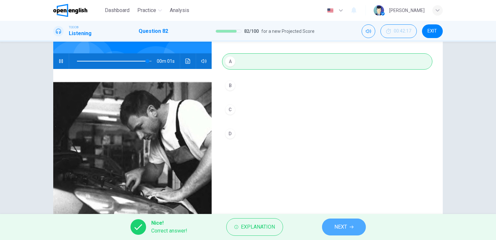
type input "**"
click at [338, 218] on button "NEXT" at bounding box center [344, 226] width 44 height 17
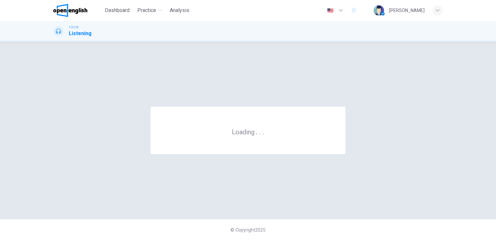
scroll to position [0, 0]
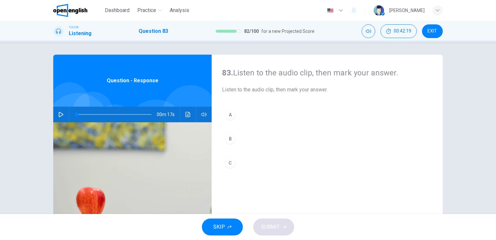
click at [60, 112] on icon "button" at bounding box center [60, 114] width 5 height 5
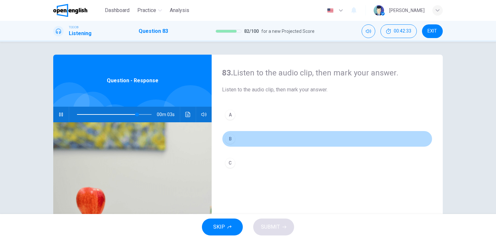
click at [233, 140] on div "B" at bounding box center [230, 138] width 10 height 10
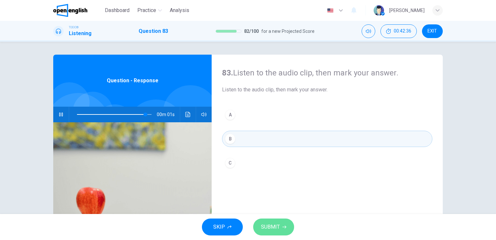
click at [274, 228] on span "SUBMIT" at bounding box center [270, 226] width 19 height 9
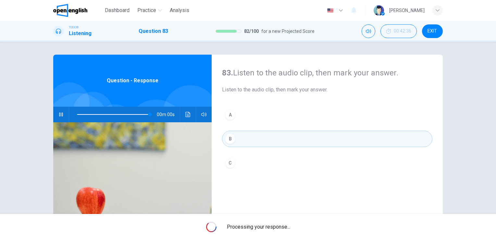
type input "*"
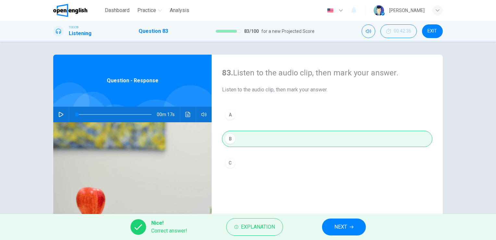
click at [326, 228] on button "NEXT" at bounding box center [344, 226] width 44 height 17
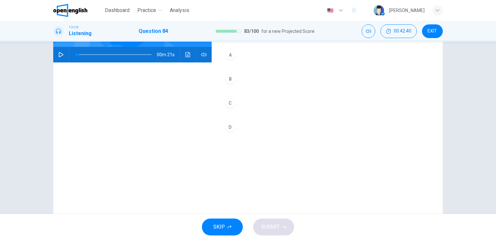
scroll to position [65, 0]
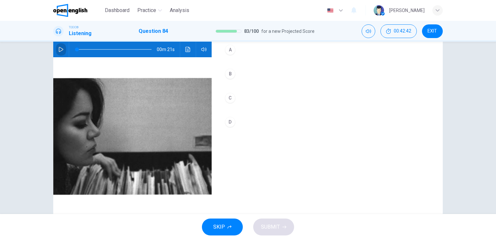
click at [62, 48] on button "button" at bounding box center [61, 50] width 10 height 16
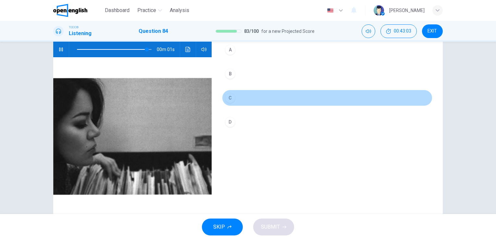
click at [228, 97] on div "C" at bounding box center [230, 98] width 10 height 10
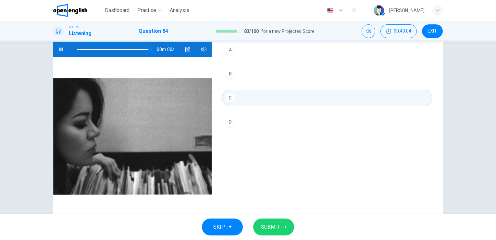
type input "*"
click at [271, 220] on button "SUBMIT" at bounding box center [273, 226] width 41 height 17
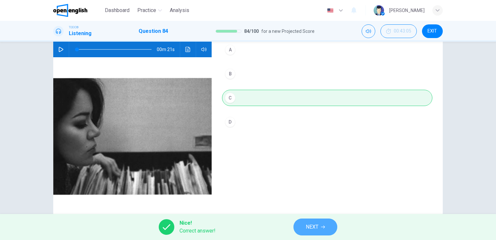
click at [309, 226] on span "NEXT" at bounding box center [312, 226] width 13 height 9
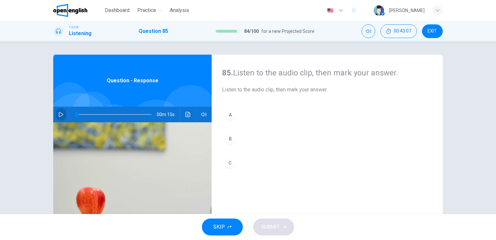
click at [59, 115] on icon "button" at bounding box center [60, 114] width 5 height 5
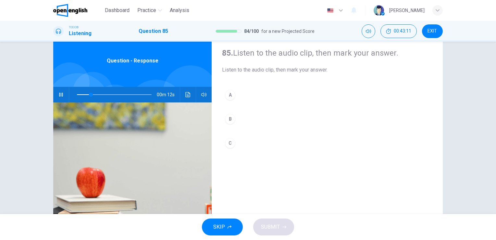
scroll to position [26, 0]
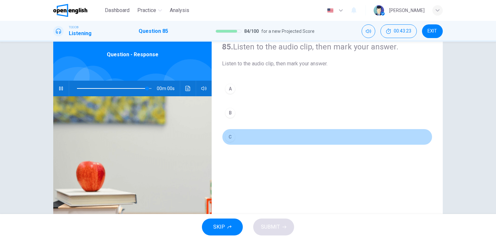
click at [226, 136] on div "C" at bounding box center [230, 137] width 10 height 10
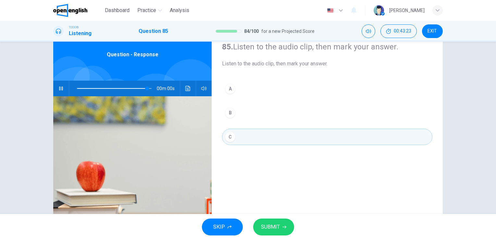
type input "*"
click at [269, 227] on span "SUBMIT" at bounding box center [270, 226] width 19 height 9
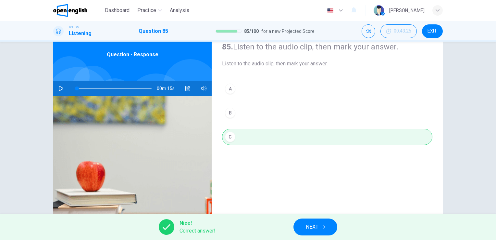
click at [316, 227] on span "NEXT" at bounding box center [312, 226] width 13 height 9
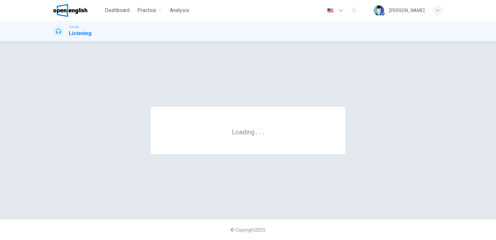
scroll to position [0, 0]
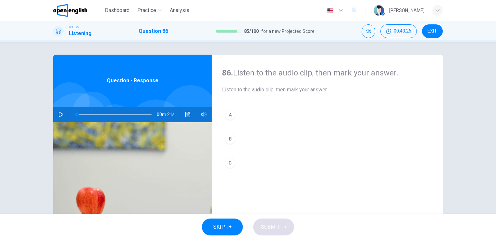
click at [60, 110] on button "button" at bounding box center [61, 115] width 10 height 16
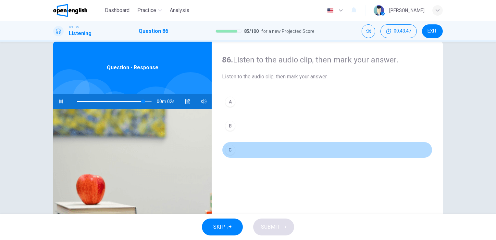
click at [229, 149] on div "C" at bounding box center [230, 150] width 10 height 10
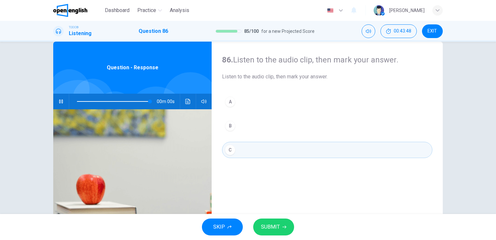
type input "*"
click at [286, 234] on button "SUBMIT" at bounding box center [273, 226] width 41 height 17
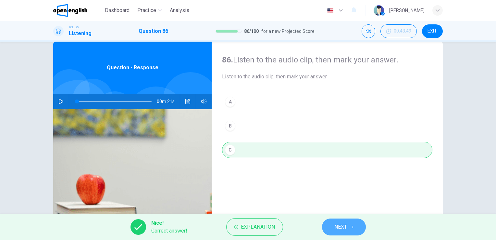
click at [333, 223] on button "NEXT" at bounding box center [344, 226] width 44 height 17
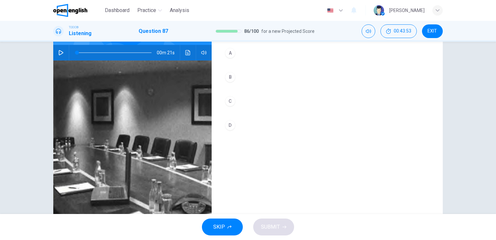
scroll to position [65, 0]
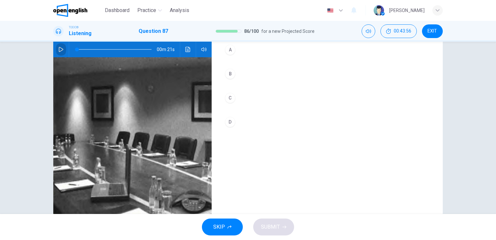
click at [60, 47] on icon "button" at bounding box center [60, 49] width 5 height 5
type input "*"
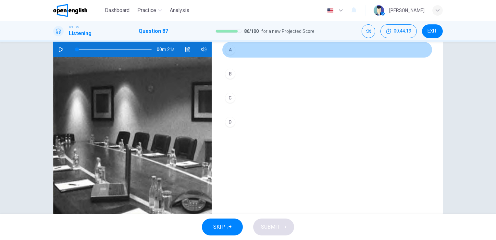
click at [228, 49] on div "A" at bounding box center [230, 49] width 10 height 10
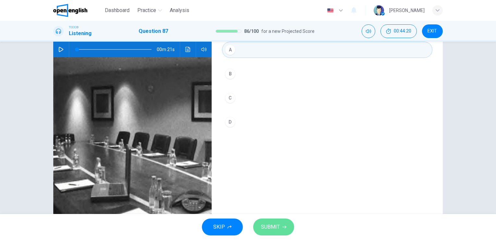
click at [286, 227] on button "SUBMIT" at bounding box center [273, 226] width 41 height 17
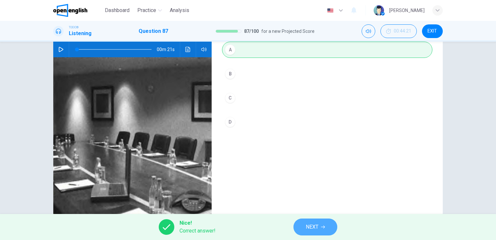
click at [312, 227] on span "NEXT" at bounding box center [312, 226] width 13 height 9
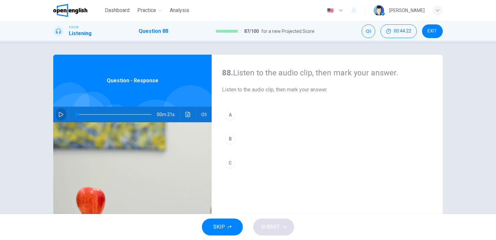
click at [60, 114] on icon "button" at bounding box center [61, 114] width 5 height 5
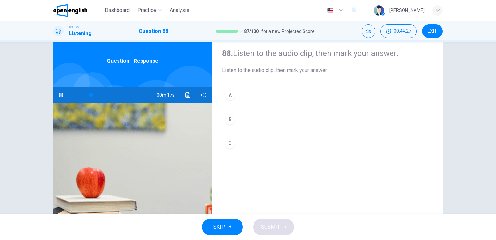
scroll to position [26, 0]
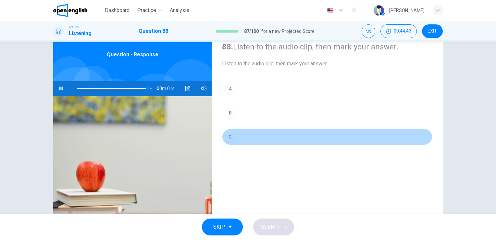
click at [229, 141] on div "C" at bounding box center [230, 137] width 10 height 10
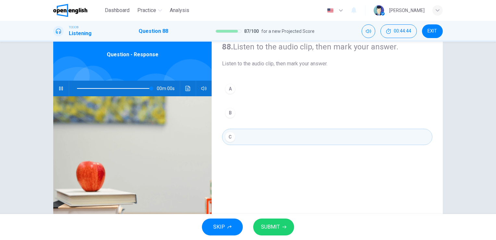
type input "*"
click at [276, 230] on span "SUBMIT" at bounding box center [270, 226] width 19 height 9
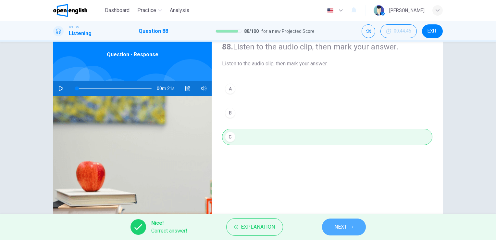
click at [343, 225] on span "NEXT" at bounding box center [341, 226] width 13 height 9
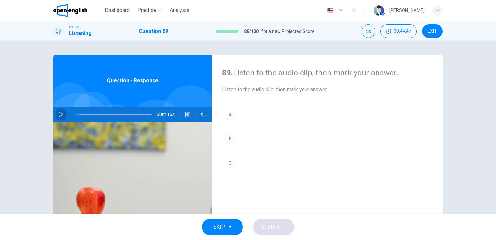
click at [60, 113] on icon "button" at bounding box center [61, 114] width 5 height 5
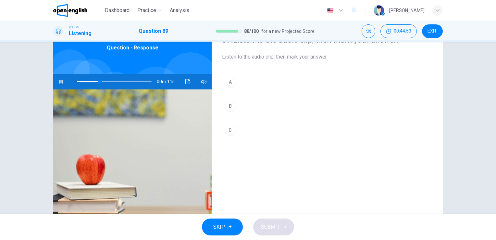
scroll to position [39, 0]
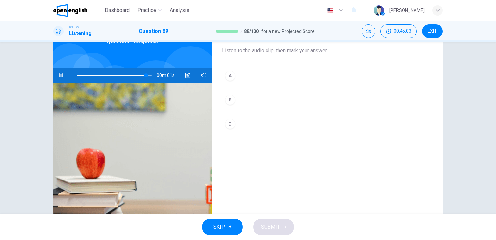
click at [233, 123] on div "C" at bounding box center [230, 124] width 10 height 10
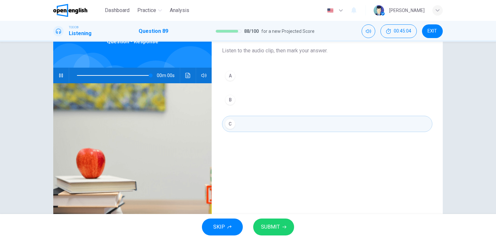
type input "*"
click at [276, 226] on span "SUBMIT" at bounding box center [270, 226] width 19 height 9
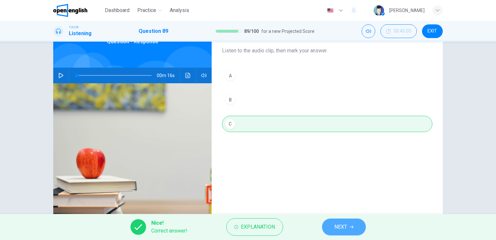
click at [342, 222] on button "NEXT" at bounding box center [344, 226] width 44 height 17
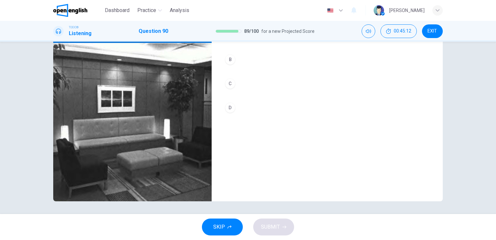
scroll to position [66, 0]
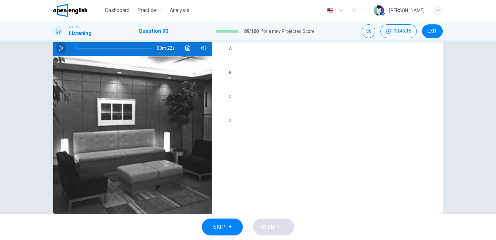
click at [61, 48] on icon "button" at bounding box center [61, 47] width 5 height 5
click at [62, 49] on button "button" at bounding box center [61, 48] width 10 height 16
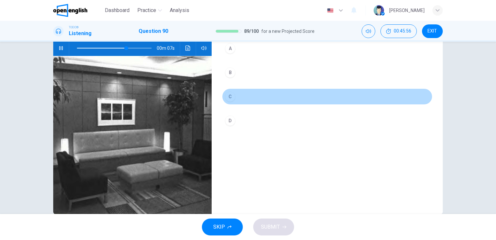
click at [228, 92] on div "C" at bounding box center [230, 96] width 10 height 10
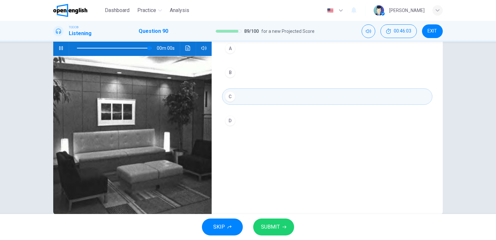
type input "*"
click at [290, 230] on button "SUBMIT" at bounding box center [273, 226] width 41 height 17
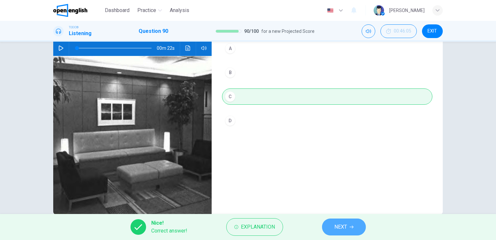
click at [338, 222] on span "NEXT" at bounding box center [341, 226] width 13 height 9
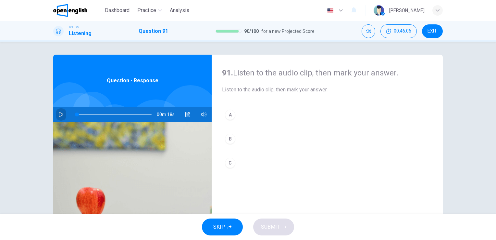
click at [62, 116] on button "button" at bounding box center [61, 115] width 10 height 16
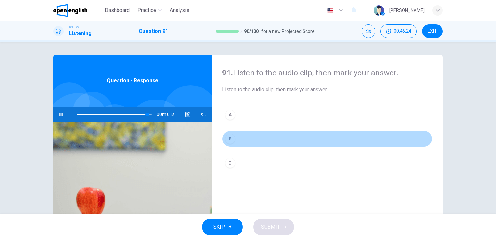
click at [229, 139] on div "B" at bounding box center [230, 138] width 10 height 10
type input "*"
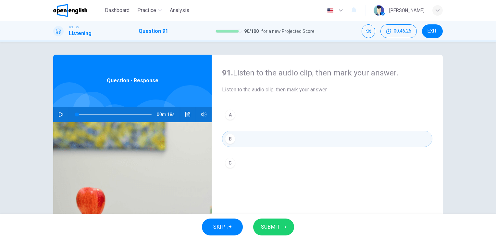
click at [278, 222] on span "SUBMIT" at bounding box center [270, 226] width 19 height 9
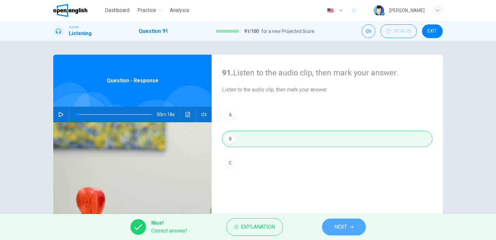
click at [340, 222] on span "NEXT" at bounding box center [341, 226] width 13 height 9
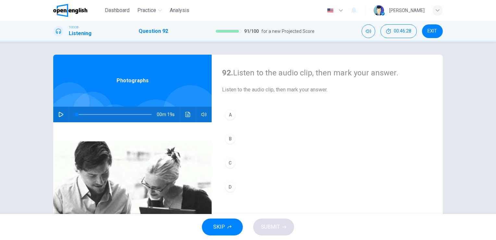
click at [495, 214] on div "SKIP SUBMIT" at bounding box center [248, 227] width 496 height 26
drag, startPoint x: 492, startPoint y: 205, endPoint x: 493, endPoint y: 211, distance: 6.6
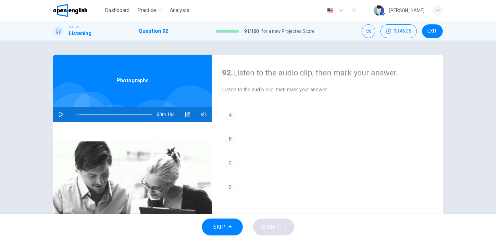
click at [493, 211] on div "92. Listen to the audio clip, then mark your answer. Listen to the audio clip, …" at bounding box center [248, 128] width 496 height 172
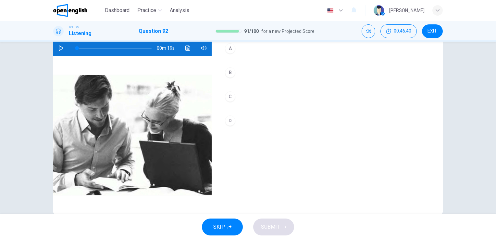
scroll to position [53, 0]
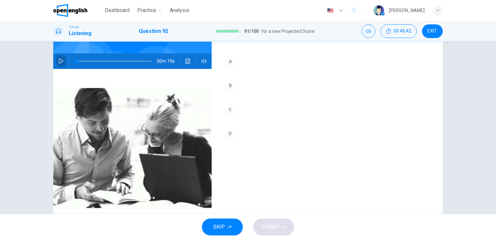
click at [57, 56] on button "button" at bounding box center [61, 61] width 10 height 16
type input "*"
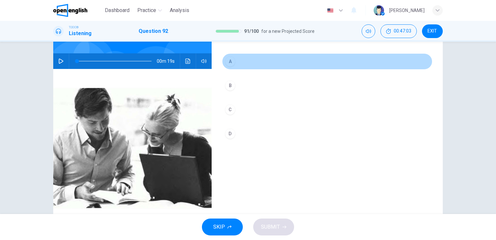
click at [228, 60] on div "A" at bounding box center [230, 61] width 10 height 10
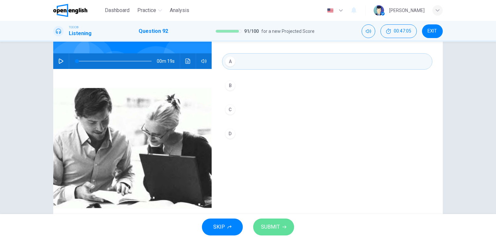
click at [275, 222] on span "SUBMIT" at bounding box center [270, 226] width 19 height 9
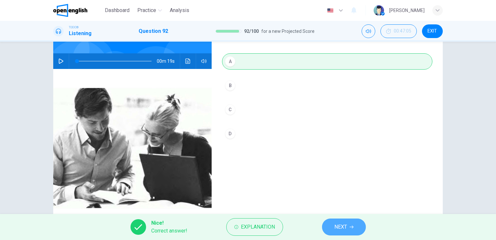
click at [332, 221] on button "NEXT" at bounding box center [344, 226] width 44 height 17
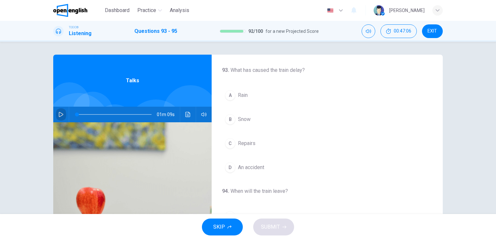
click at [58, 109] on button "button" at bounding box center [61, 115] width 10 height 16
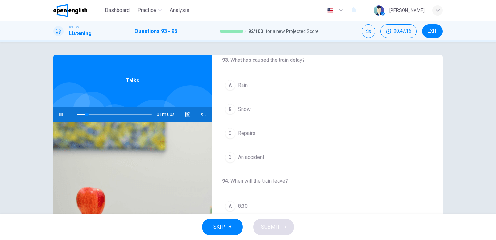
scroll to position [11, 0]
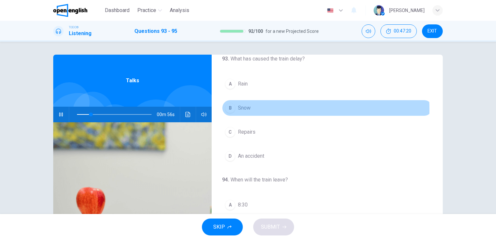
click at [240, 109] on span "Snow" at bounding box center [244, 108] width 13 height 8
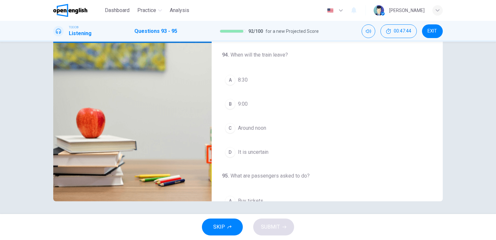
scroll to position [58, 0]
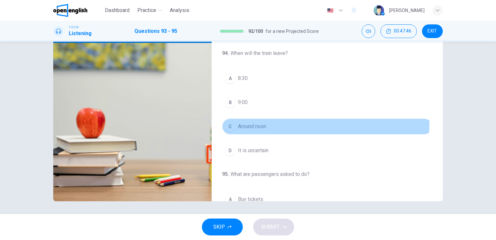
click at [251, 122] on span "Around noon" at bounding box center [252, 126] width 28 height 8
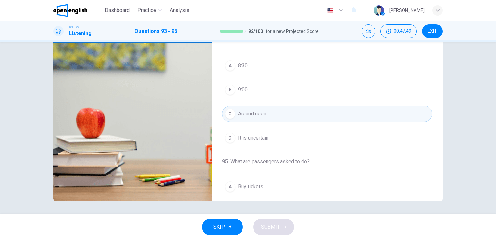
click at [441, 198] on div "93 . What has caused the train delay? A Rain B Snow C Repairs D An accident 94 …" at bounding box center [327, 88] width 231 height 226
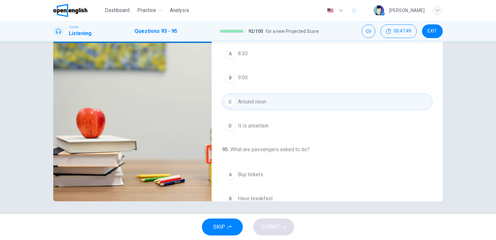
click at [441, 198] on div "93 . What has caused the train delay? A Rain B Snow C Repairs D An accident 94 …" at bounding box center [327, 88] width 231 height 226
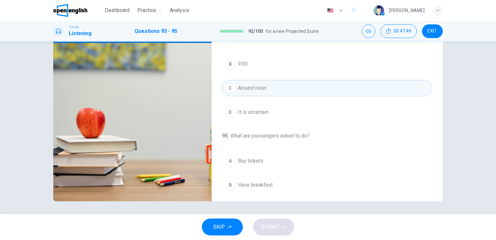
click at [441, 198] on div "93 . What has caused the train delay? A Rain B Snow C Repairs D An accident 94 …" at bounding box center [327, 88] width 231 height 226
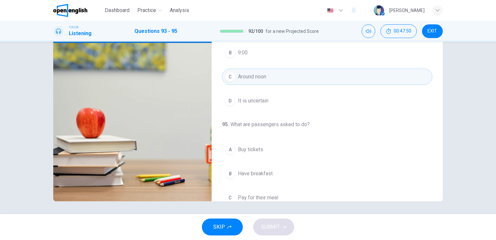
click at [441, 198] on div "93 . What has caused the train delay? A Rain B Snow C Repairs D An accident 94 …" at bounding box center [327, 88] width 231 height 226
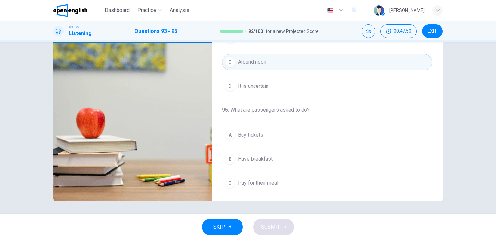
click at [441, 198] on div "93 . What has caused the train delay? A Rain B Snow C Repairs D An accident 94 …" at bounding box center [327, 88] width 231 height 226
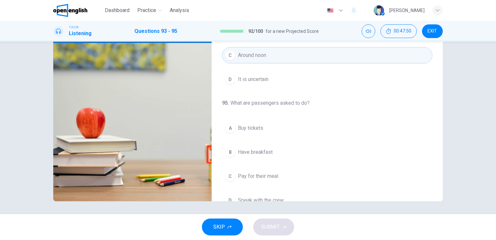
click at [441, 198] on div "93 . What has caused the train delay? A Rain B Snow C Repairs D An accident 94 …" at bounding box center [327, 88] width 231 height 226
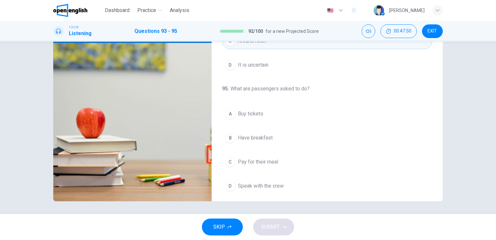
click at [441, 198] on div "93 . What has caused the train delay? A Rain B Snow C Repairs D An accident 94 …" at bounding box center [327, 88] width 231 height 226
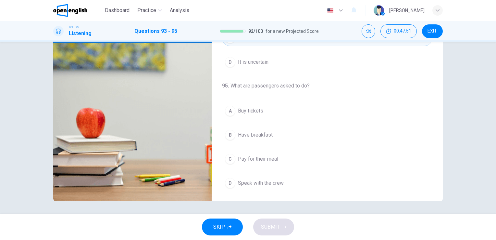
click at [441, 198] on div "93 . What has caused the train delay? A Rain B Snow C Repairs D An accident 94 …" at bounding box center [327, 88] width 231 height 226
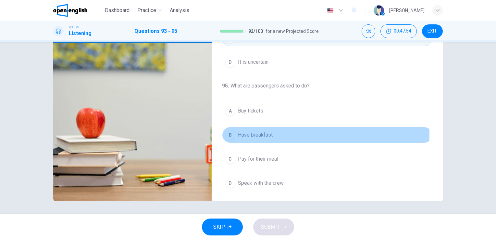
click at [259, 132] on span "Have breakfast" at bounding box center [255, 135] width 35 height 8
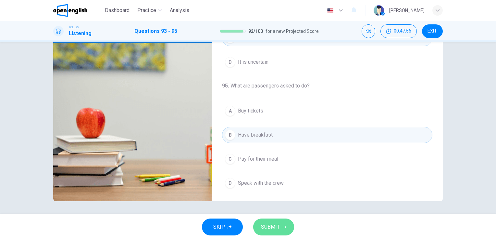
click at [276, 227] on span "SUBMIT" at bounding box center [270, 226] width 19 height 9
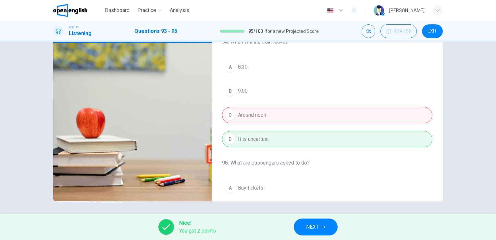
scroll to position [70, 0]
type input "**"
click at [330, 225] on button "NEXT" at bounding box center [316, 226] width 44 height 17
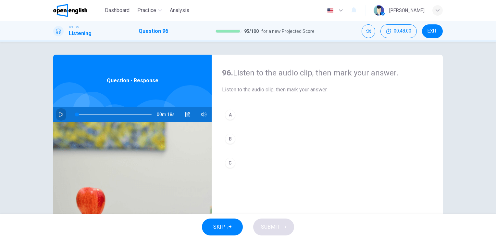
click at [61, 115] on icon "button" at bounding box center [61, 114] width 5 height 5
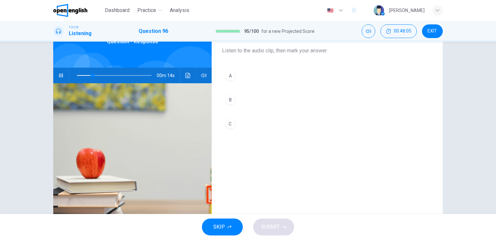
scroll to position [52, 0]
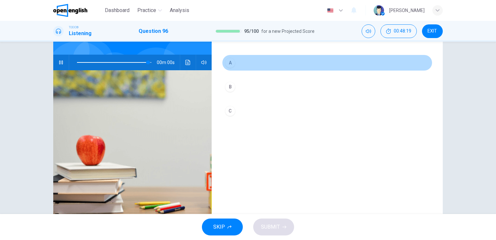
click at [230, 65] on div "A" at bounding box center [230, 62] width 10 height 10
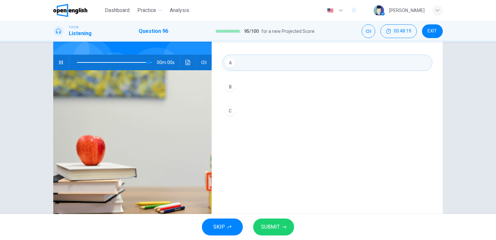
type input "*"
click at [289, 224] on button "SUBMIT" at bounding box center [273, 226] width 41 height 17
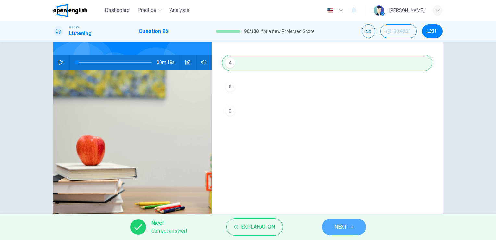
click at [343, 221] on button "NEXT" at bounding box center [344, 226] width 44 height 17
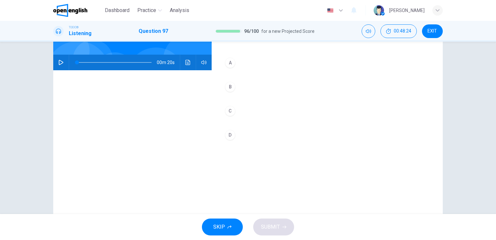
scroll to position [65, 0]
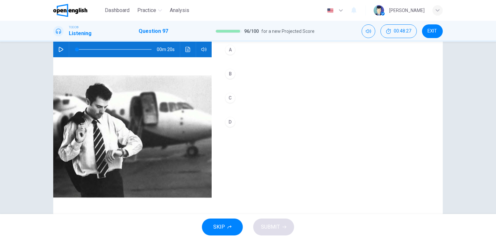
click at [62, 50] on button "button" at bounding box center [61, 50] width 10 height 16
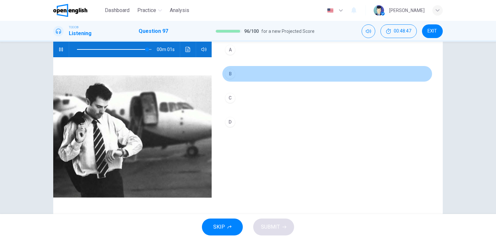
click at [231, 73] on div "B" at bounding box center [230, 74] width 10 height 10
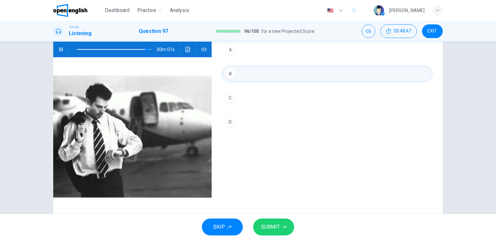
type input "*"
click at [279, 225] on span "SUBMIT" at bounding box center [270, 226] width 19 height 9
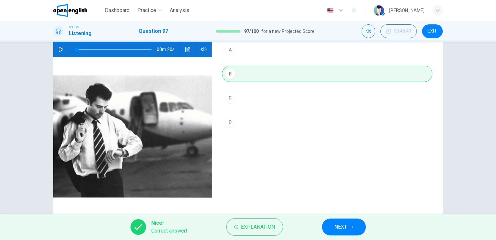
click at [345, 228] on span "NEXT" at bounding box center [341, 226] width 13 height 9
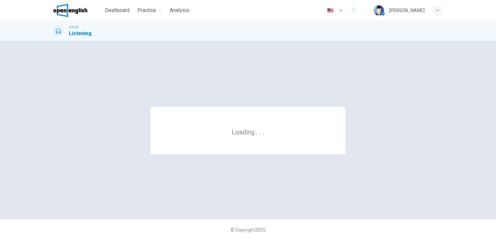
scroll to position [0, 0]
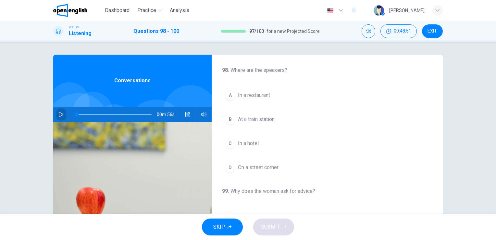
click at [60, 114] on icon "button" at bounding box center [60, 114] width 5 height 5
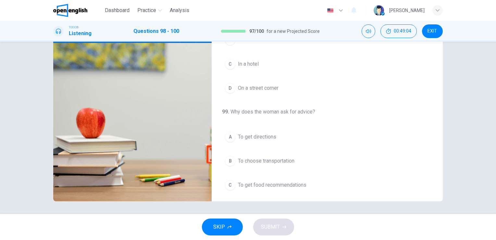
scroll to position [66, 0]
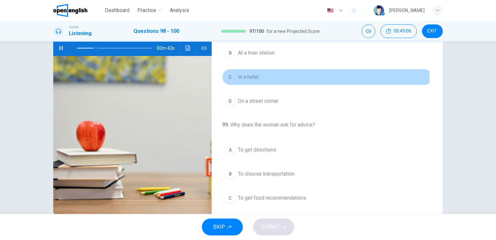
click at [252, 76] on span "In a hotel" at bounding box center [248, 77] width 21 height 8
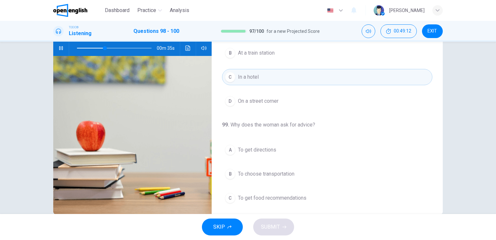
click at [495, 41] on div "TOEIC® Listening Questions 98 - 100 97 / 100 for a new Projected Score 00:49:12…" at bounding box center [248, 31] width 496 height 21
click at [495, 41] on div "TOEIC® Listening Questions 98 - 100 97 / 100 for a new Projected Score 00:49:13…" at bounding box center [248, 31] width 496 height 21
drag, startPoint x: 495, startPoint y: 41, endPoint x: 495, endPoint y: 45, distance: 4.2
click at [495, 45] on div "Dashboard Practice Analysis English ** ​ Sonia M. TOEIC® Listening Questions 98…" at bounding box center [248, 120] width 496 height 240
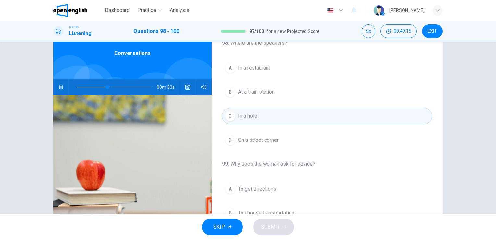
scroll to position [0, 0]
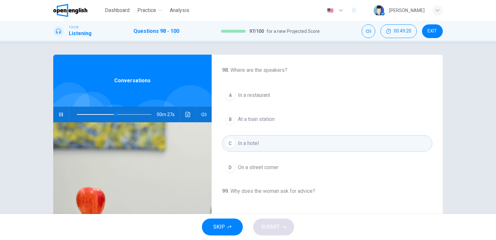
click at [492, 211] on div "98 . Where are the speakers? A In a restaurant B At a train station C In a hote…" at bounding box center [248, 128] width 496 height 172
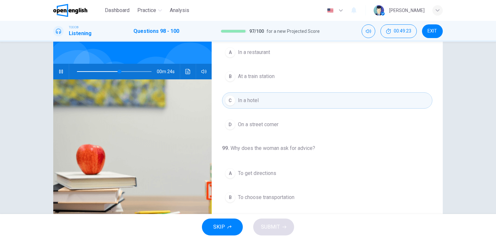
scroll to position [79, 0]
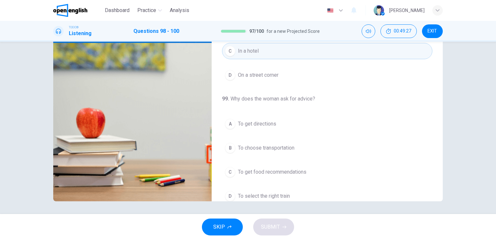
click at [439, 201] on div "98 . Where are the speakers? A In a restaurant B At a train station C In a hote…" at bounding box center [327, 88] width 231 height 226
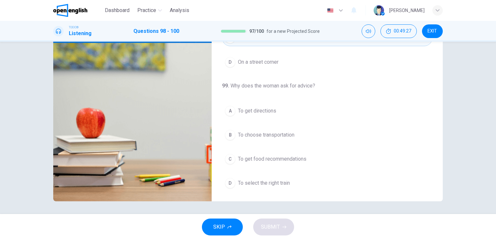
click at [439, 201] on div "98 . Where are the speakers? A In a restaurant B At a train station C In a hote…" at bounding box center [327, 88] width 231 height 226
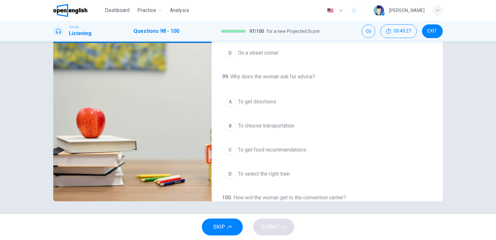
click at [439, 201] on div "98 . Where are the speakers? A In a restaurant B At a train station C In a hote…" at bounding box center [327, 88] width 231 height 226
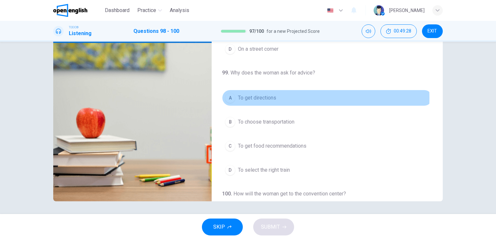
click at [252, 97] on span "To get directions" at bounding box center [257, 98] width 38 height 8
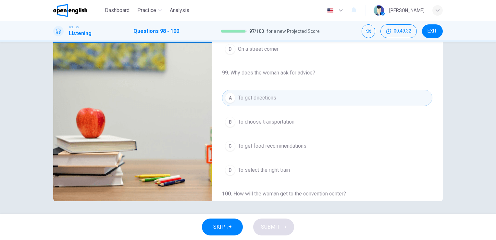
click at [437, 197] on div "100 . How will the woman get to the convention center? A On foot B By car C By …" at bounding box center [327, 244] width 231 height 109
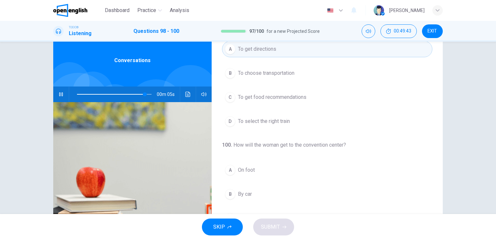
scroll to position [14, 0]
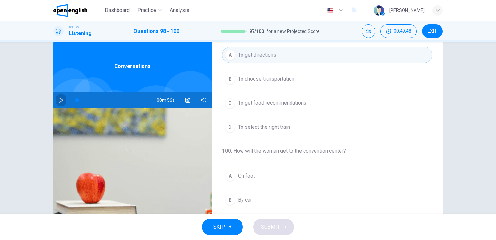
click at [63, 102] on button "button" at bounding box center [61, 100] width 10 height 16
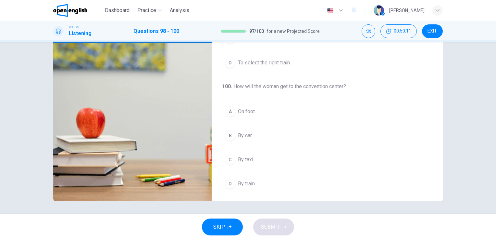
scroll to position [147, 0]
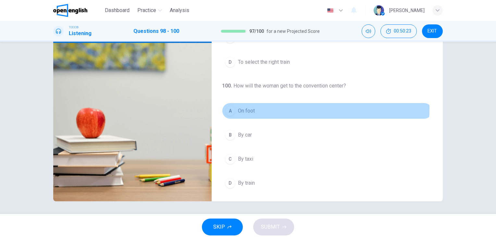
click at [246, 107] on span "On foot" at bounding box center [246, 111] width 17 height 8
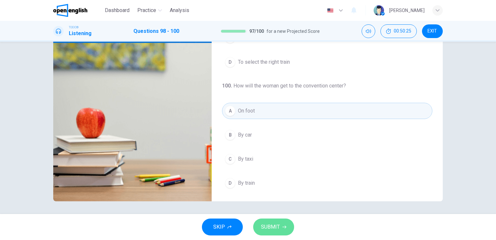
click at [279, 224] on span "SUBMIT" at bounding box center [270, 226] width 19 height 9
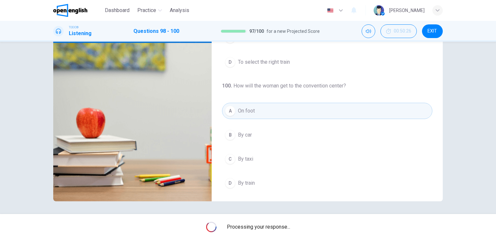
type input "**"
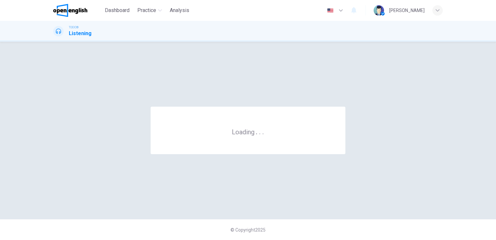
scroll to position [0, 0]
